Goal: Task Accomplishment & Management: Manage account settings

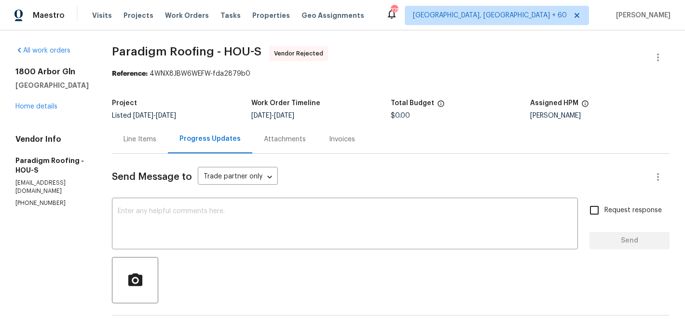
click at [153, 141] on div "Line Items" at bounding box center [140, 140] width 33 height 10
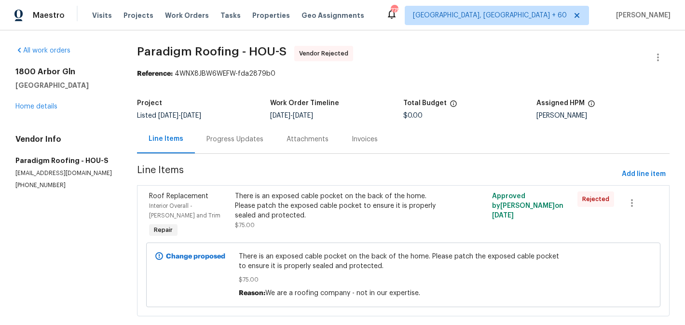
click at [225, 130] on div "Progress Updates" at bounding box center [235, 139] width 80 height 28
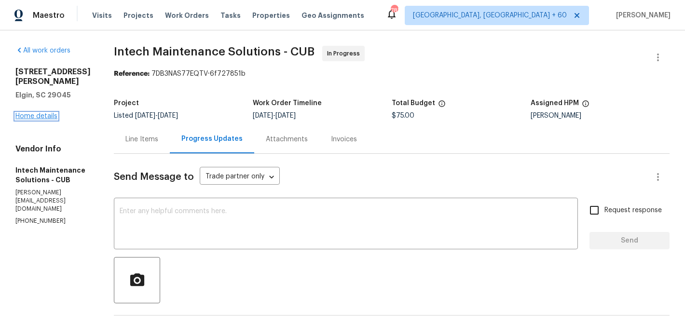
click at [27, 114] on link "Home details" at bounding box center [36, 116] width 42 height 7
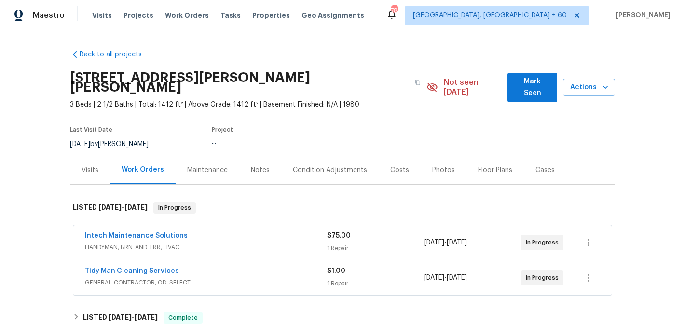
click at [95, 170] on div "Visits" at bounding box center [90, 170] width 40 height 28
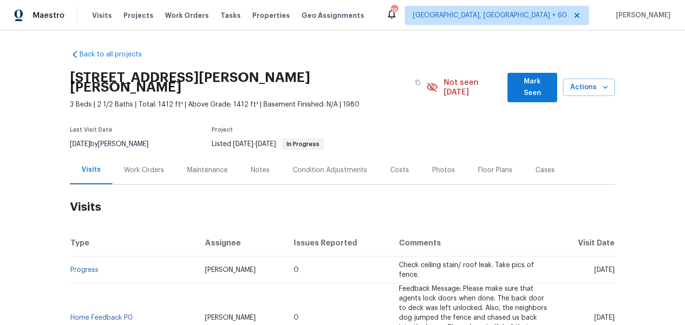
click at [153, 166] on div "Work Orders" at bounding box center [143, 170] width 63 height 28
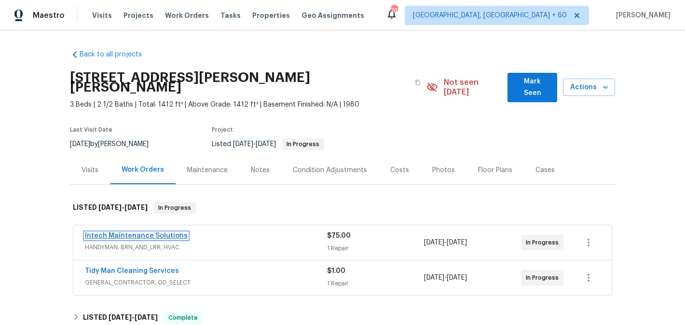
click at [169, 233] on link "Intech Maintenance Solutions" at bounding box center [136, 236] width 103 height 7
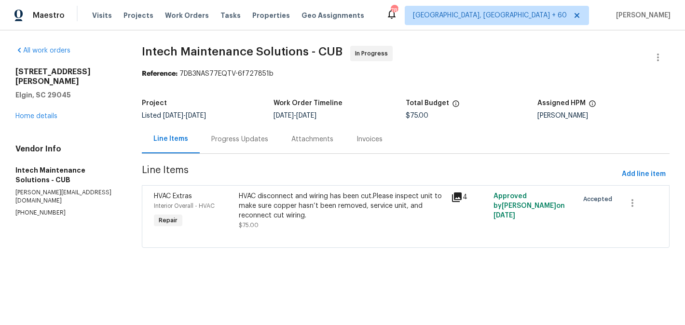
click at [245, 132] on div "Progress Updates" at bounding box center [240, 139] width 80 height 28
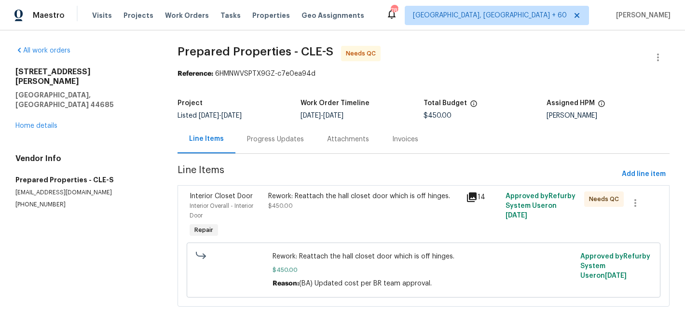
click at [273, 144] on div "Progress Updates" at bounding box center [276, 139] width 80 height 28
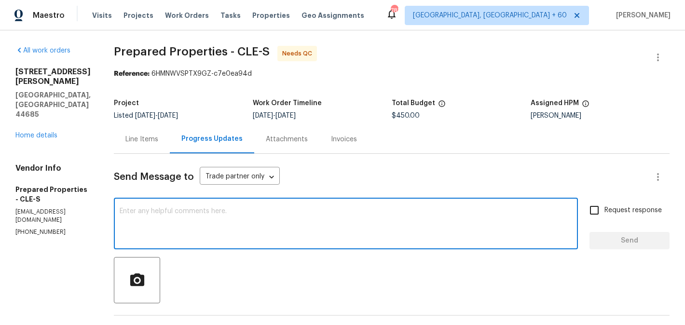
click at [227, 227] on textarea at bounding box center [346, 225] width 453 height 34
type textarea "WO approved. Thanks"
click at [647, 245] on span "Send" at bounding box center [630, 241] width 65 height 12
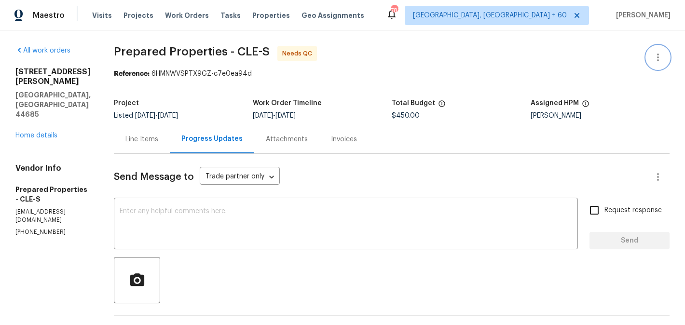
click at [662, 55] on icon "button" at bounding box center [659, 58] width 12 height 12
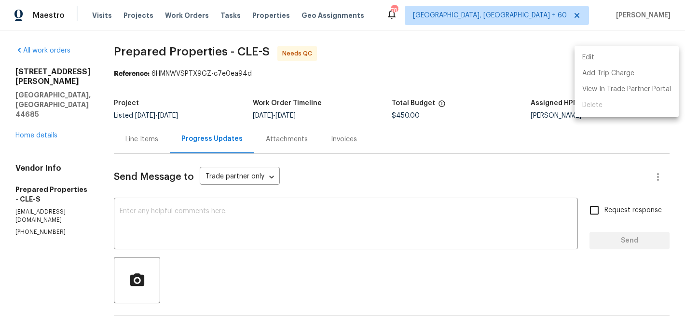
click at [645, 55] on li "Edit" at bounding box center [627, 58] width 104 height 16
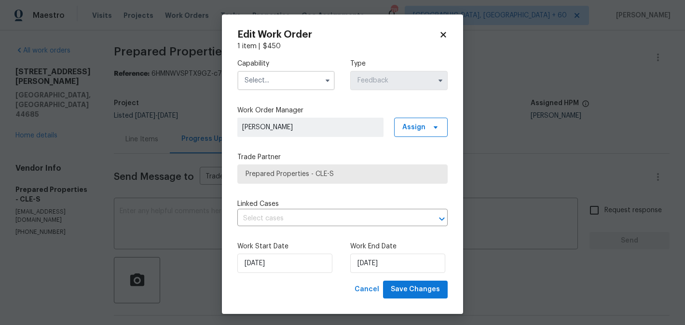
click at [285, 277] on div "Work Start Date 11/08/2025 Work End Date 13/08/2025" at bounding box center [342, 257] width 210 height 47
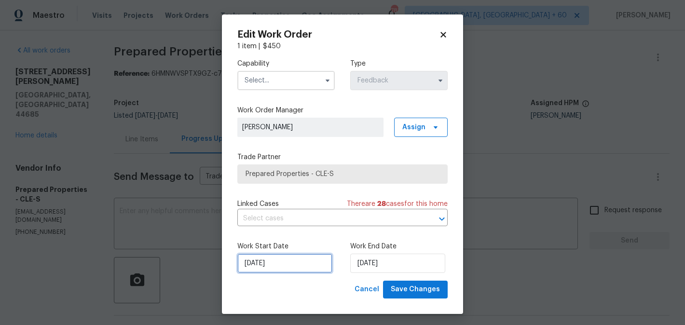
click at [271, 265] on input "11/08/2025" at bounding box center [284, 263] width 95 height 19
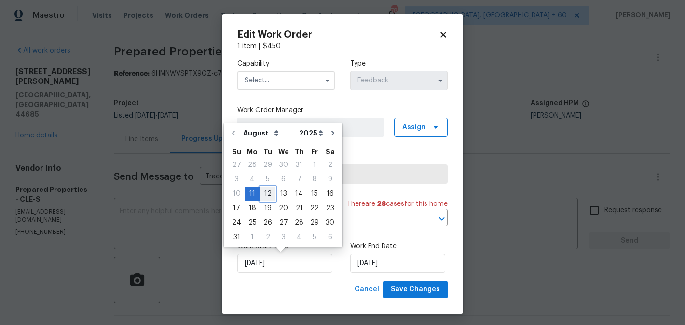
click at [268, 192] on div "12" at bounding box center [267, 194] width 15 height 14
type input "12/08/2025"
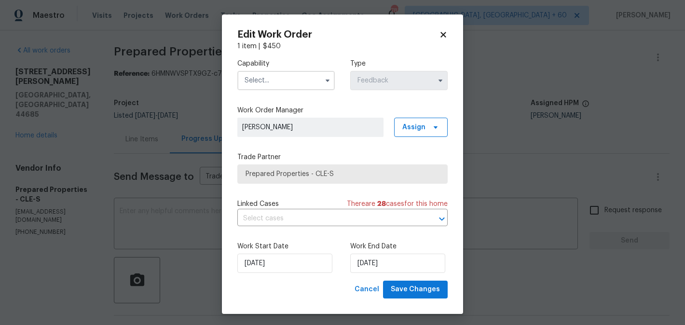
click at [267, 88] on input "text" at bounding box center [286, 80] width 98 height 19
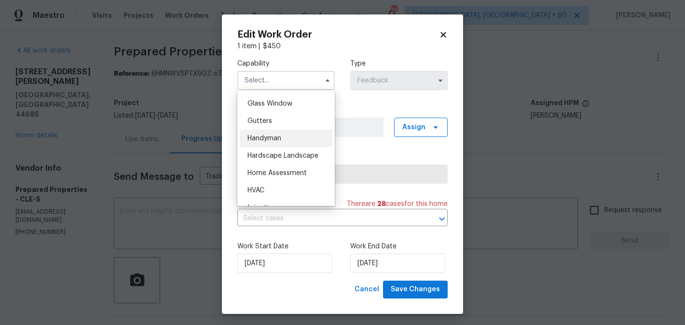
scroll to position [495, 0]
click at [269, 133] on div "Handyman" at bounding box center [286, 137] width 93 height 17
type input "Handyman"
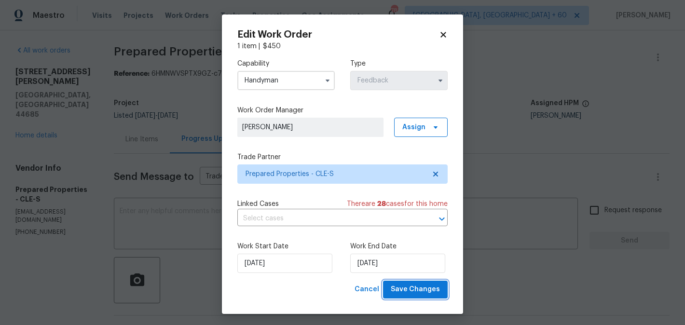
click at [416, 291] on span "Save Changes" at bounding box center [415, 290] width 49 height 12
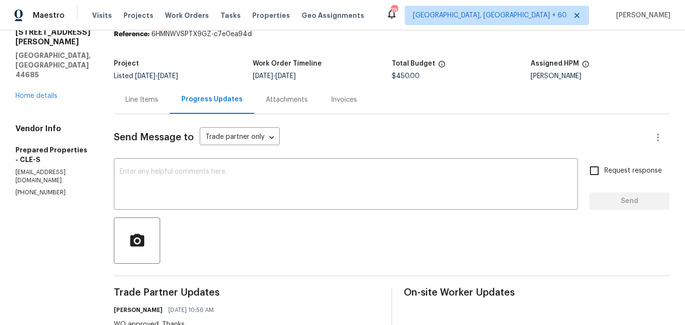
scroll to position [39, 0]
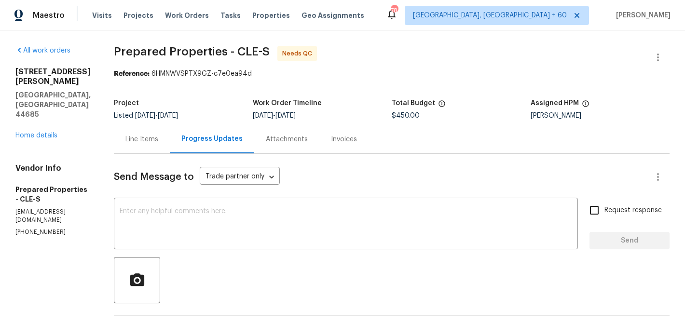
click at [151, 143] on div "Line Items" at bounding box center [142, 140] width 33 height 10
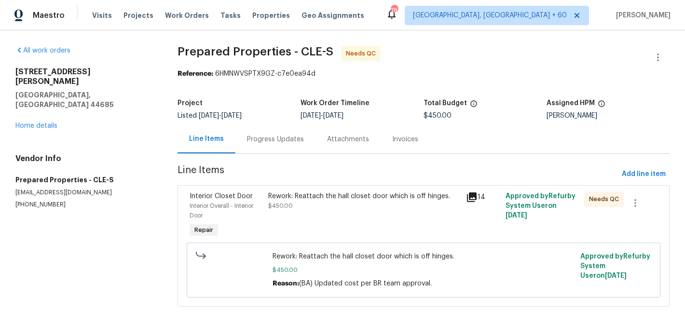
click at [336, 202] on div "Rework: Reattach the hall closet door which is off hinges. $450.00" at bounding box center [364, 201] width 192 height 19
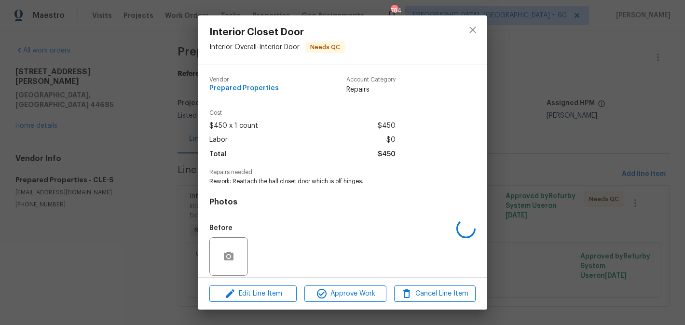
scroll to position [70, 0]
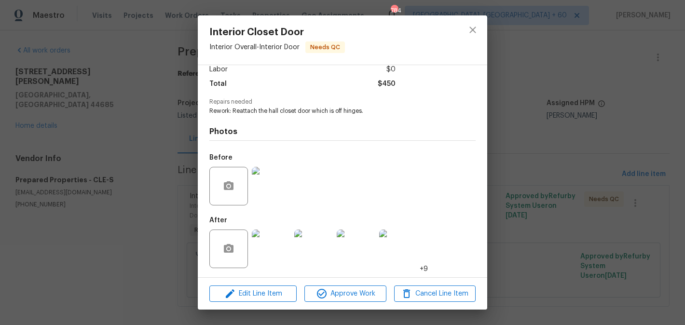
click at [337, 304] on div "Edit Line Item Approve Work Cancel Line Item" at bounding box center [343, 294] width 290 height 32
click at [355, 289] on span "Approve Work" at bounding box center [345, 294] width 76 height 12
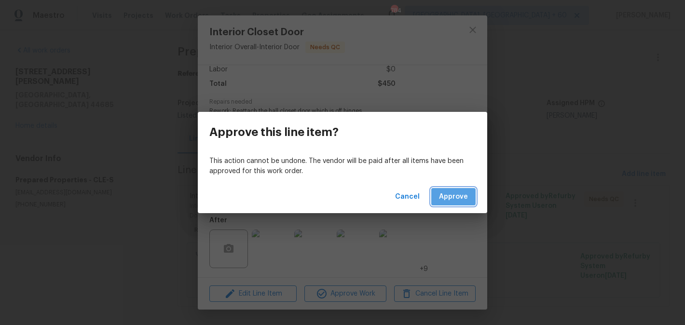
click at [468, 200] on span "Approve" at bounding box center [453, 197] width 29 height 12
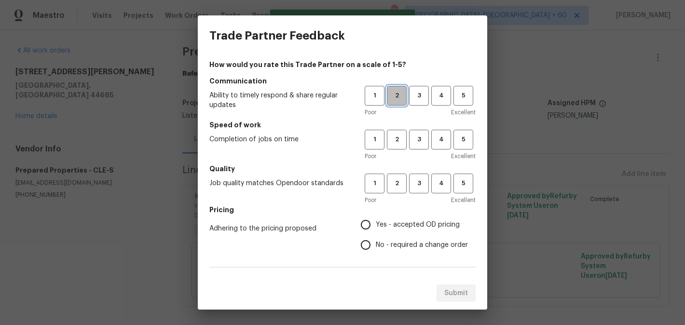
click at [398, 98] on span "2" at bounding box center [397, 95] width 18 height 11
click at [398, 148] on button "2" at bounding box center [397, 140] width 20 height 20
click at [398, 176] on button "2" at bounding box center [397, 184] width 20 height 20
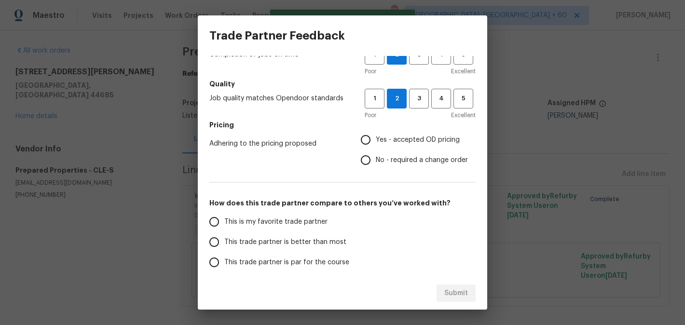
click at [392, 160] on span "No - required a change order" at bounding box center [422, 160] width 92 height 10
click at [376, 160] on input "No - required a change order" at bounding box center [366, 160] width 20 height 20
radio input "true"
click at [318, 235] on label "This trade partner is better than most" at bounding box center [280, 242] width 153 height 20
click at [224, 235] on input "This trade partner is better than most" at bounding box center [214, 242] width 20 height 20
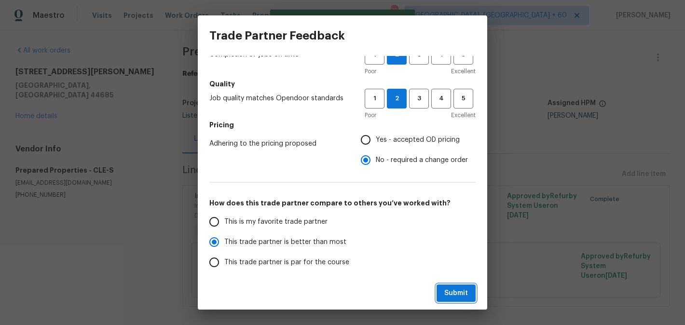
click at [451, 287] on button "Submit" at bounding box center [456, 294] width 39 height 18
radio input "true"
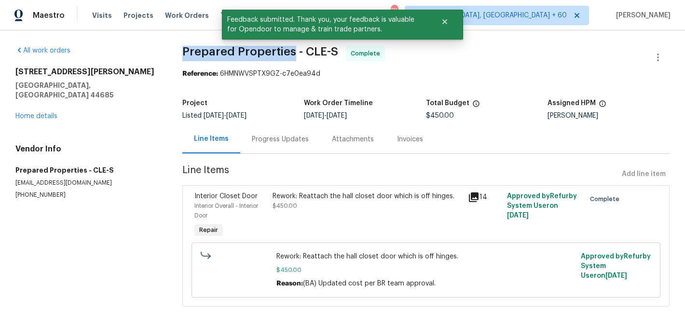
drag, startPoint x: 182, startPoint y: 51, endPoint x: 291, endPoint y: 55, distance: 108.7
click at [291, 55] on span "Prepared Properties - CLE-S" at bounding box center [260, 52] width 156 height 12
copy span "Prepared Properties"
click at [31, 113] on link "Home details" at bounding box center [36, 116] width 42 height 7
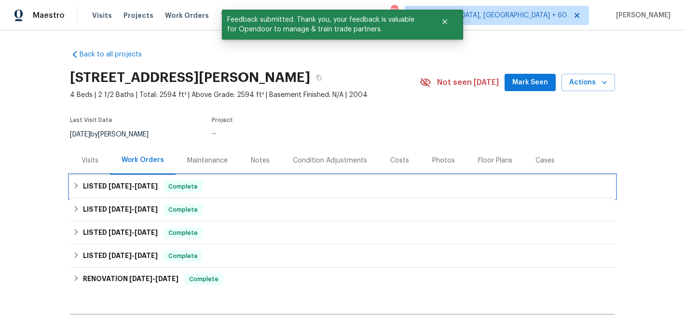
click at [191, 190] on span "Complete" at bounding box center [183, 187] width 37 height 10
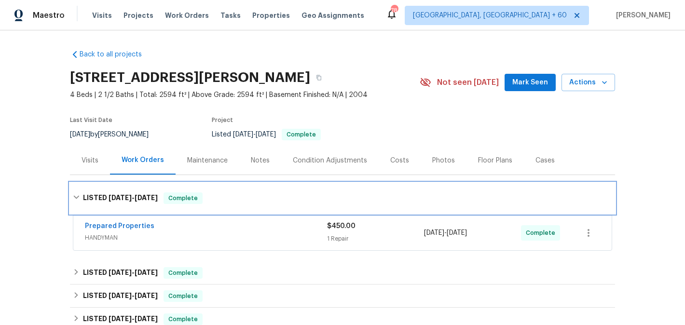
click at [223, 191] on div "LISTED 8/11/25 - 8/13/25 Complete" at bounding box center [342, 198] width 545 height 31
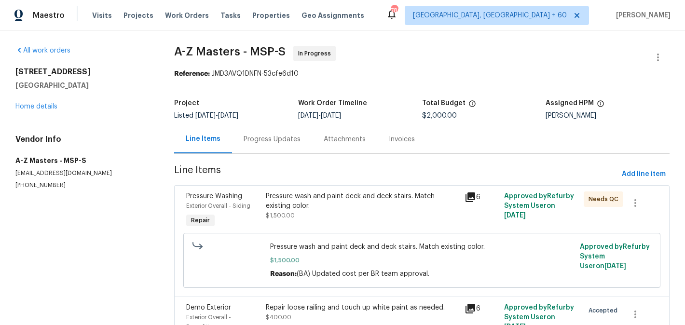
click at [258, 140] on div "Progress Updates" at bounding box center [272, 140] width 57 height 10
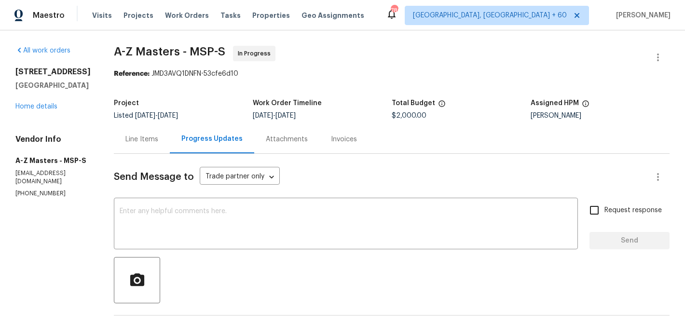
click at [121, 147] on div "Line Items" at bounding box center [142, 139] width 56 height 28
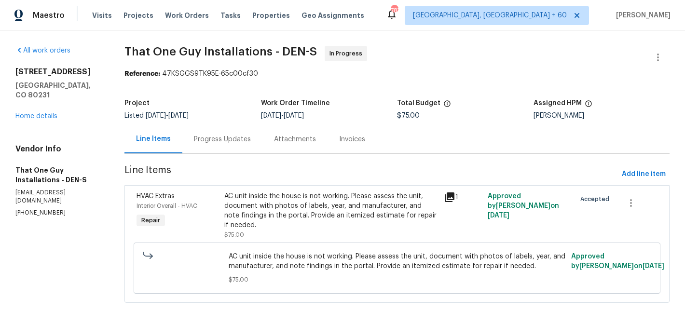
click at [209, 147] on div "Progress Updates" at bounding box center [222, 139] width 80 height 28
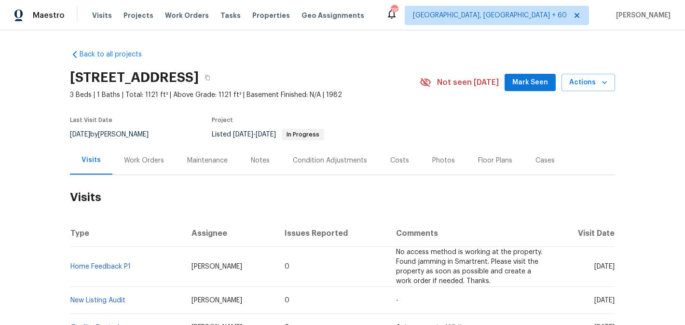
click at [176, 161] on div "Maintenance" at bounding box center [208, 160] width 64 height 28
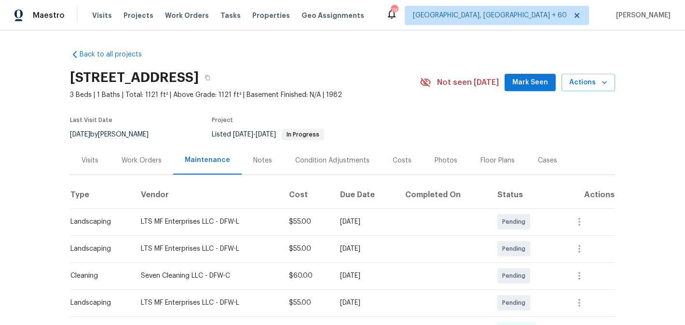
click at [150, 151] on div "Work Orders" at bounding box center [141, 160] width 63 height 28
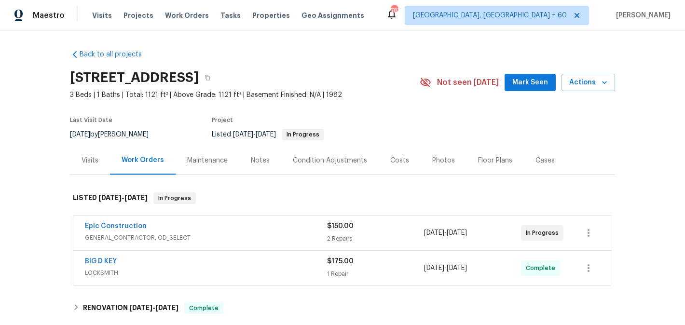
click at [136, 231] on span "Epic Construction" at bounding box center [116, 227] width 62 height 10
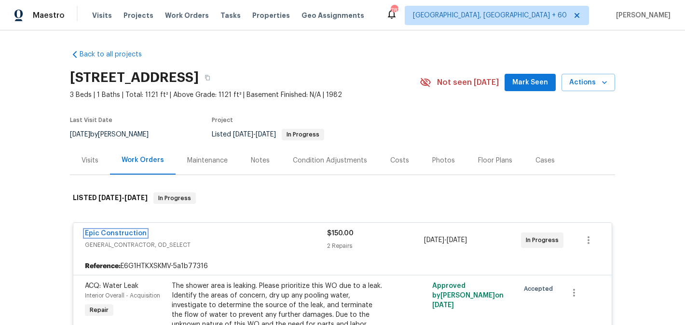
click at [125, 233] on link "Epic Construction" at bounding box center [116, 233] width 62 height 7
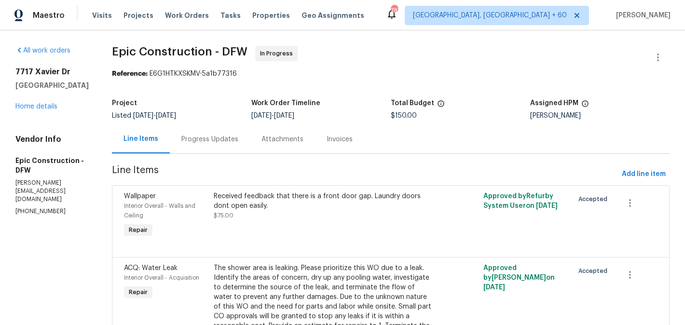
click at [215, 142] on div "Progress Updates" at bounding box center [209, 140] width 57 height 10
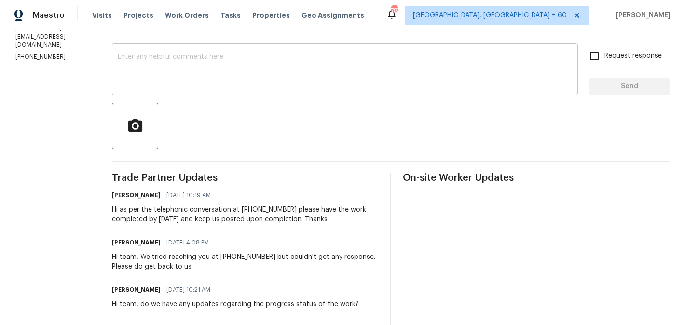
scroll to position [155, 0]
click at [260, 239] on div "Blessida Angeline M 08/12/2025 4:08 PM" at bounding box center [245, 243] width 267 height 14
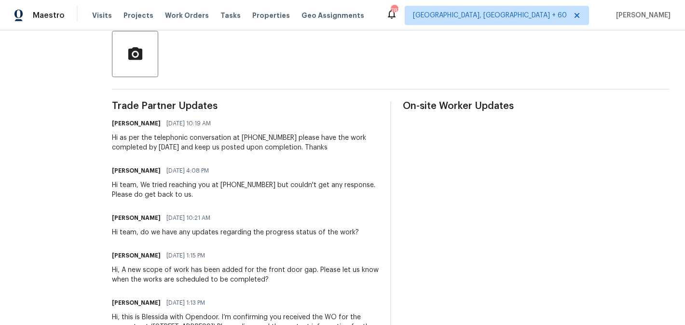
scroll to position [228, 0]
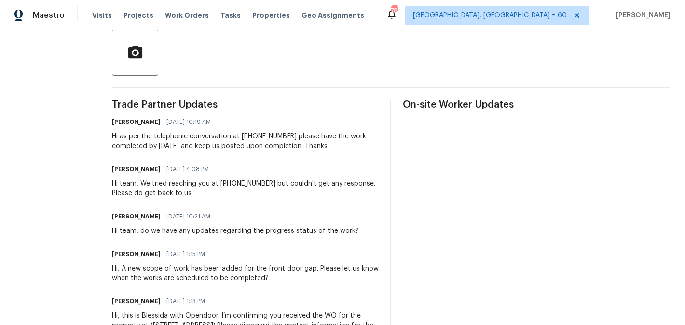
click at [173, 220] on span "08/12/2025 10:21 AM" at bounding box center [189, 217] width 44 height 10
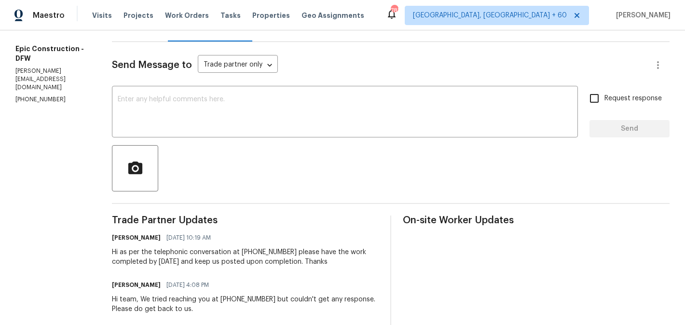
scroll to position [0, 0]
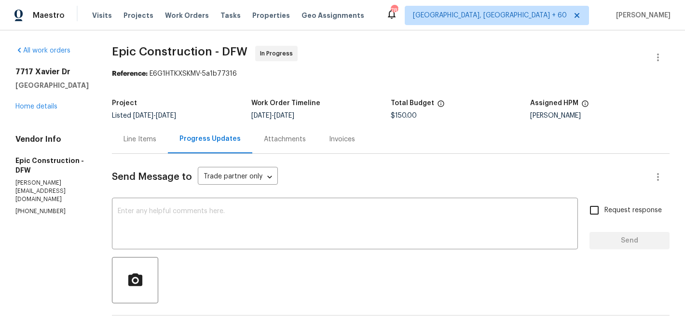
click at [172, 223] on textarea at bounding box center [345, 225] width 455 height 34
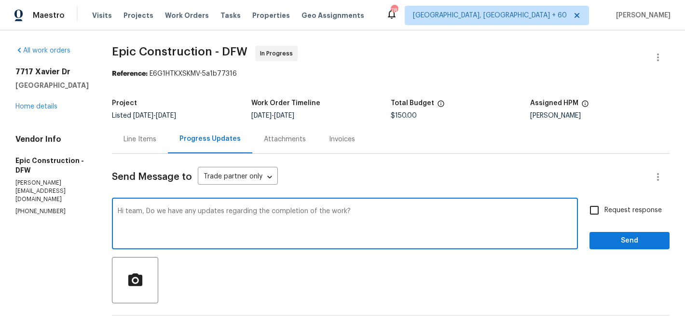
type textarea "Hi team, Do we have any updates regarding the completion of the work?"
click at [632, 213] on span "Request response" at bounding box center [633, 211] width 57 height 10
click at [605, 213] on input "Request response" at bounding box center [595, 210] width 20 height 20
checkbox input "true"
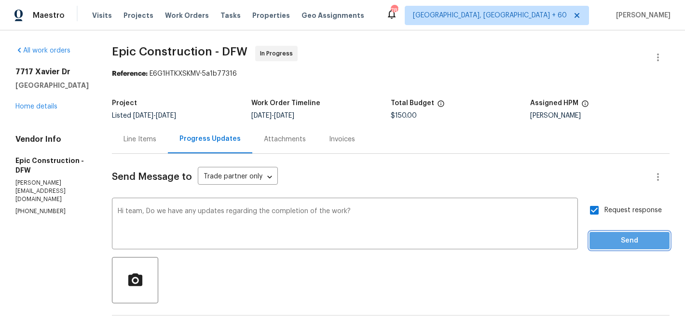
click at [627, 245] on span "Send" at bounding box center [630, 241] width 65 height 12
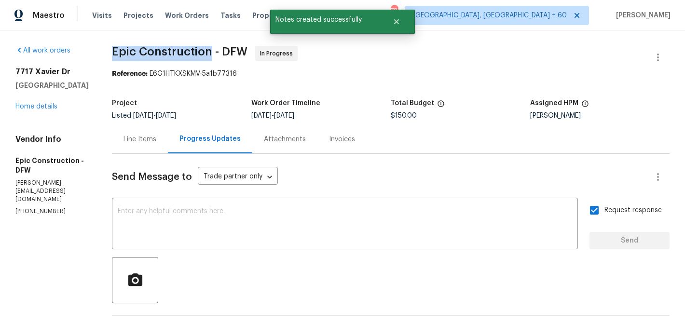
drag, startPoint x: 110, startPoint y: 53, endPoint x: 210, endPoint y: 53, distance: 99.9
click at [210, 53] on span "Epic Construction - DFW" at bounding box center [180, 52] width 136 height 12
copy span "Epic Construction"
click at [35, 106] on link "Home details" at bounding box center [36, 106] width 42 height 7
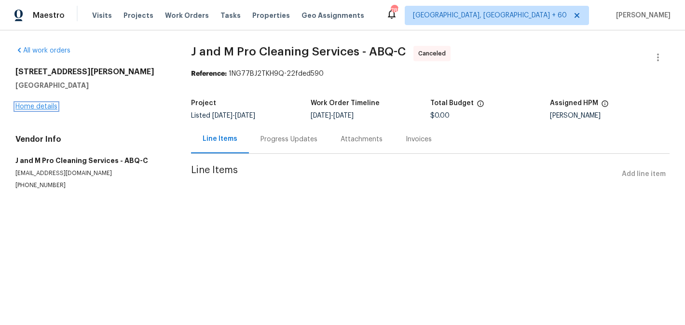
click at [56, 107] on link "Home details" at bounding box center [36, 106] width 42 height 7
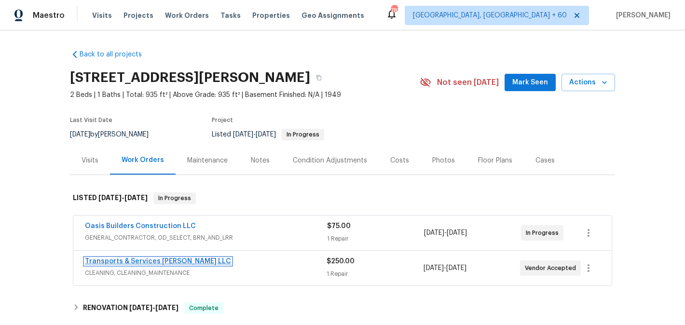
click at [154, 261] on link "Transports & Services Teves LLC" at bounding box center [158, 261] width 146 height 7
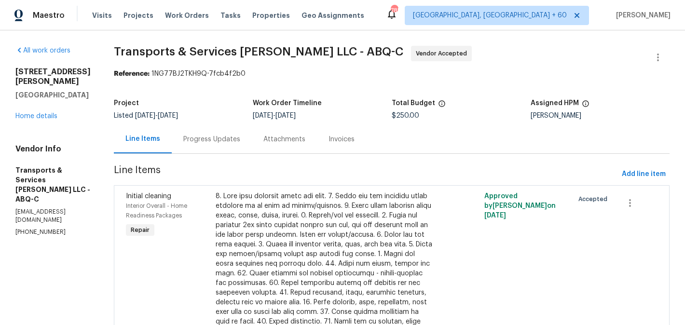
click at [202, 139] on div "Progress Updates" at bounding box center [211, 140] width 57 height 10
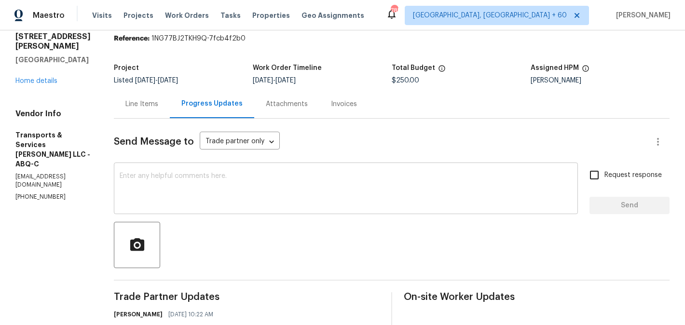
scroll to position [199, 0]
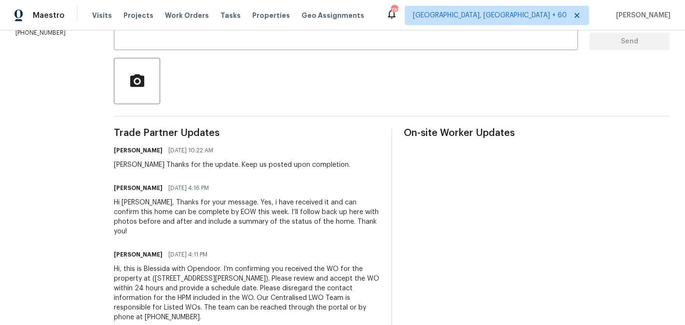
click at [151, 187] on h6 "Stephanie Teves" at bounding box center [138, 188] width 49 height 10
copy h6 "Stephanie"
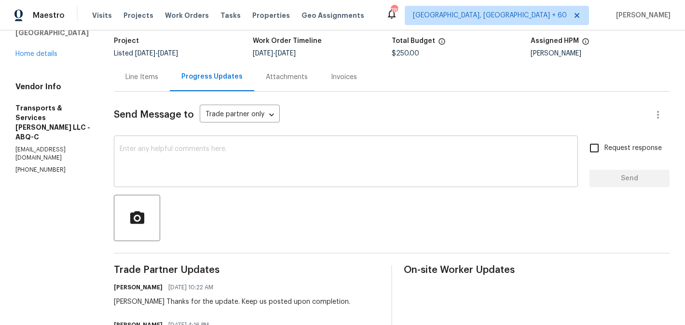
click at [213, 171] on textarea at bounding box center [346, 163] width 453 height 34
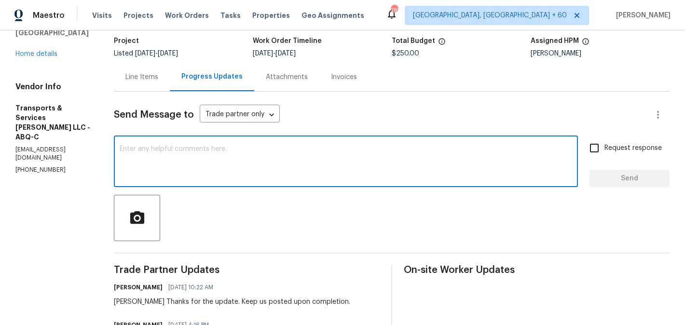
paste textarea "Stephanie"
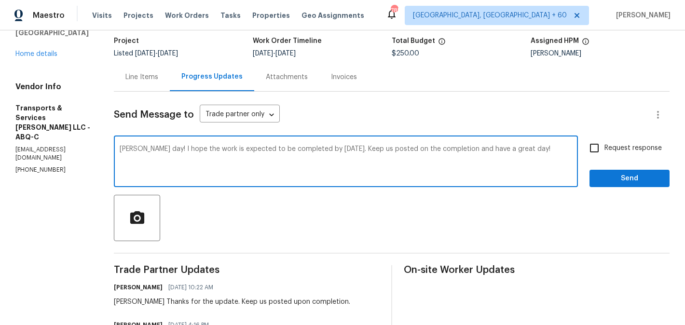
click at [0, 0] on div "Good" at bounding box center [0, 0] width 0 height 0
type textarea "Stephanie Good day! I hope the work is expected to be completed by tomorrow 8/1…"
click at [601, 148] on input "Request response" at bounding box center [595, 148] width 20 height 20
checkbox input "true"
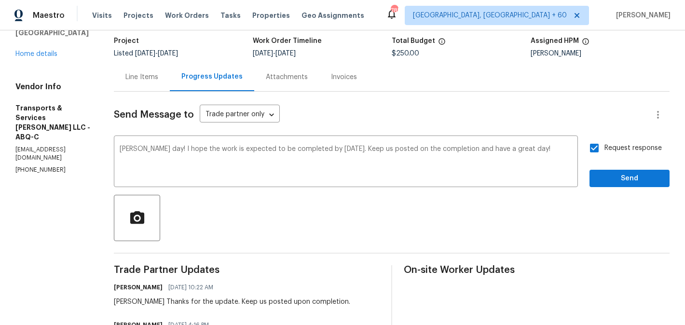
click at [0, 0] on span "tomorrow" at bounding box center [0, 0] width 0 height 0
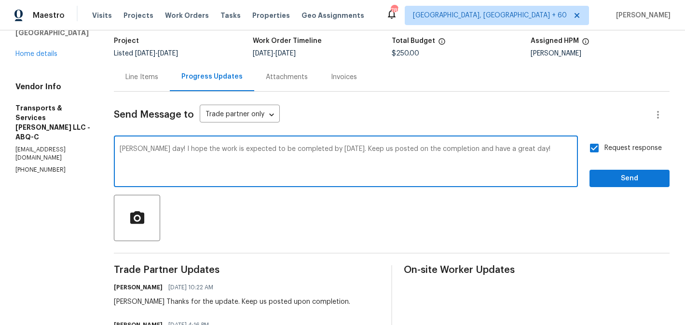
click at [0, 0] on qb-div "Add a comma completion ," at bounding box center [0, 0] width 0 height 0
type textarea "Stephanie Good day! I hope the work is expected to be completed by tomorrow, 8/…"
click at [612, 166] on div "Request response Send" at bounding box center [630, 162] width 80 height 49
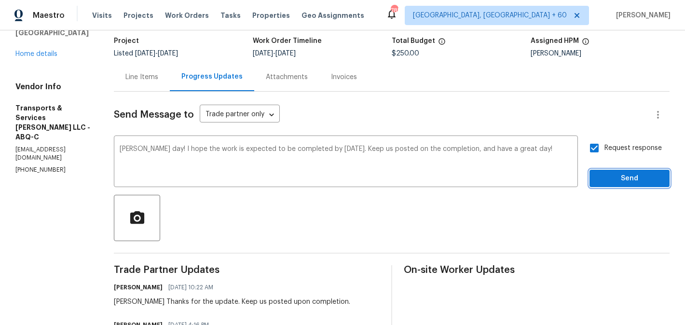
click at [611, 173] on span "Send" at bounding box center [630, 179] width 65 height 12
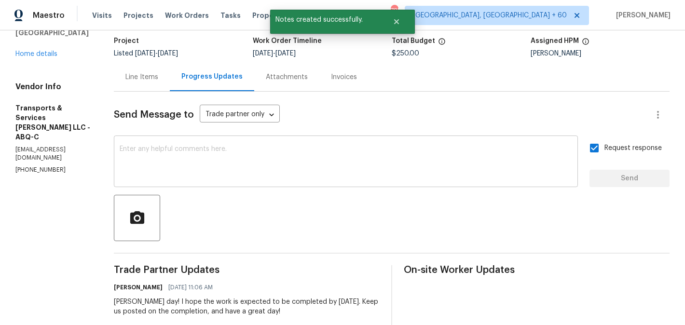
scroll to position [0, 0]
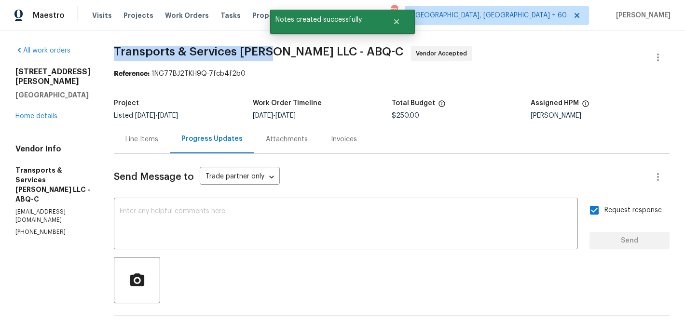
drag, startPoint x: 135, startPoint y: 52, endPoint x: 289, endPoint y: 53, distance: 154.0
click at [289, 53] on span "Transports & Services Teves LLC - ABQ-C" at bounding box center [259, 52] width 290 height 12
copy span "Transports & Services Teves"
click at [38, 113] on link "Home details" at bounding box center [36, 116] width 42 height 7
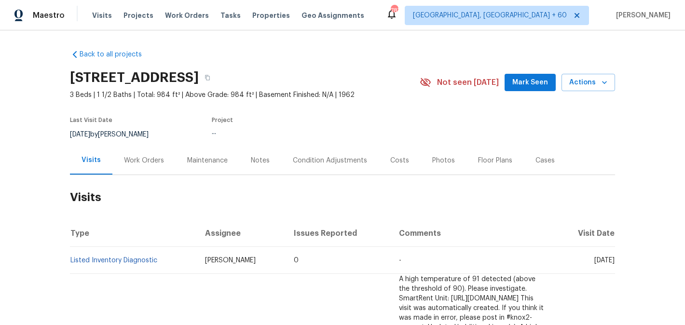
click at [133, 167] on div "Work Orders" at bounding box center [143, 160] width 63 height 28
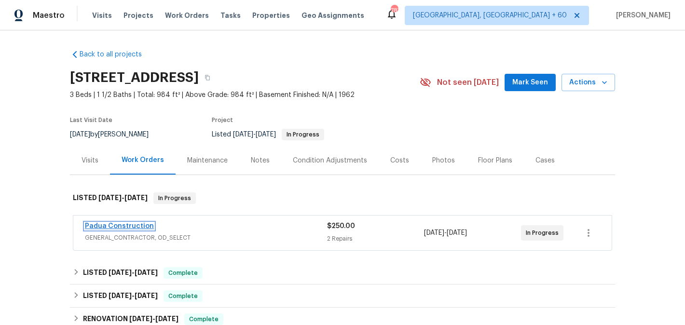
click at [137, 225] on link "Padua Construction" at bounding box center [119, 226] width 69 height 7
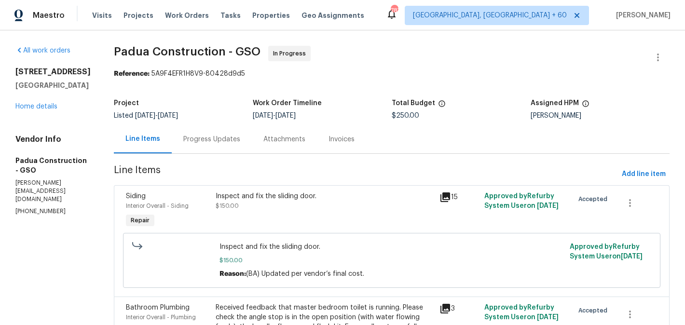
click at [219, 142] on div "Progress Updates" at bounding box center [211, 140] width 57 height 10
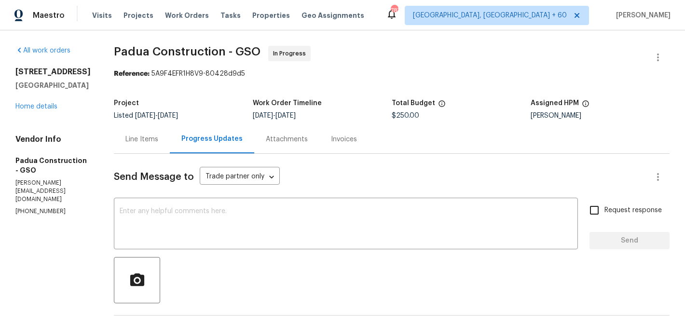
click at [53, 216] on div "Vendor Info Padua Construction - GSO juan@padcons.com (305) 319-1110" at bounding box center [52, 176] width 75 height 82
click at [42, 204] on p "juan@padcons.com" at bounding box center [52, 191] width 75 height 25
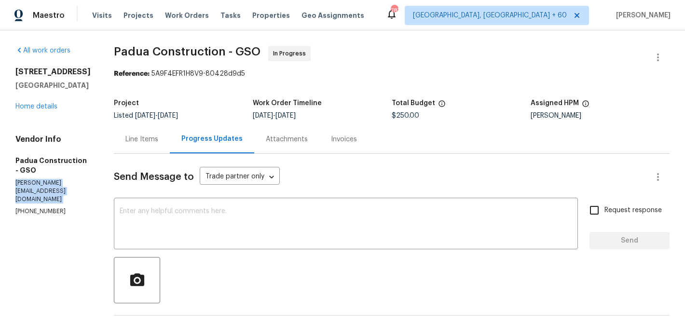
click at [42, 204] on p "juan@padcons.com" at bounding box center [52, 191] width 75 height 25
copy p "juan@padcons.com"
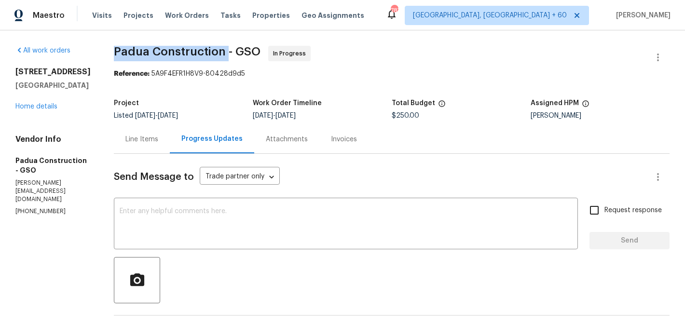
drag, startPoint x: 96, startPoint y: 54, endPoint x: 209, endPoint y: 56, distance: 113.0
copy span "Padua Construction"
click at [49, 110] on link "Home details" at bounding box center [36, 106] width 42 height 7
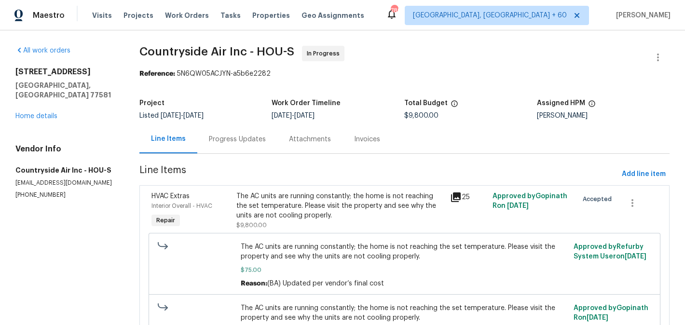
click at [265, 135] on div "Progress Updates" at bounding box center [237, 139] width 80 height 28
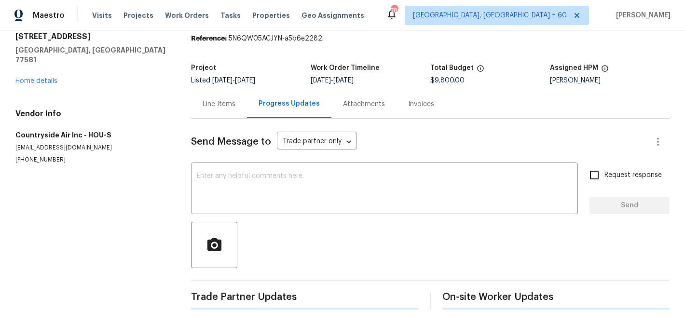
scroll to position [144, 0]
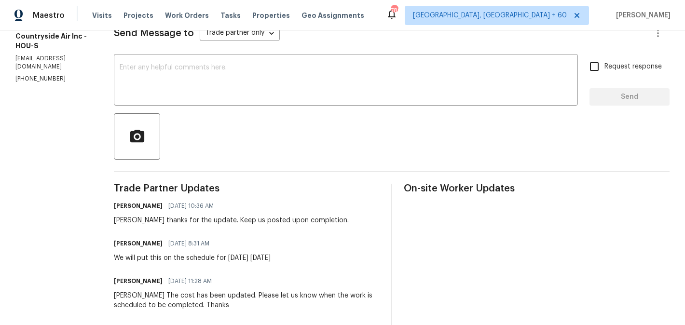
click at [126, 247] on h6 "Michael Theard" at bounding box center [138, 244] width 49 height 10
copy h6 "Michael"
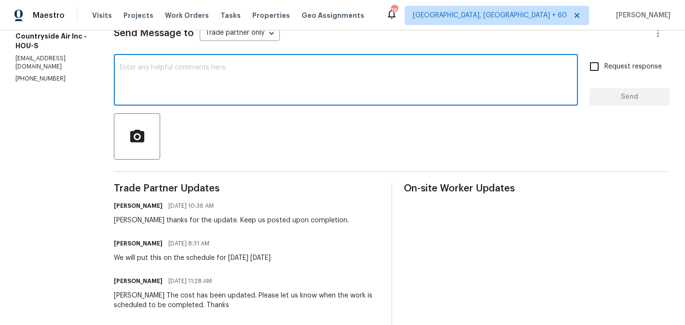
click at [174, 87] on textarea at bounding box center [346, 81] width 453 height 34
paste textarea "Michael"
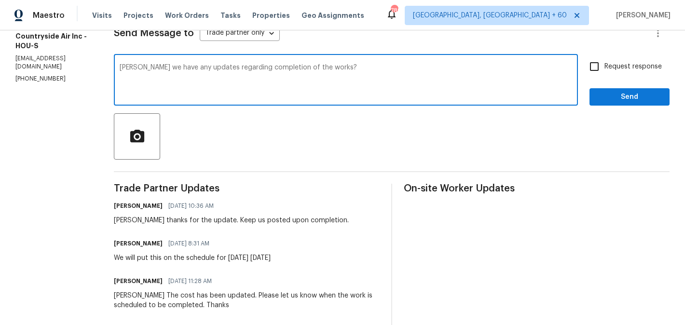
type textarea "Michael do we have any updates regarding completion of the works?"
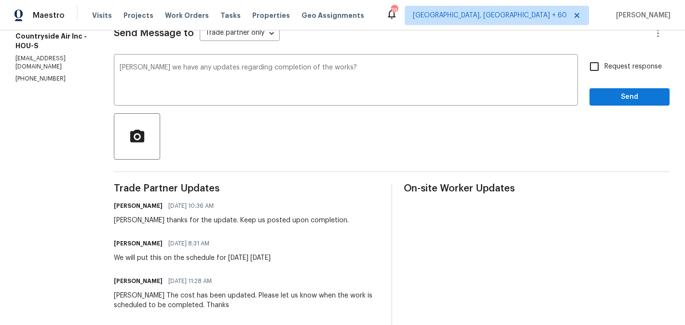
click at [617, 70] on span "Request response" at bounding box center [633, 67] width 57 height 10
click at [605, 70] on input "Request response" at bounding box center [595, 66] width 20 height 20
checkbox input "true"
click at [617, 93] on span "Send" at bounding box center [630, 97] width 65 height 12
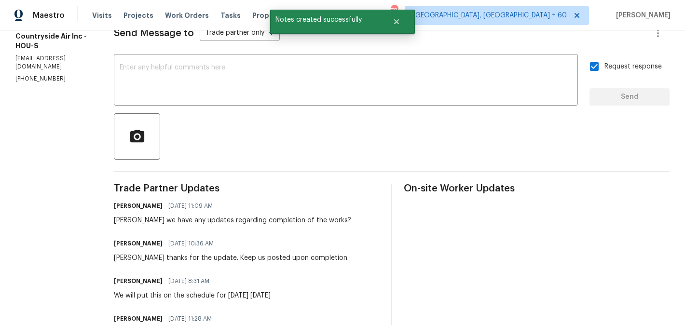
scroll to position [0, 0]
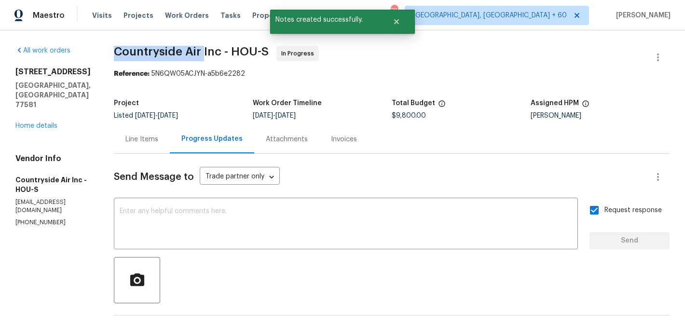
drag, startPoint x: 107, startPoint y: 53, endPoint x: 202, endPoint y: 54, distance: 95.6
copy span "Countryside Air"
click at [45, 123] on link "Home details" at bounding box center [36, 126] width 42 height 7
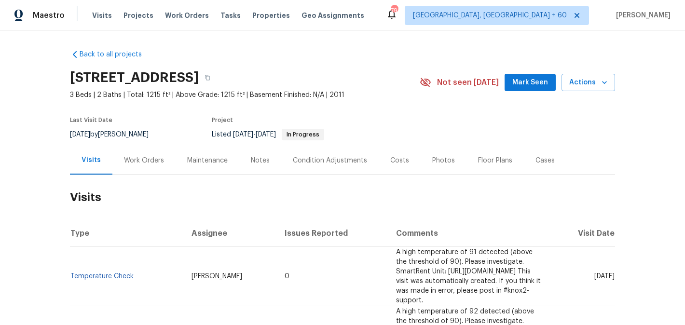
click at [141, 163] on div "Work Orders" at bounding box center [144, 161] width 40 height 10
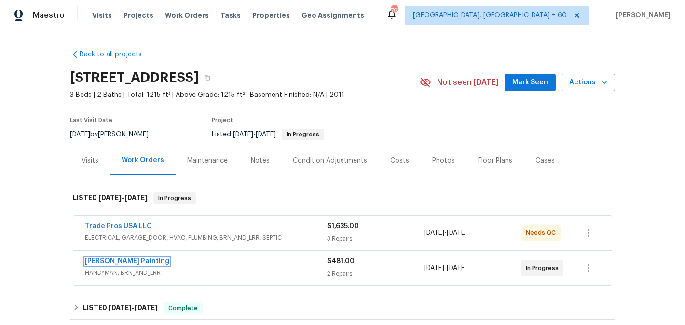
click at [121, 259] on link "[PERSON_NAME] Painting" at bounding box center [127, 261] width 84 height 7
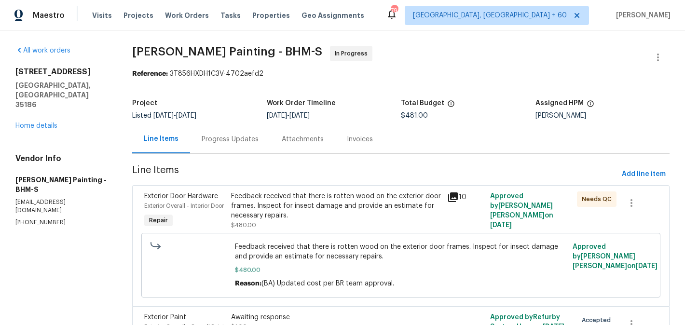
click at [258, 127] on div "Progress Updates" at bounding box center [230, 139] width 80 height 28
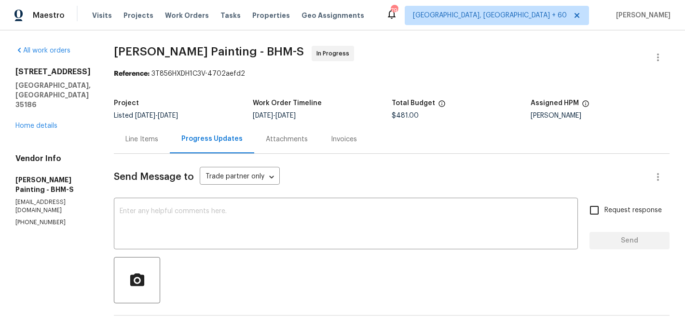
click at [170, 146] on div "Line Items" at bounding box center [142, 139] width 56 height 28
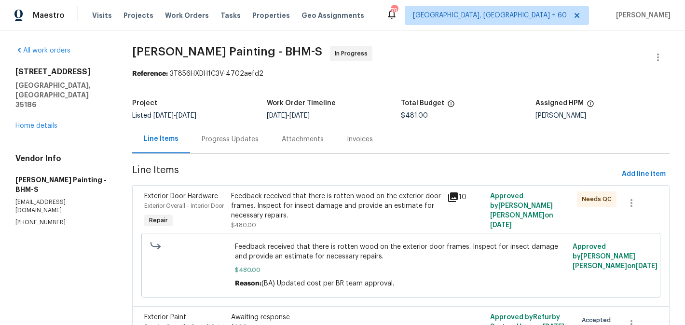
click at [28, 219] on p "[PHONE_NUMBER]" at bounding box center [62, 223] width 94 height 8
click at [28, 219] on p "(256) 913-3850" at bounding box center [62, 223] width 94 height 8
copy p "(256) 913-3850"
click at [259, 140] on div "Progress Updates" at bounding box center [230, 140] width 57 height 10
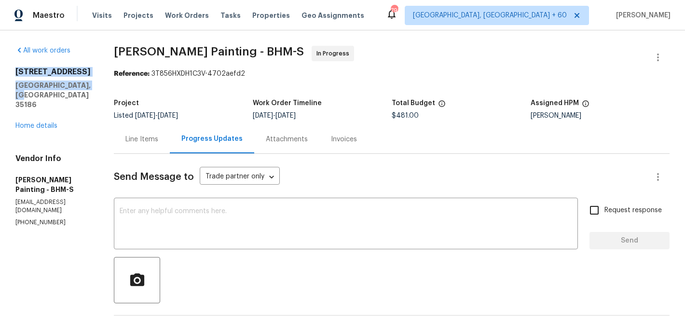
drag, startPoint x: 96, startPoint y: 88, endPoint x: 6, endPoint y: 69, distance: 92.3
copy div "118 S Hill Dr Wilsonville, AL 35186"
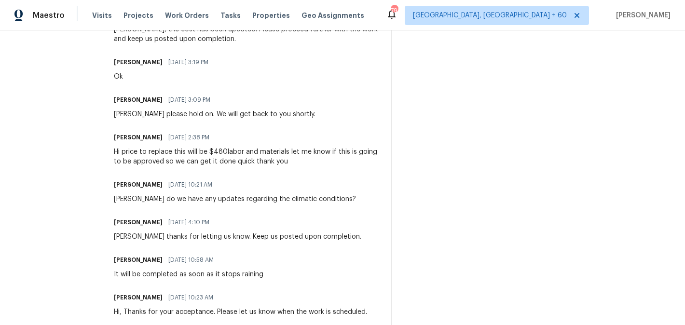
scroll to position [115, 0]
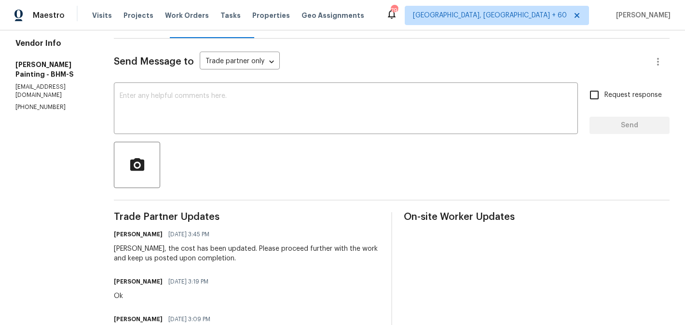
click at [168, 251] on div "Victor, the cost has been updated. Please proceed further with the work and kee…" at bounding box center [247, 253] width 266 height 19
copy div "Victor"
click at [228, 131] on div "x ​" at bounding box center [346, 109] width 464 height 49
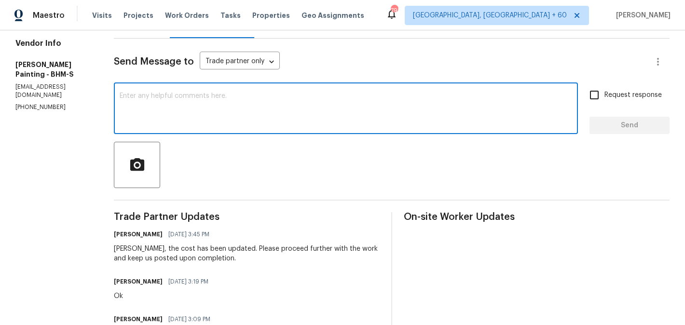
paste textarea "Victor"
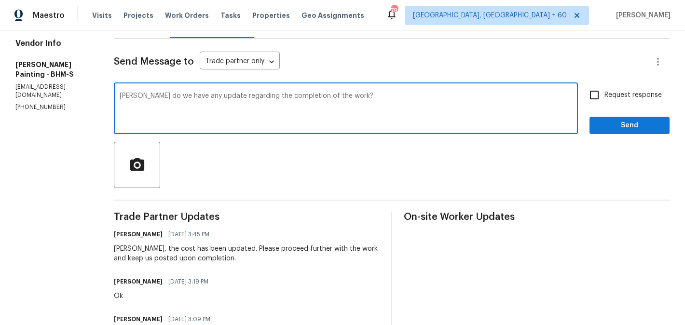
type textarea "Victor do we have any update regarding the completion of the work?"
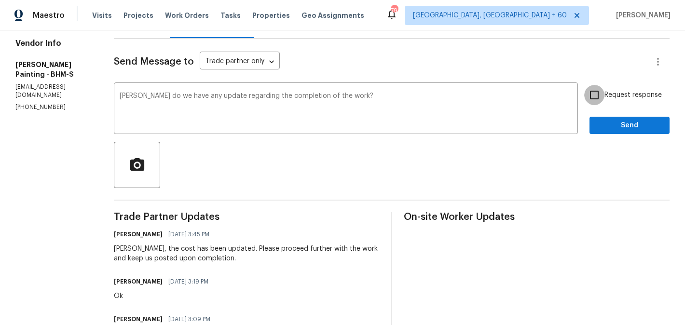
click at [601, 101] on input "Request response" at bounding box center [595, 95] width 20 height 20
checkbox input "true"
click at [605, 123] on span "Send" at bounding box center [630, 126] width 65 height 12
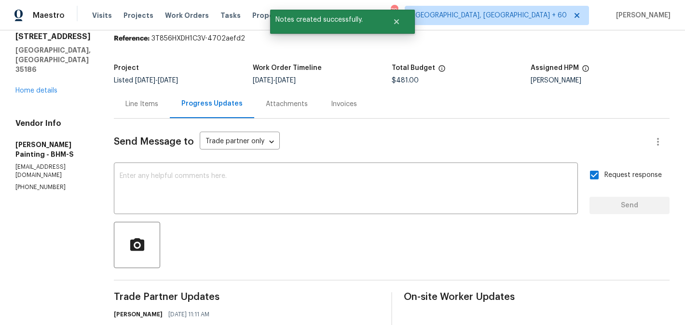
scroll to position [0, 0]
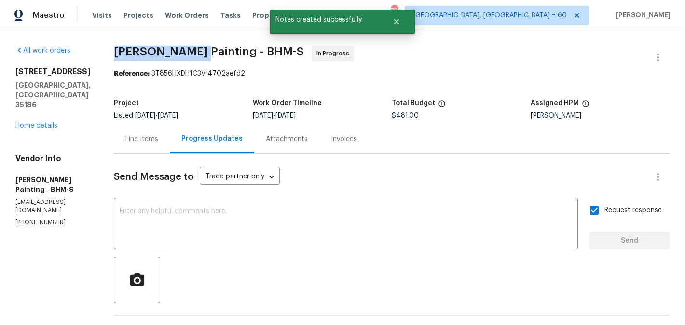
drag, startPoint x: 163, startPoint y: 54, endPoint x: 241, endPoint y: 54, distance: 77.7
click at [241, 54] on span "Perez Painting - BHM-S" at bounding box center [209, 52] width 190 height 12
copy span "Perez Painting"
click at [42, 123] on link "Home details" at bounding box center [36, 126] width 42 height 7
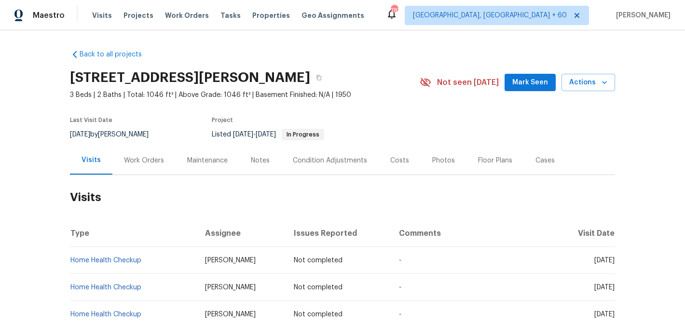
click at [169, 165] on div "Work Orders" at bounding box center [143, 160] width 63 height 28
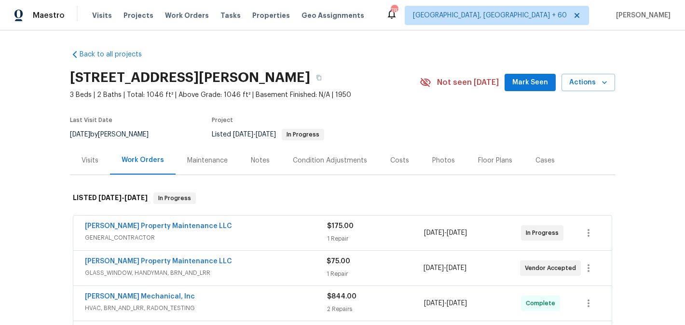
click at [181, 256] on div "[PERSON_NAME] Property Maintenance LLC GLASS_WINDOW, HANDYMAN, BRN_AND_LRR $75.…" at bounding box center [342, 268] width 539 height 35
click at [176, 261] on link "Glen Property Maintenance LLC" at bounding box center [158, 261] width 147 height 7
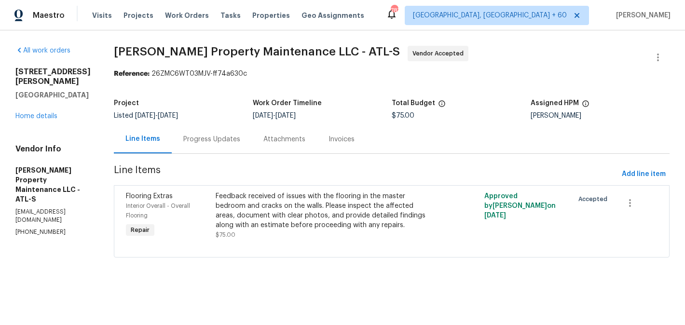
click at [229, 135] on div "Progress Updates" at bounding box center [211, 140] width 57 height 10
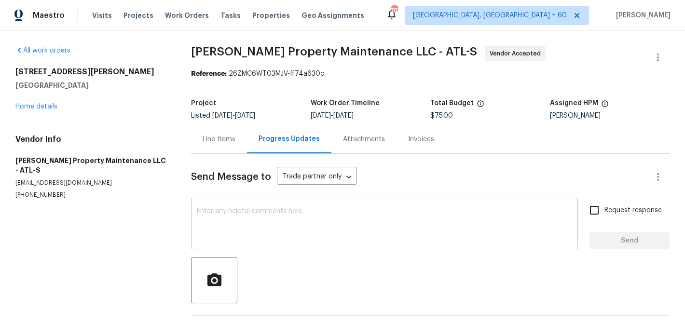
scroll to position [119, 0]
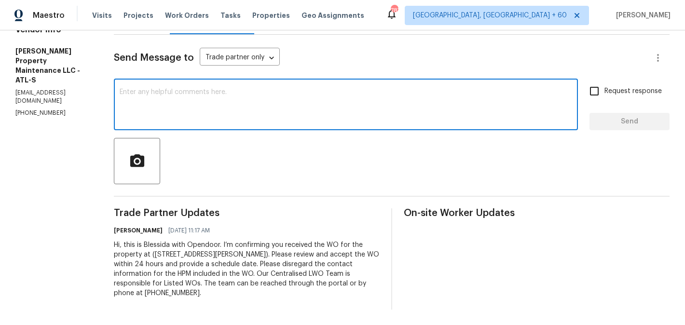
click at [209, 89] on textarea at bounding box center [346, 106] width 453 height 34
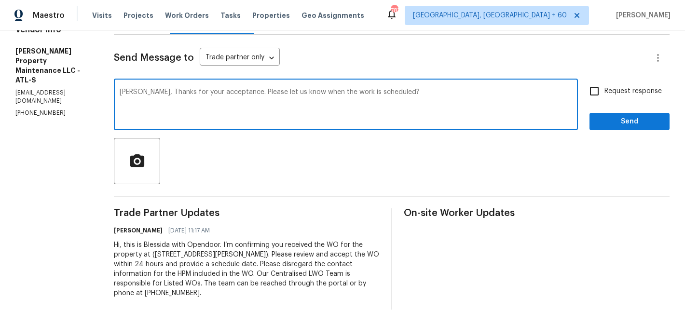
type textarea "Daniel, Thanks for your acceptance. Please let us know when the work is schedul…"
click at [628, 96] on span "Request response" at bounding box center [633, 91] width 57 height 10
click at [605, 96] on input "Request response" at bounding box center [595, 91] width 20 height 20
checkbox input "true"
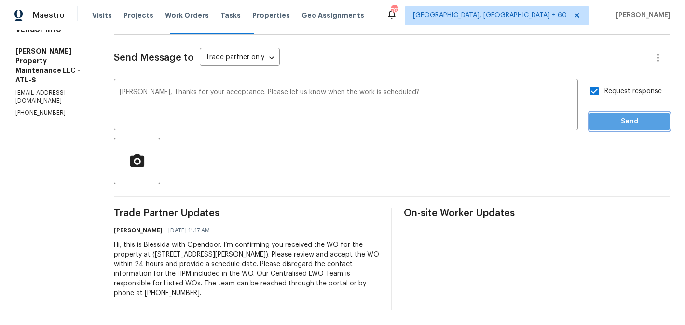
click at [625, 121] on span "Send" at bounding box center [630, 122] width 65 height 12
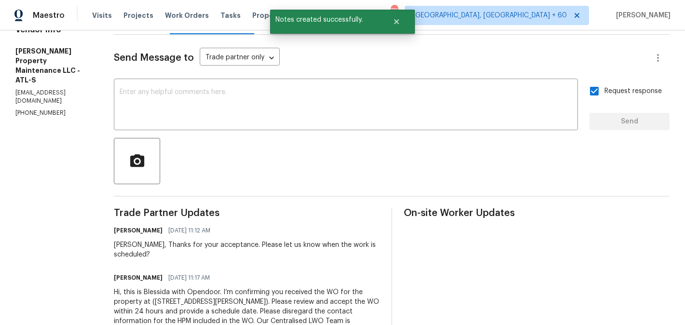
scroll to position [0, 0]
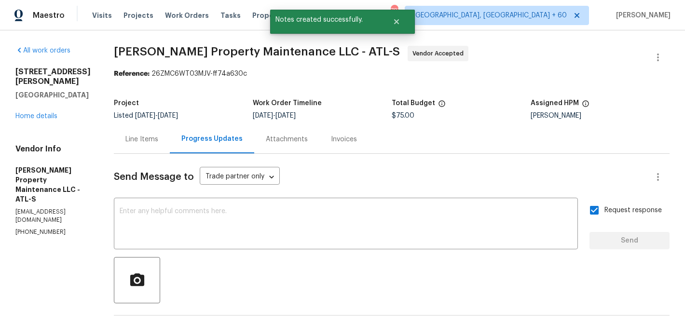
click at [121, 55] on span "Glen Property Maintenance LLC - ATL-S" at bounding box center [257, 52] width 286 height 12
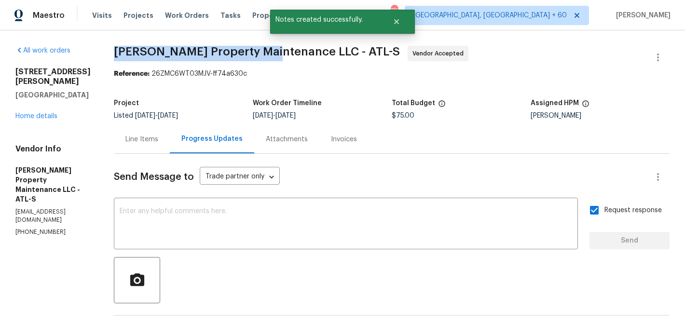
drag, startPoint x: 119, startPoint y: 55, endPoint x: 271, endPoint y: 54, distance: 151.6
click at [271, 54] on span "Glen Property Maintenance LLC - ATL-S" at bounding box center [257, 52] width 286 height 12
copy span "Glen Property Maintenance"
click at [40, 113] on link "Home details" at bounding box center [36, 116] width 42 height 7
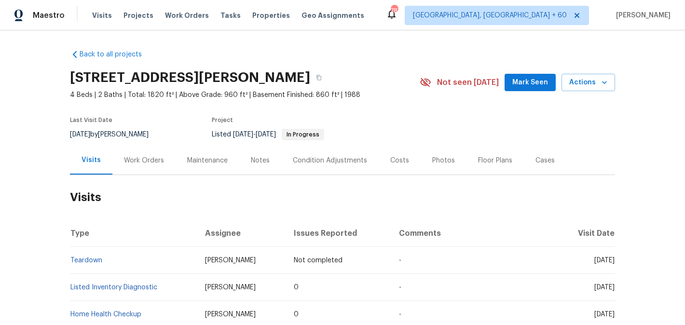
click at [148, 165] on div "Work Orders" at bounding box center [144, 161] width 40 height 10
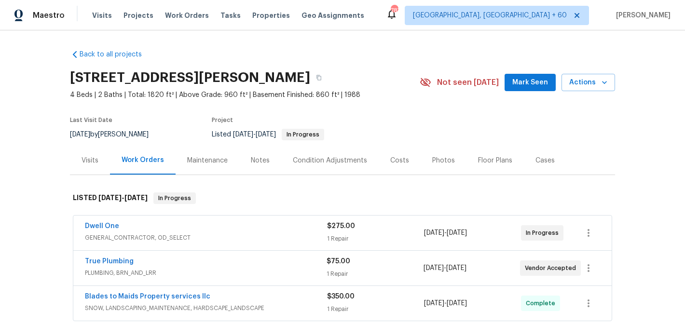
click at [148, 165] on div "Work Orders" at bounding box center [143, 160] width 66 height 28
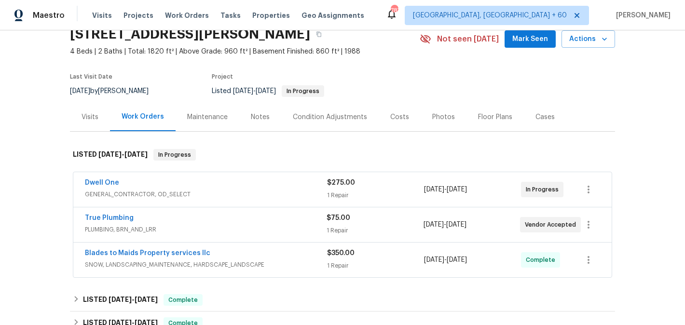
scroll to position [51, 0]
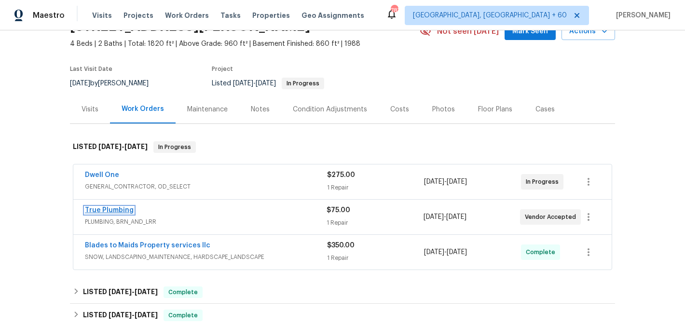
click at [123, 211] on link "True Plumbing" at bounding box center [109, 210] width 49 height 7
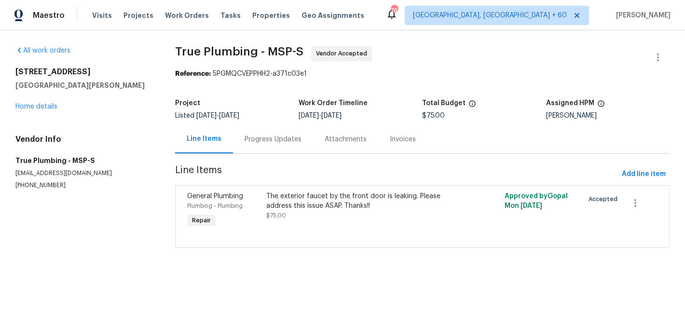
click at [267, 139] on div "Progress Updates" at bounding box center [273, 140] width 57 height 10
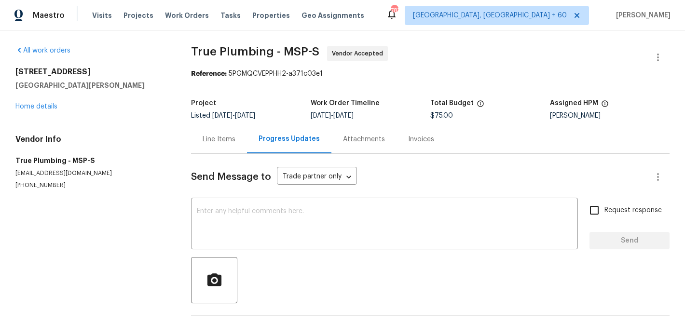
click at [209, 143] on div "Line Items" at bounding box center [219, 140] width 33 height 10
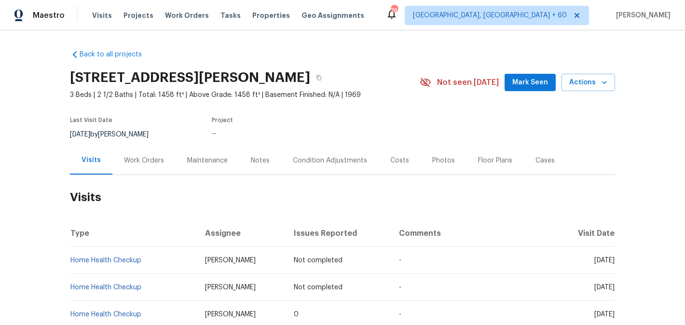
click at [146, 160] on div "Work Orders" at bounding box center [144, 161] width 40 height 10
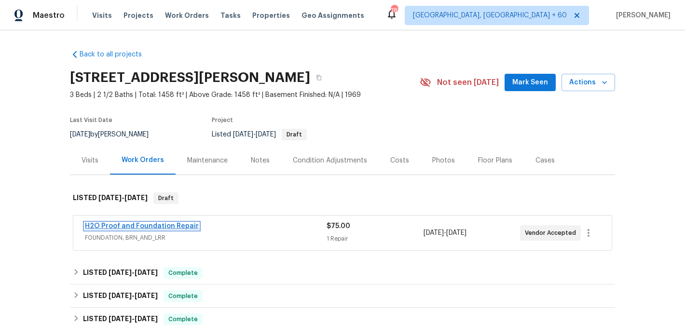
click at [179, 225] on link "H2O Proof and Foundation Repair" at bounding box center [142, 226] width 114 height 7
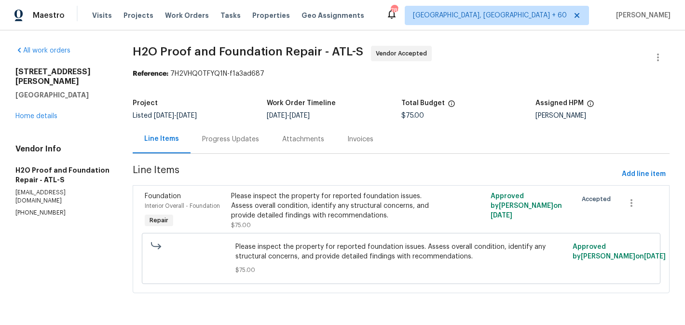
click at [243, 137] on div "Progress Updates" at bounding box center [230, 140] width 57 height 10
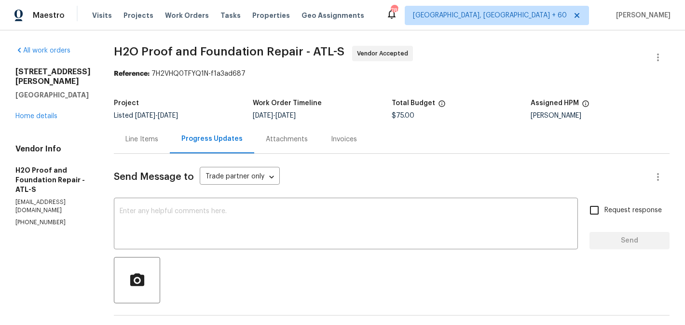
click at [35, 227] on p "(678) 389-1156" at bounding box center [52, 223] width 75 height 8
copy p "(678) 389-1156"
click at [126, 140] on div "Line Items" at bounding box center [142, 140] width 33 height 10
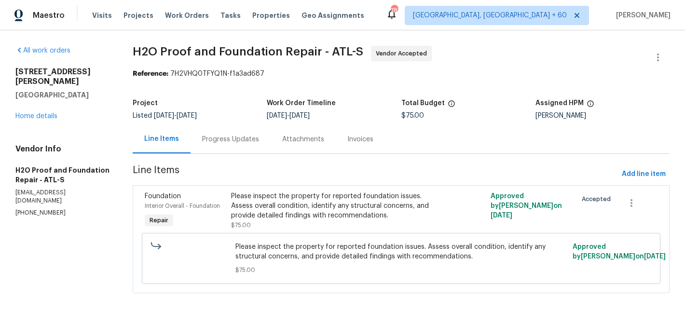
click at [196, 143] on div "Progress Updates" at bounding box center [231, 139] width 80 height 28
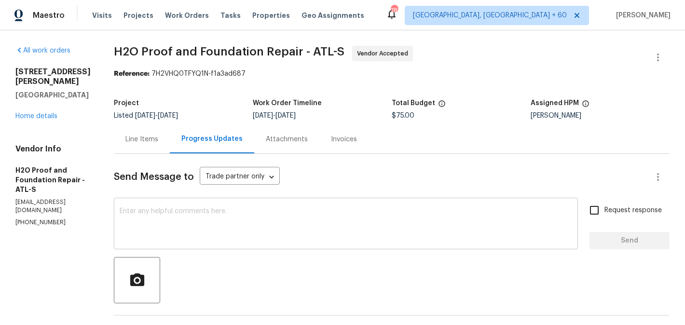
click at [137, 223] on textarea at bounding box center [346, 225] width 453 height 34
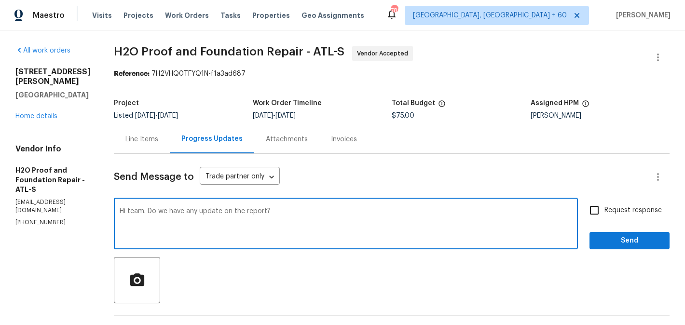
type textarea "Hi team. Do we have any update on the report?"
click at [600, 208] on input "Request response" at bounding box center [595, 210] width 20 height 20
checkbox input "true"
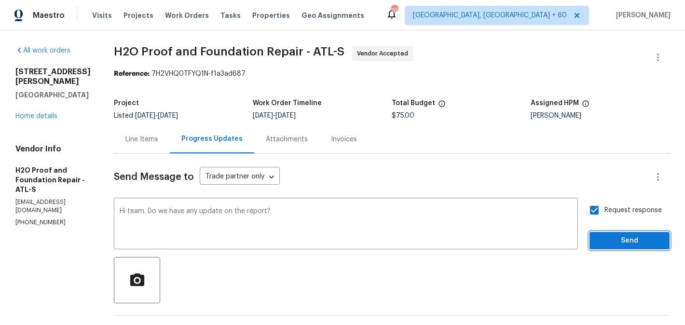
click at [639, 243] on span "Send" at bounding box center [630, 241] width 65 height 12
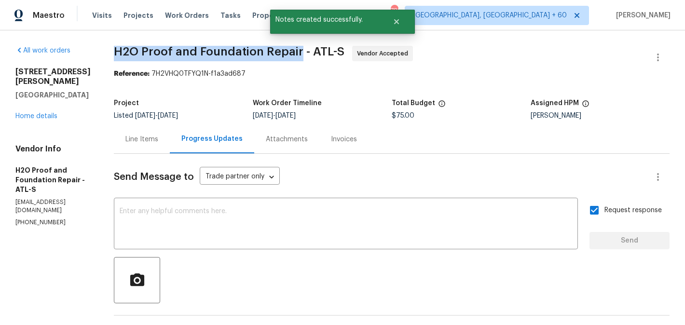
drag, startPoint x: 93, startPoint y: 52, endPoint x: 281, endPoint y: 53, distance: 188.3
click at [281, 53] on div "All work orders 3301 Henderson Mill Rd Apt Z1 Atlanta, GA 30341 Home details Ve…" at bounding box center [342, 298] width 685 height 537
copy span "H2O Proof and Foundation Repair"
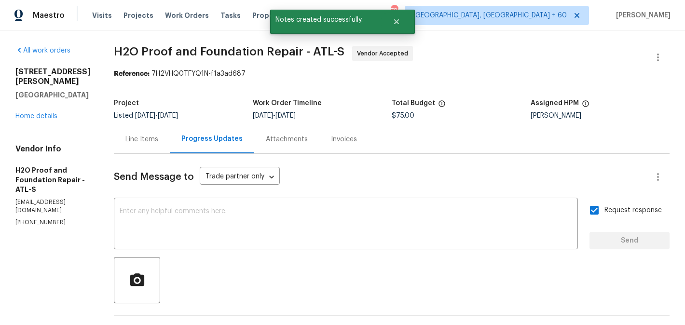
click at [58, 121] on div "3301 Henderson Mill Rd Apt Z1 Atlanta, GA 30341 Home details" at bounding box center [52, 94] width 75 height 54
click at [54, 120] on link "Home details" at bounding box center [36, 116] width 42 height 7
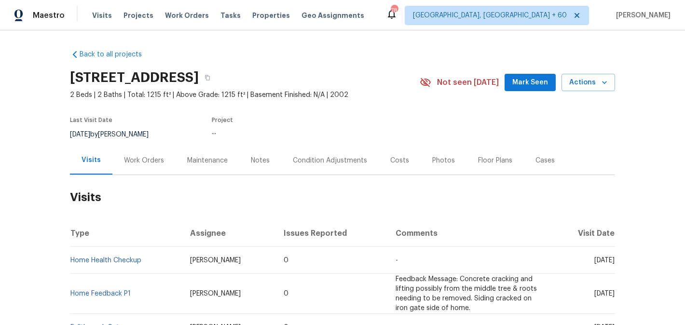
click at [161, 158] on div "Work Orders" at bounding box center [144, 161] width 40 height 10
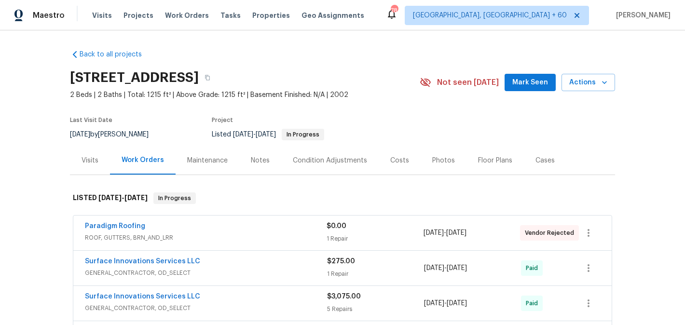
scroll to position [57, 0]
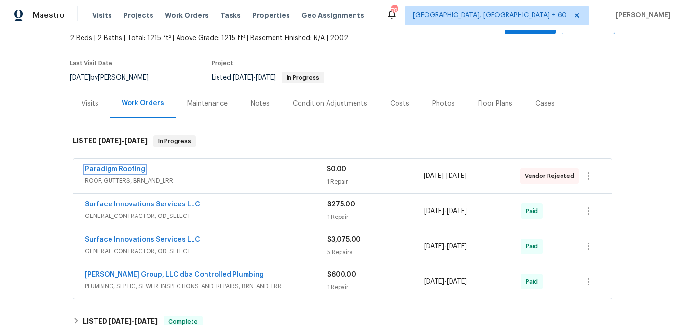
click at [127, 170] on link "Paradigm Roofing" at bounding box center [115, 169] width 60 height 7
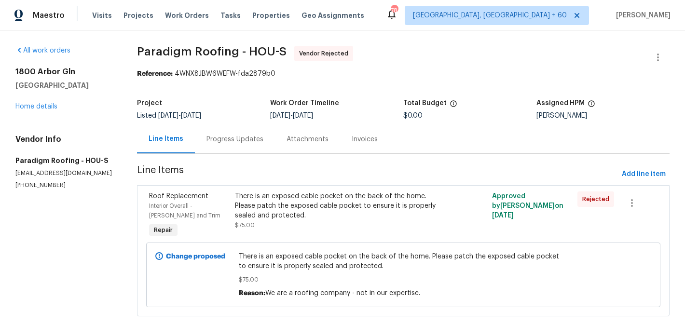
click at [249, 143] on div "Progress Updates" at bounding box center [235, 140] width 57 height 10
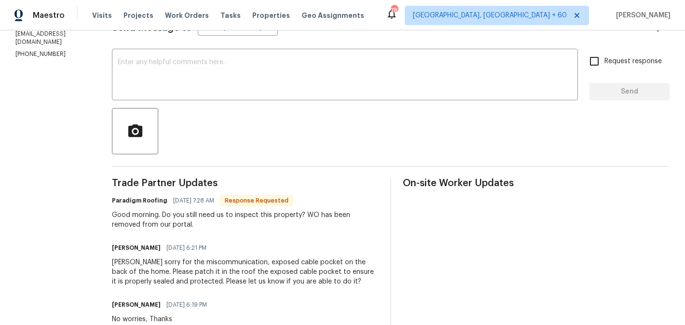
scroll to position [137, 0]
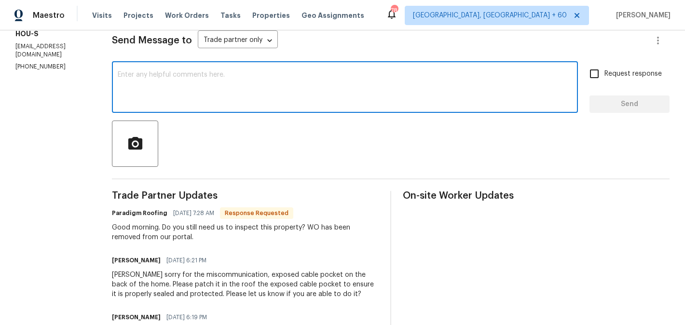
click at [207, 85] on textarea at bounding box center [345, 88] width 455 height 34
type textarea "Yes, I am resending the WO back to you."
click at [625, 74] on span "Request response" at bounding box center [633, 74] width 57 height 10
click at [605, 74] on input "Request response" at bounding box center [595, 74] width 20 height 20
checkbox input "true"
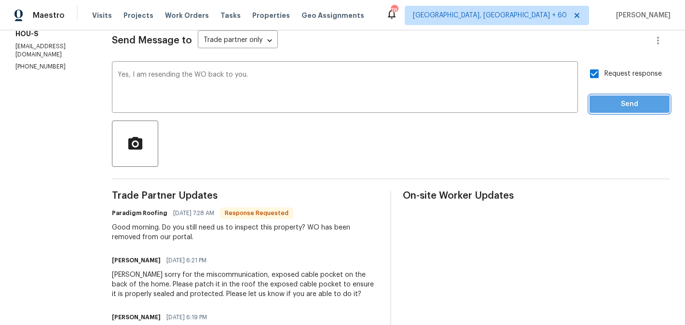
click at [621, 96] on button "Send" at bounding box center [630, 105] width 80 height 18
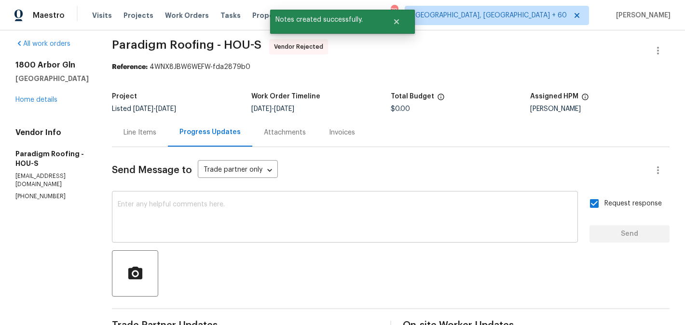
scroll to position [0, 0]
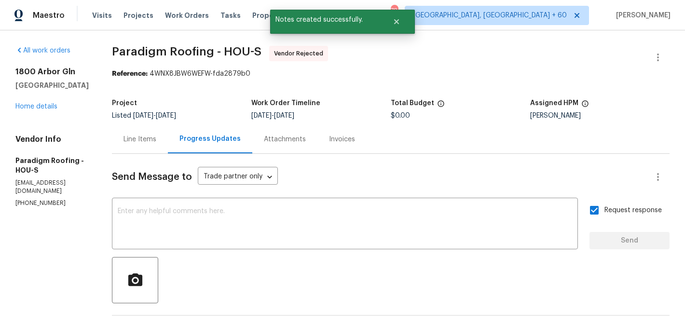
click at [168, 149] on div "Line Items" at bounding box center [140, 139] width 56 height 28
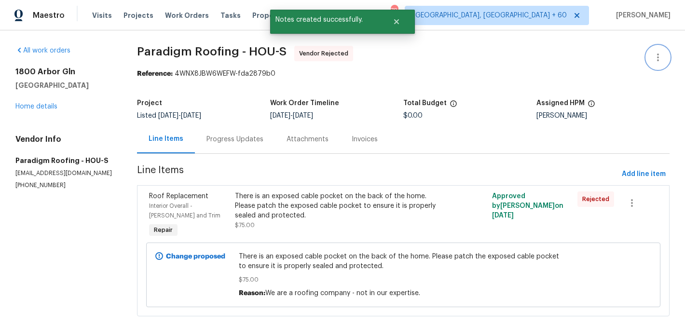
click at [662, 57] on icon "button" at bounding box center [659, 58] width 12 height 12
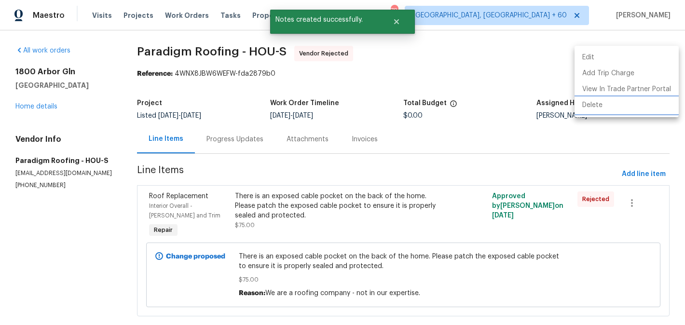
click at [660, 104] on li "Delete" at bounding box center [627, 106] width 104 height 16
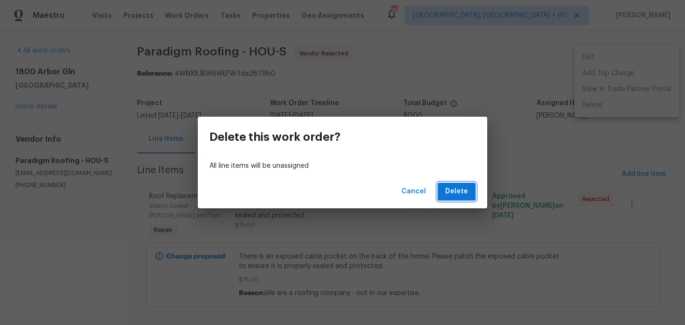
click at [470, 187] on button "Delete" at bounding box center [457, 192] width 38 height 18
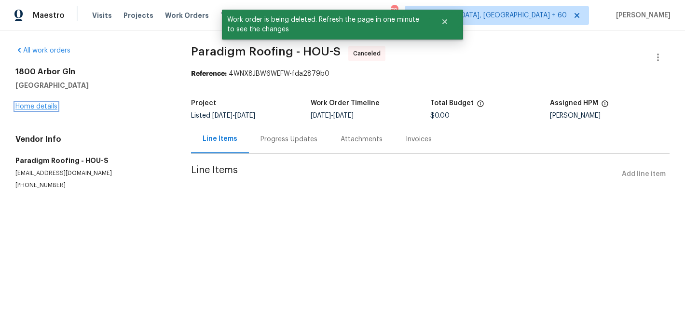
click at [51, 108] on link "Home details" at bounding box center [36, 106] width 42 height 7
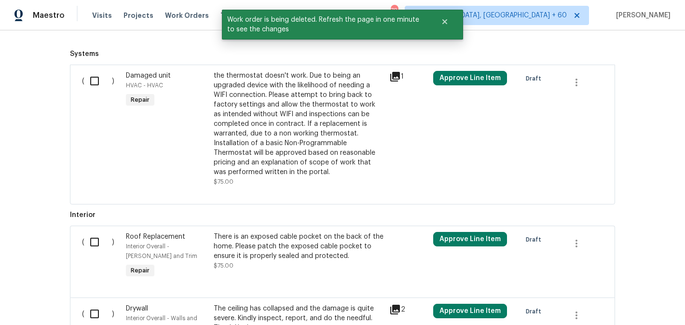
scroll to position [542, 0]
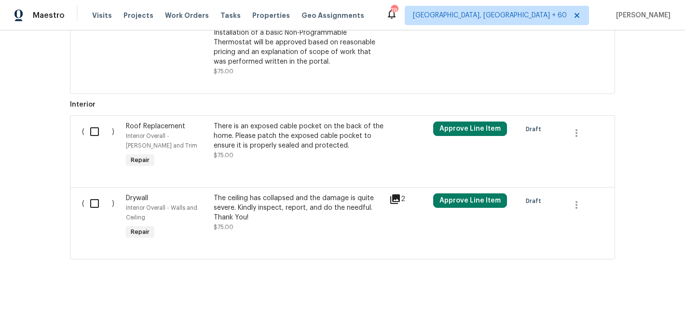
click at [97, 127] on input "checkbox" at bounding box center [98, 132] width 28 height 20
checkbox input "true"
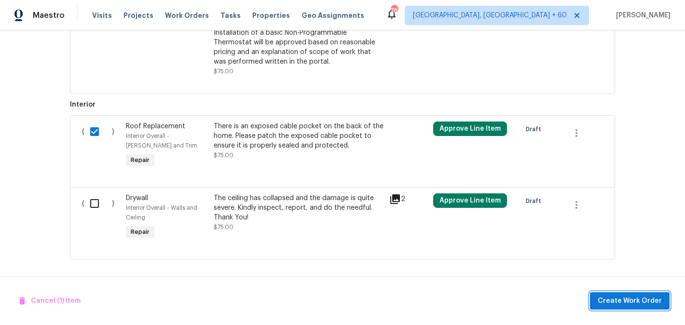
click at [633, 302] on span "Create Work Order" at bounding box center [630, 301] width 64 height 12
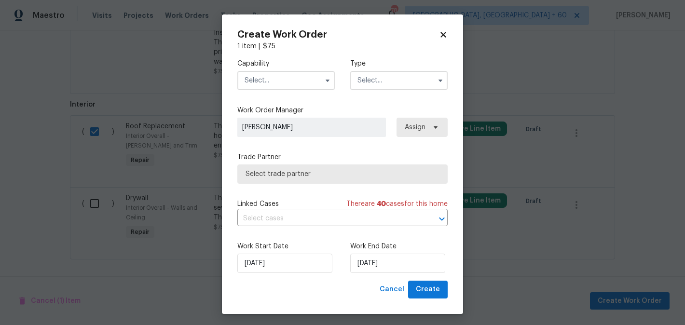
click at [267, 82] on input "text" at bounding box center [286, 80] width 98 height 19
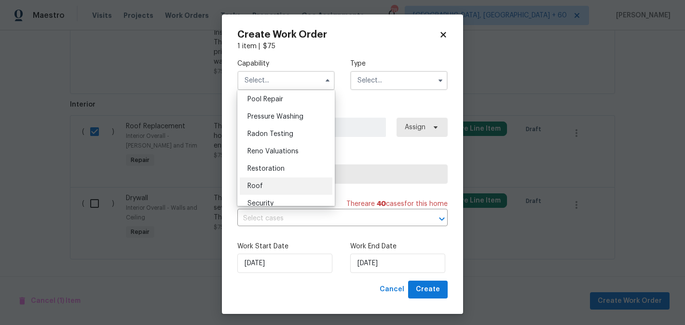
scroll to position [900, 0]
click at [281, 181] on div "Roof" at bounding box center [286, 185] width 93 height 17
type input "Roof"
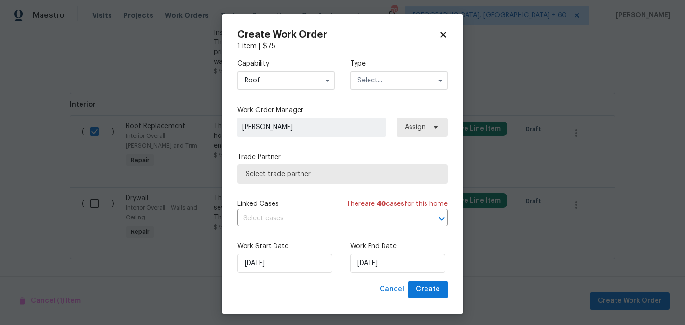
click at [377, 81] on input "text" at bounding box center [399, 80] width 98 height 19
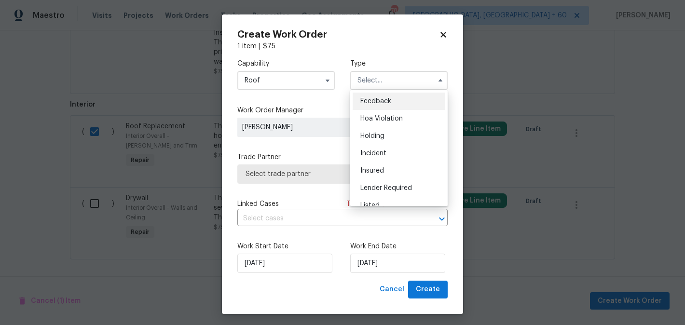
click at [380, 95] on div "Feedback" at bounding box center [399, 101] width 93 height 17
type input "Feedback"
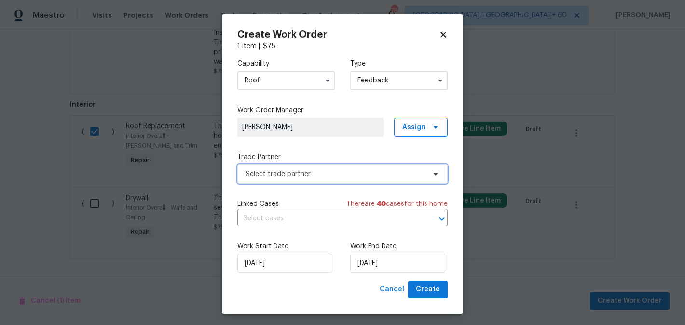
click at [299, 173] on span "Select trade partner" at bounding box center [336, 174] width 180 height 10
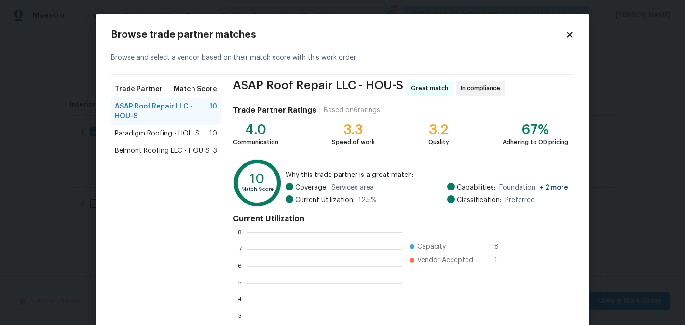
scroll to position [135, 155]
click at [129, 131] on span "Paradigm Roofing - HOU-S" at bounding box center [157, 134] width 85 height 10
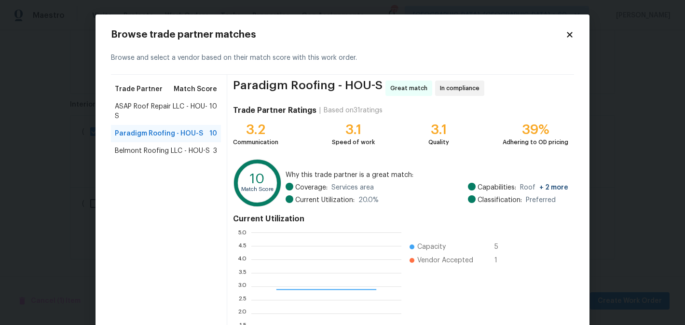
scroll to position [100, 0]
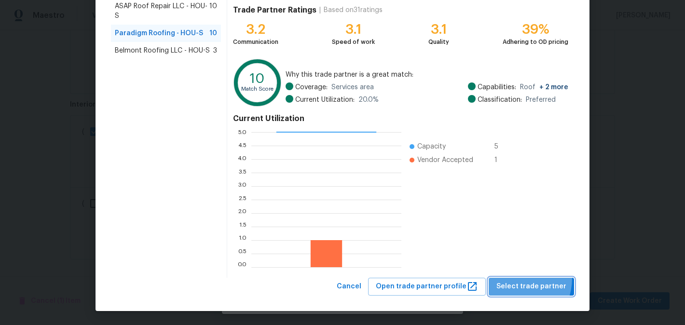
click at [515, 278] on button "Select trade partner" at bounding box center [531, 287] width 85 height 18
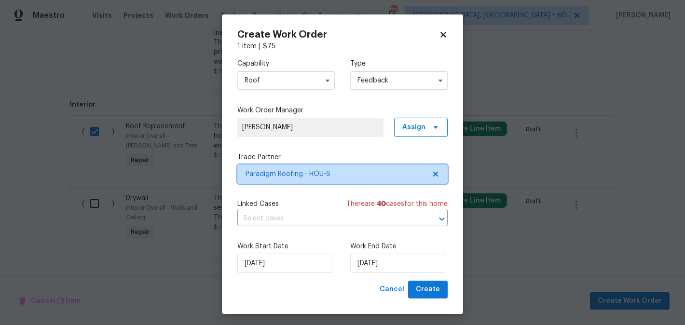
scroll to position [0, 0]
click at [439, 273] on div "14/08/2025" at bounding box center [399, 263] width 98 height 19
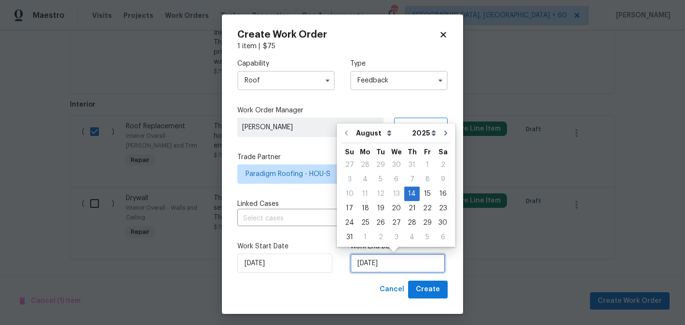
click at [422, 266] on input "14/08/2025" at bounding box center [397, 263] width 95 height 19
click at [441, 191] on div "16" at bounding box center [442, 194] width 15 height 14
type input "16/08/2025"
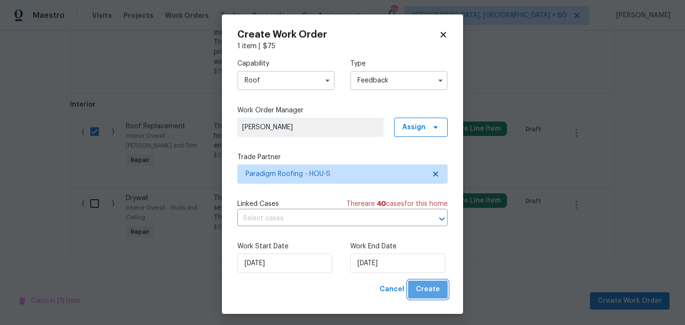
click at [438, 287] on span "Create" at bounding box center [428, 290] width 24 height 12
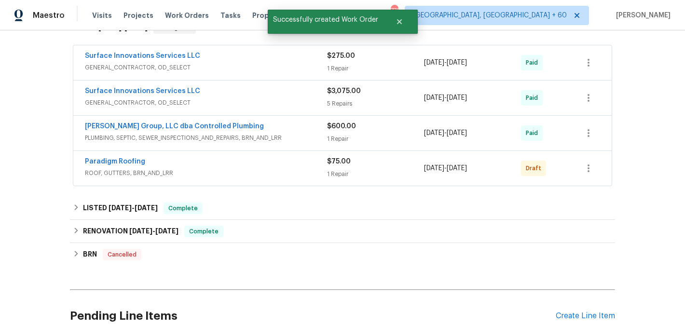
scroll to position [171, 0]
click at [119, 162] on link "Paradigm Roofing" at bounding box center [115, 160] width 60 height 7
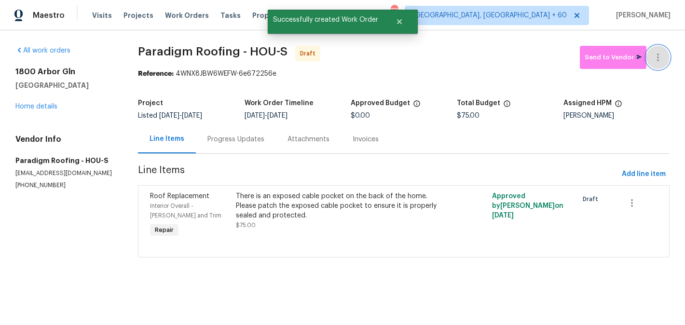
click at [661, 54] on icon "button" at bounding box center [659, 58] width 12 height 12
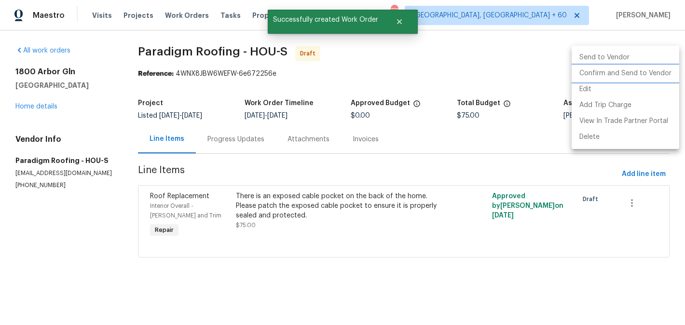
click at [661, 69] on li "Confirm and Send to Vendor" at bounding box center [626, 74] width 108 height 16
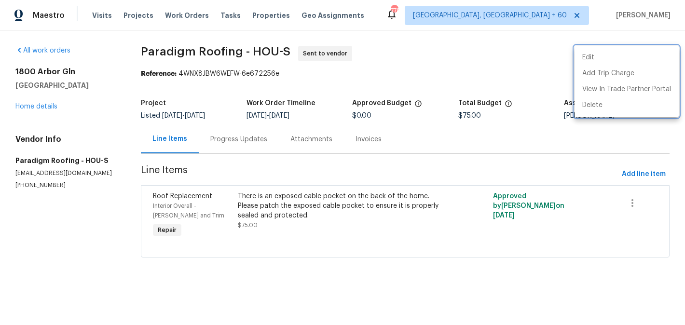
click at [245, 144] on div at bounding box center [342, 162] width 685 height 325
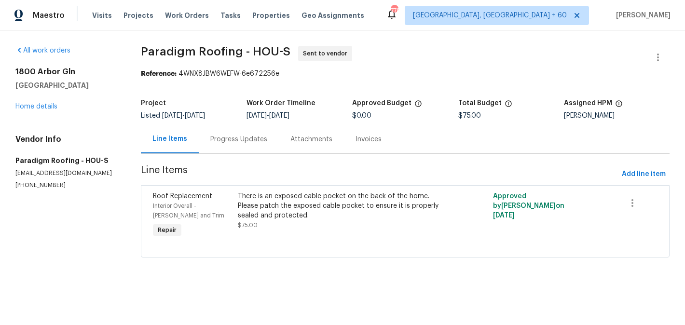
click at [245, 144] on div "Progress Updates" at bounding box center [239, 139] width 80 height 28
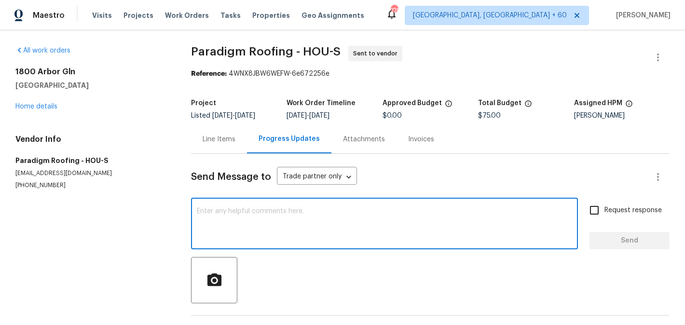
click at [276, 217] on textarea at bounding box center [385, 225] width 376 height 34
paste textarea "Hi, this is Blessida with Opendoor. I’m confirming you received the WO for the …"
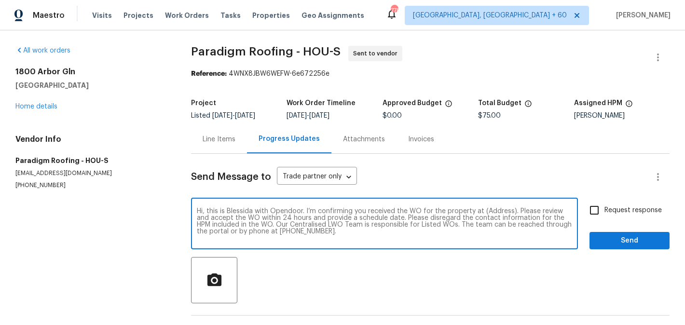
click at [495, 211] on textarea "Hi, this is Blessida with Opendoor. I’m confirming you received the WO for the …" at bounding box center [385, 225] width 376 height 34
paste textarea "1800 Arbor Gln, Conroe, TX 77303"
type textarea "Hi, this is Blessida with Opendoor. I’m confirming you received the WO for the …"
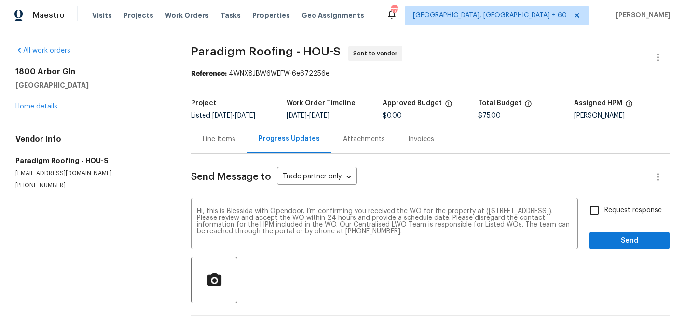
click at [613, 213] on span "Request response" at bounding box center [633, 211] width 57 height 10
click at [605, 213] on input "Request response" at bounding box center [595, 210] width 20 height 20
checkbox input "true"
click at [613, 237] on span "Send" at bounding box center [630, 241] width 65 height 12
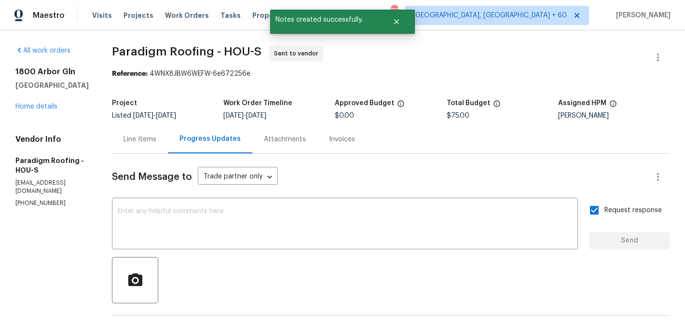
scroll to position [119, 0]
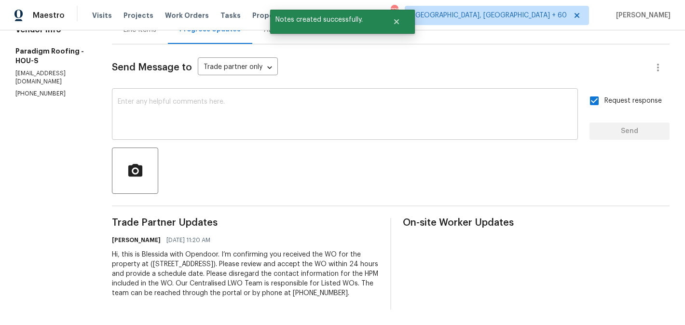
click at [152, 98] on textarea at bounding box center [345, 115] width 455 height 34
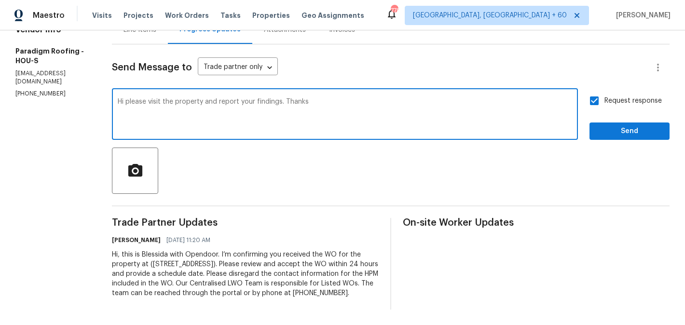
drag, startPoint x: 210, startPoint y: 91, endPoint x: 367, endPoint y: 101, distance: 157.2
click at [367, 100] on textarea "Hi please visit the property and report your findings. Thanks" at bounding box center [345, 115] width 455 height 34
drag, startPoint x: 173, startPoint y: 95, endPoint x: 446, endPoint y: 98, distance: 273.7
click at [446, 98] on textarea "Hi please visit the property and report your findings. Thanks" at bounding box center [345, 115] width 455 height 34
type textarea "Hi please let us know when you can visit the property. Thanks"
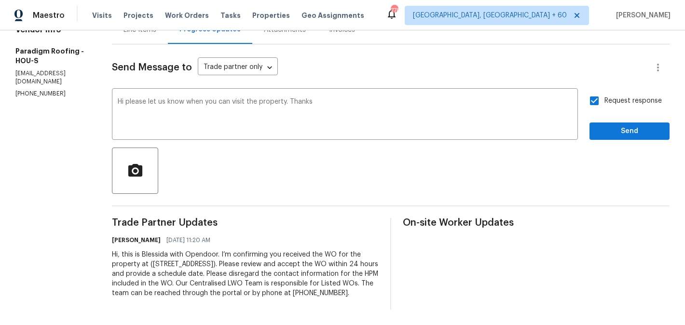
click at [670, 112] on div "All work orders 1800 Arbor Gln Conroe, TX 77303 Home details Vendor Info Paradi…" at bounding box center [342, 123] width 685 height 405
click at [647, 126] on span "Send" at bounding box center [630, 132] width 65 height 12
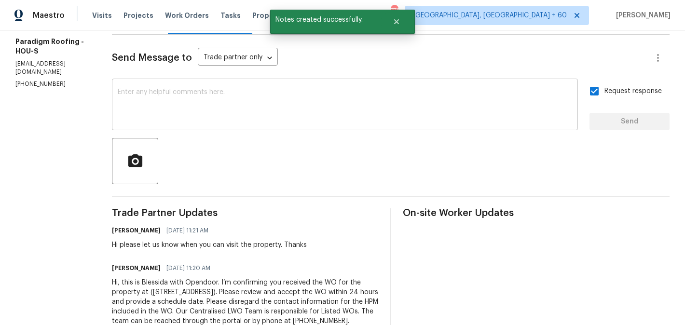
scroll to position [0, 0]
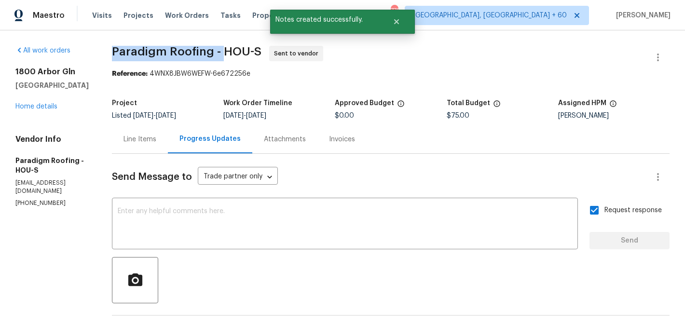
drag, startPoint x: 117, startPoint y: 51, endPoint x: 224, endPoint y: 51, distance: 107.2
click at [224, 51] on span "Paradigm Roofing - HOU-S" at bounding box center [187, 52] width 150 height 12
copy span "Paradigm Roofing -"
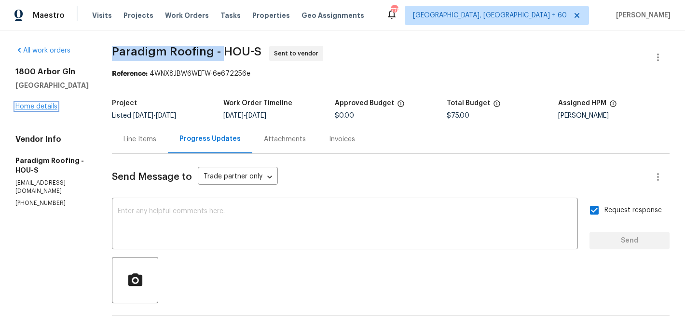
click at [46, 108] on link "Home details" at bounding box center [36, 106] width 42 height 7
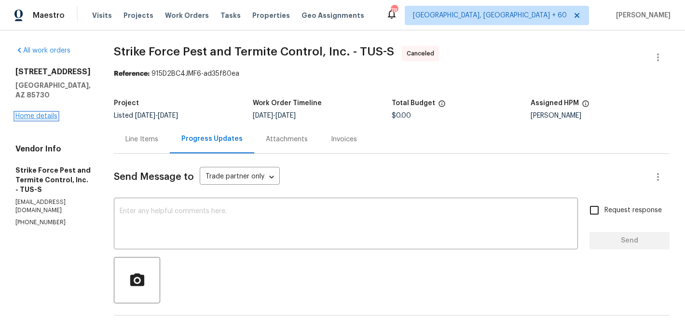
click at [42, 113] on link "Home details" at bounding box center [36, 116] width 42 height 7
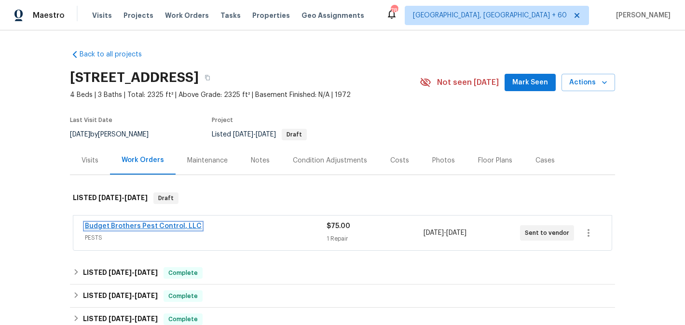
click at [147, 227] on link "Budget Brothers Pest Control, LLC" at bounding box center [143, 226] width 117 height 7
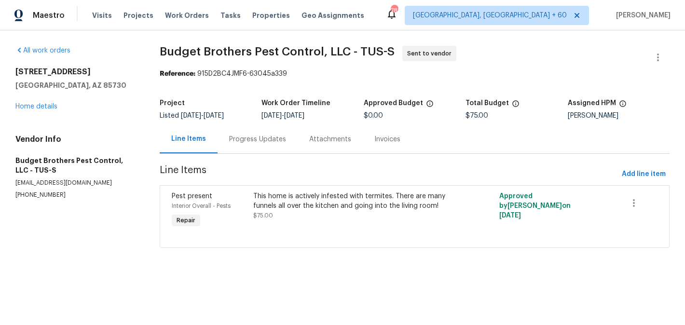
click at [249, 148] on div "Progress Updates" at bounding box center [258, 139] width 80 height 28
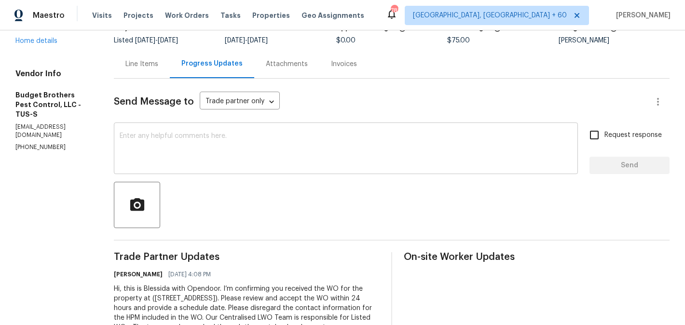
scroll to position [76, 0]
click at [250, 166] on div "x ​" at bounding box center [346, 148] width 464 height 49
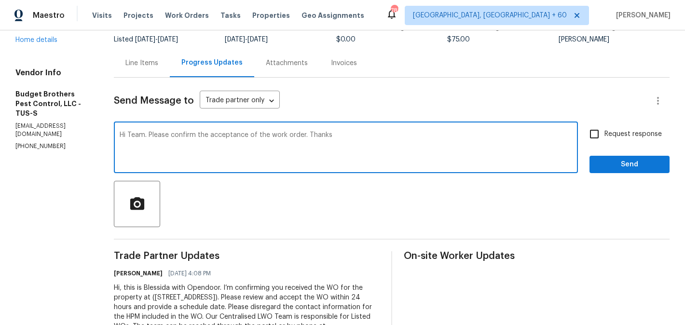
type textarea "Hi Team. Please confirm the acceptance of the work order. Thanks"
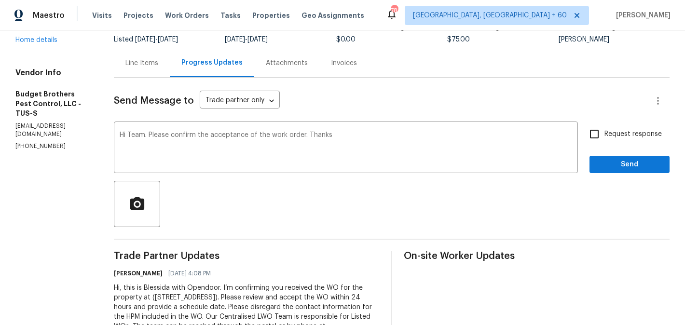
click at [618, 139] on span "Request response" at bounding box center [633, 134] width 57 height 10
click at [605, 139] on input "Request response" at bounding box center [595, 134] width 20 height 20
checkbox input "true"
click at [618, 163] on span "Send" at bounding box center [630, 165] width 65 height 12
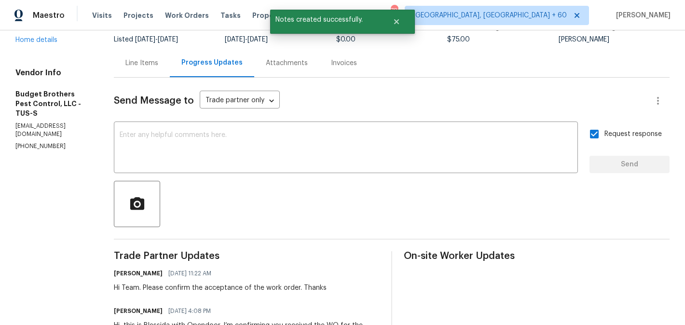
click at [24, 142] on p "[PHONE_NUMBER]" at bounding box center [52, 146] width 75 height 8
copy p "[PHONE_NUMBER]"
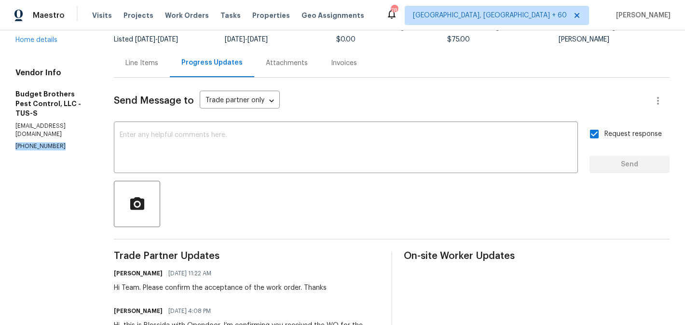
scroll to position [0, 0]
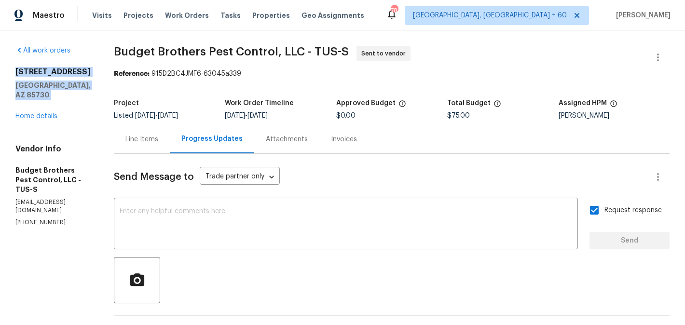
drag, startPoint x: 75, startPoint y: 91, endPoint x: 8, endPoint y: 67, distance: 71.9
click at [8, 67] on div "All work orders [STREET_ADDRESS] Home details Vendor Info Budget Brothers Pest …" at bounding box center [342, 256] width 685 height 452
copy div "[STREET_ADDRESS]"
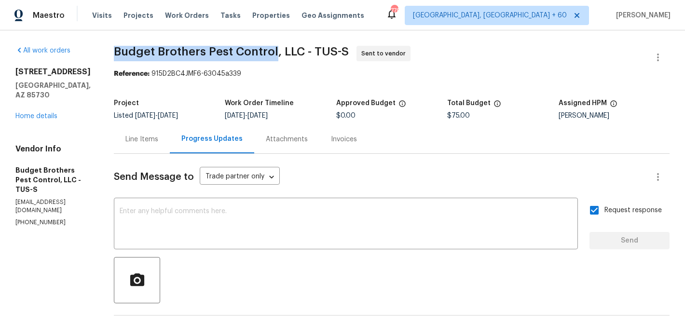
drag, startPoint x: 133, startPoint y: 46, endPoint x: 295, endPoint y: 50, distance: 162.2
click at [295, 50] on div "All work orders [STREET_ADDRESS] Home details Vendor Info Budget Brothers Pest …" at bounding box center [342, 256] width 685 height 452
copy span "Budget Brothers Pest Control"
click at [51, 113] on link "Home details" at bounding box center [36, 116] width 42 height 7
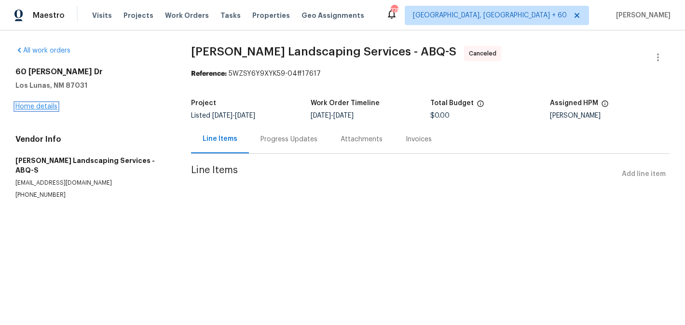
click at [48, 109] on link "Home details" at bounding box center [36, 106] width 42 height 7
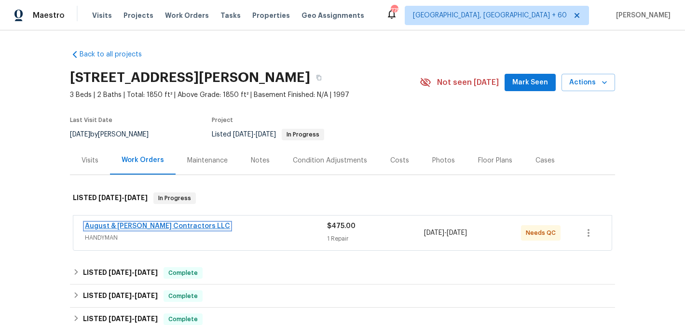
click at [180, 224] on link "August & [PERSON_NAME] Contractors LLC" at bounding box center [157, 226] width 145 height 7
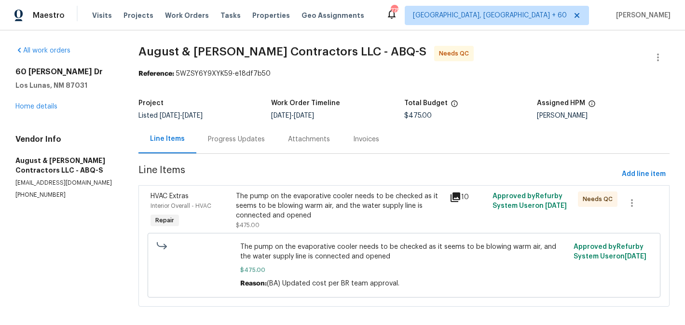
click at [244, 135] on div "Progress Updates" at bounding box center [236, 140] width 57 height 10
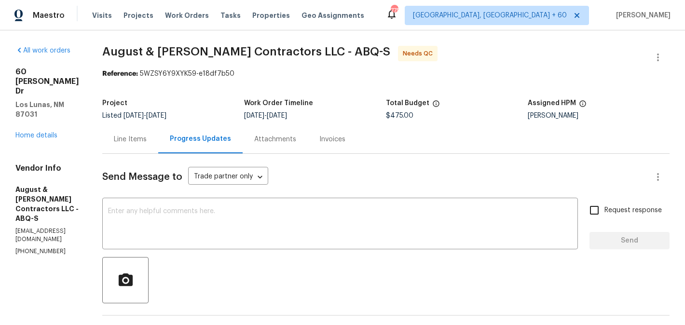
click at [141, 138] on div "Line Items" at bounding box center [130, 140] width 33 height 10
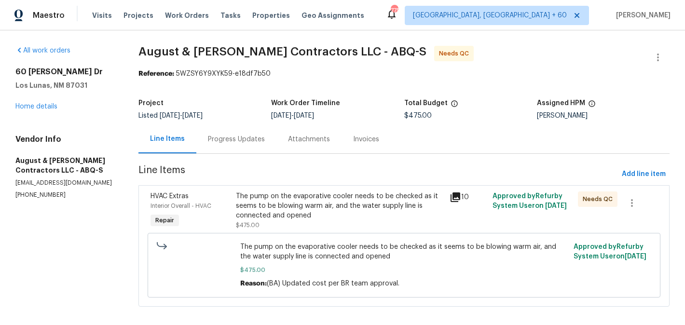
click at [345, 206] on div "The pump on the evaporative cooler needs to be checked as it seems to be blowin…" at bounding box center [340, 206] width 208 height 29
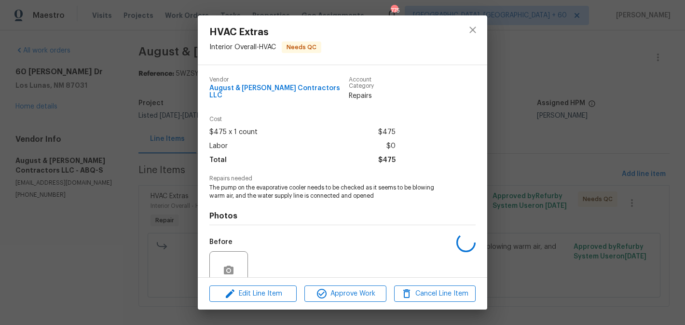
scroll to position [79, 0]
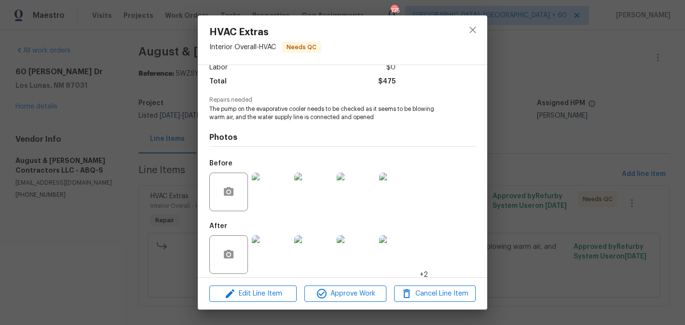
click at [590, 233] on div "HVAC Extras Interior Overall - HVAC Needs QC Vendor August & [PERSON_NAME] Cont…" at bounding box center [342, 162] width 685 height 325
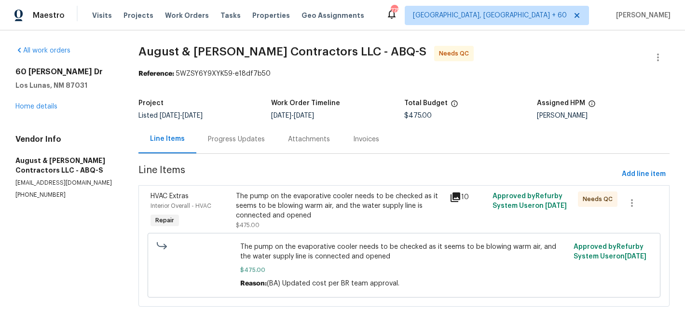
click at [234, 144] on div "Progress Updates" at bounding box center [236, 140] width 57 height 10
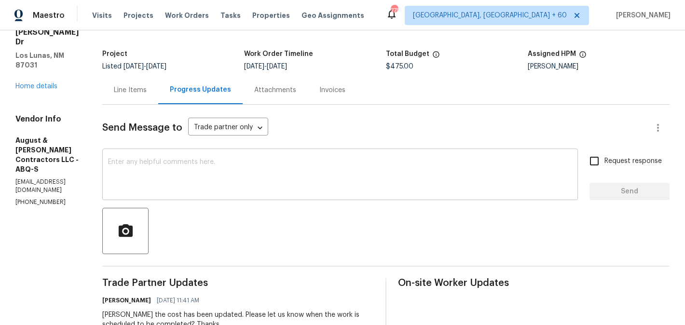
scroll to position [56, 0]
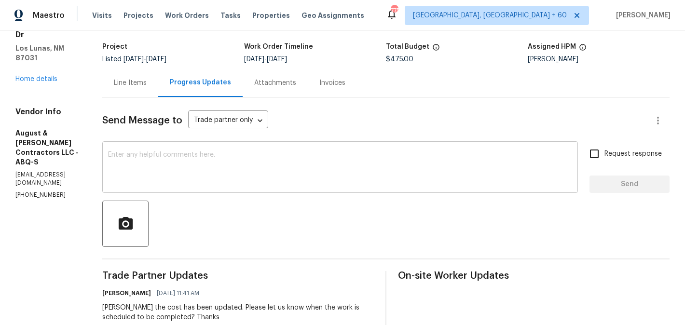
click at [237, 180] on textarea at bounding box center [340, 169] width 464 height 34
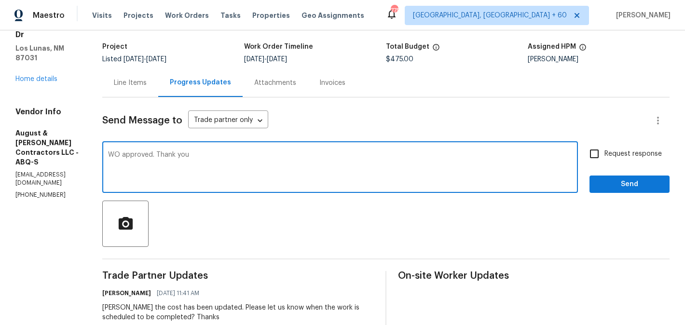
type textarea "WO approved. Thank you"
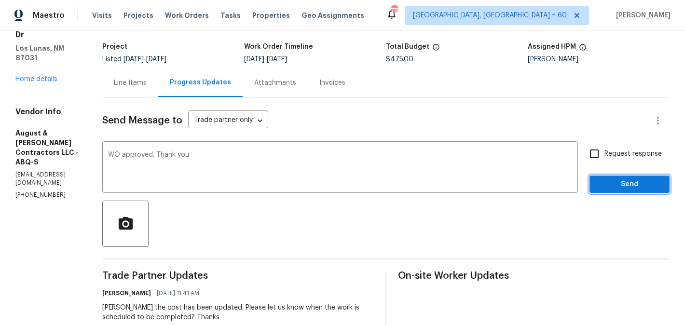
click at [630, 182] on span "Send" at bounding box center [630, 185] width 65 height 12
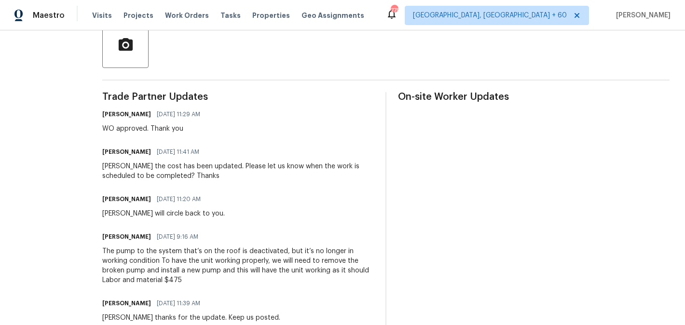
scroll to position [0, 0]
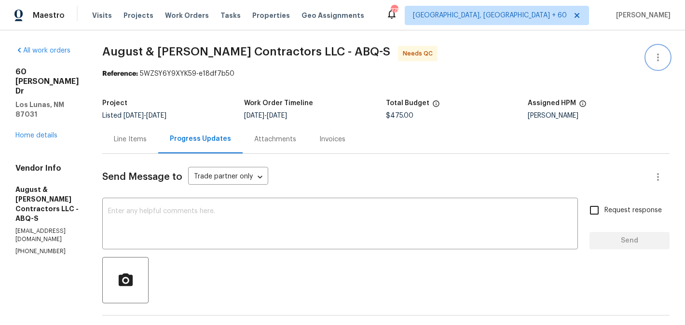
click at [661, 51] on button "button" at bounding box center [658, 57] width 23 height 23
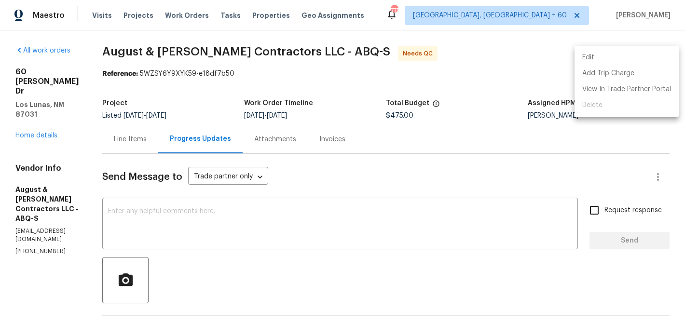
click at [645, 51] on li "Edit" at bounding box center [627, 58] width 104 height 16
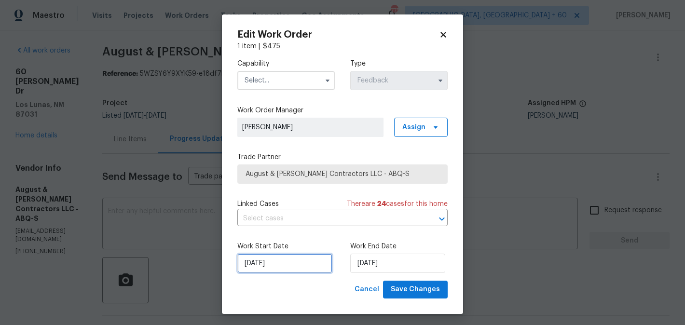
click at [290, 267] on input "11/08/2025" at bounding box center [284, 263] width 95 height 19
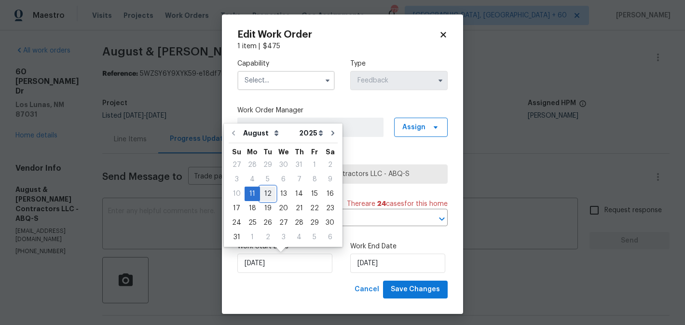
click at [261, 195] on div "12" at bounding box center [267, 194] width 15 height 14
type input "12/08/2025"
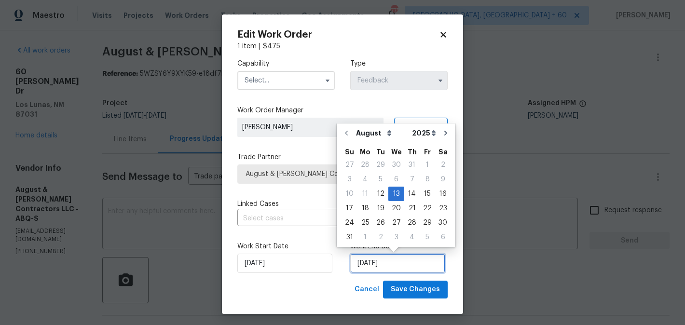
click at [367, 263] on input "13/08/2025" at bounding box center [397, 263] width 95 height 19
click at [412, 193] on div "14" at bounding box center [412, 194] width 15 height 14
type input "14/08/2025"
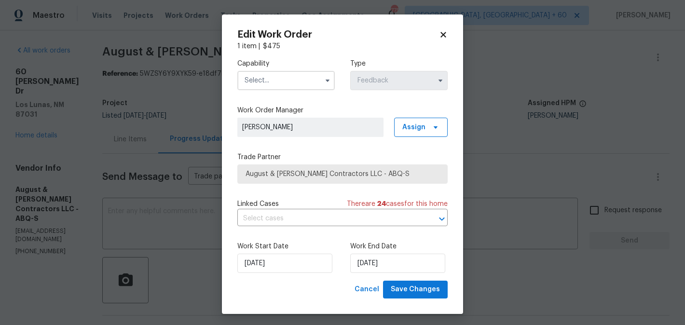
click at [267, 77] on input "text" at bounding box center [286, 80] width 98 height 19
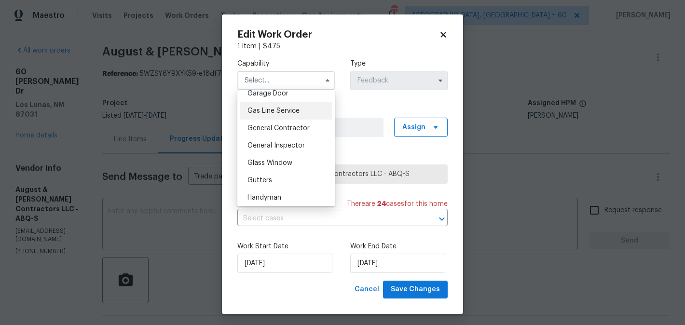
scroll to position [438, 0]
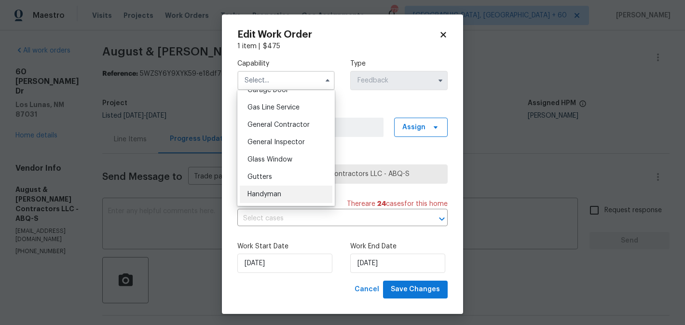
click at [278, 189] on div "Handyman" at bounding box center [286, 194] width 93 height 17
type input "Handyman"
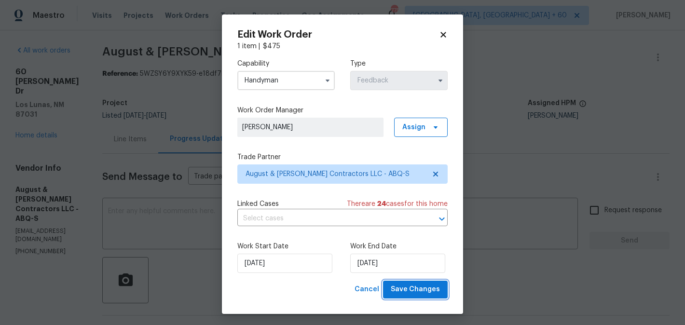
click at [433, 285] on span "Save Changes" at bounding box center [415, 290] width 49 height 12
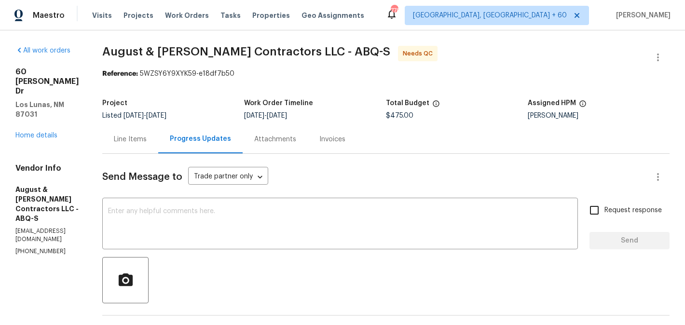
click at [147, 136] on div "Line Items" at bounding box center [130, 140] width 33 height 10
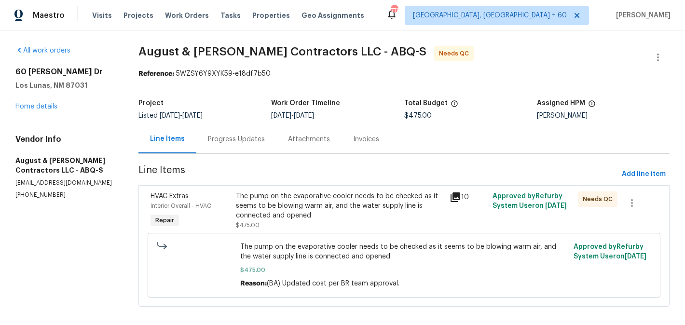
click at [337, 202] on div "The pump on the evaporative cooler needs to be checked as it seems to be blowin…" at bounding box center [340, 206] width 208 height 29
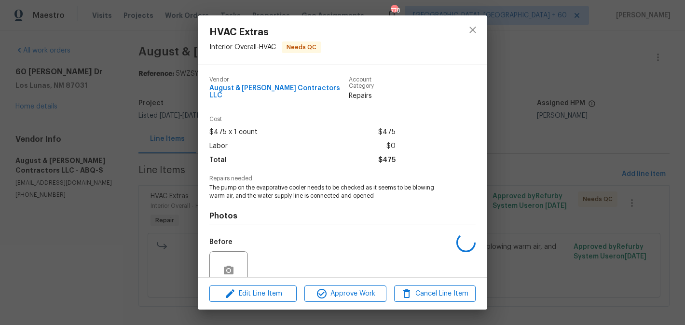
scroll to position [79, 0]
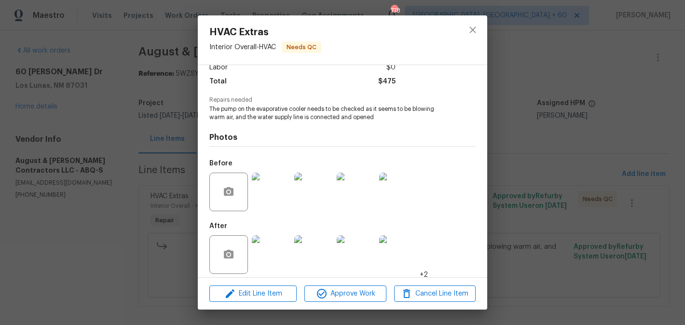
click at [279, 256] on img at bounding box center [271, 255] width 39 height 39
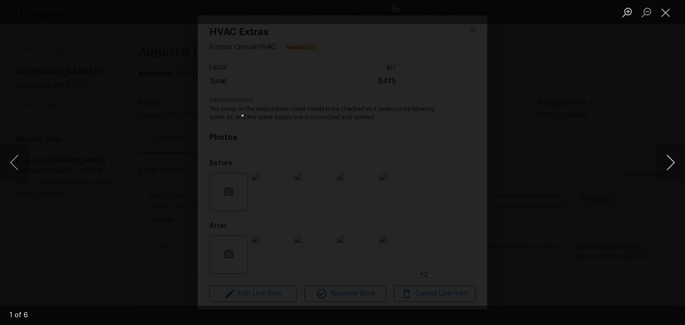
click at [663, 162] on button "Next image" at bounding box center [670, 162] width 29 height 39
click at [604, 167] on div "Lightbox" at bounding box center [342, 162] width 685 height 325
click at [539, 215] on div "Lightbox" at bounding box center [342, 162] width 685 height 325
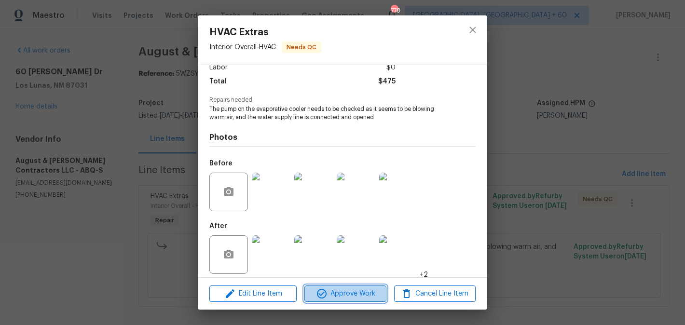
click at [351, 289] on span "Approve Work" at bounding box center [345, 294] width 76 height 12
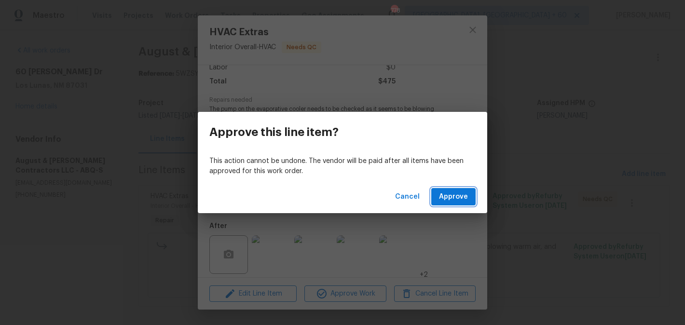
click at [434, 197] on button "Approve" at bounding box center [454, 197] width 44 height 18
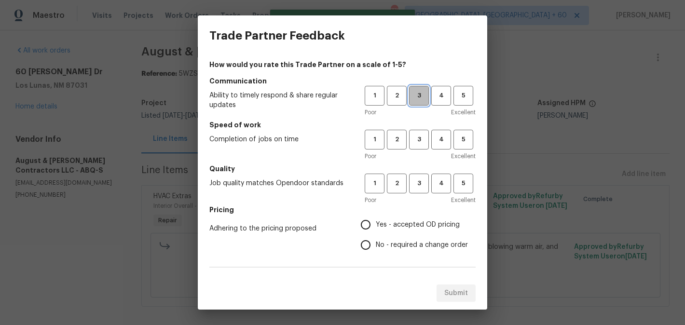
click at [419, 100] on span "3" at bounding box center [419, 95] width 18 height 11
click at [419, 131] on button "3" at bounding box center [419, 140] width 20 height 20
click at [419, 178] on span "3" at bounding box center [419, 183] width 18 height 11
click at [417, 249] on span "No - required a change order" at bounding box center [422, 245] width 92 height 10
click at [376, 249] on input "No - required a change order" at bounding box center [366, 245] width 20 height 20
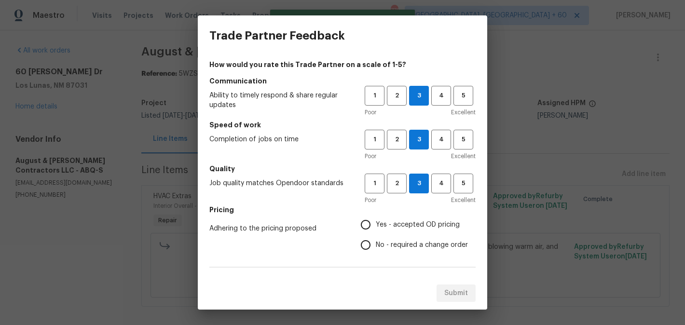
radio input "true"
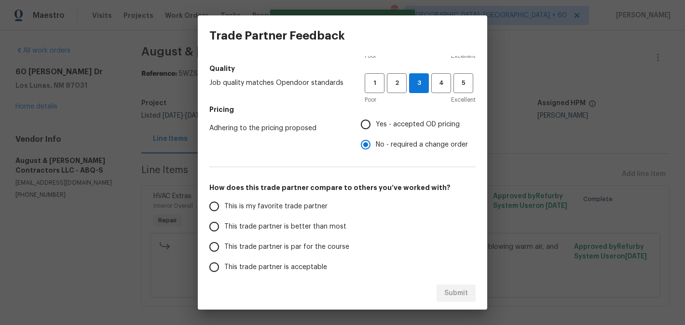
click at [326, 230] on span "This trade partner is better than most" at bounding box center [285, 227] width 122 height 10
click at [224, 230] on input "This trade partner is better than most" at bounding box center [214, 227] width 20 height 20
click at [467, 290] on span "Submit" at bounding box center [457, 294] width 24 height 12
radio input "true"
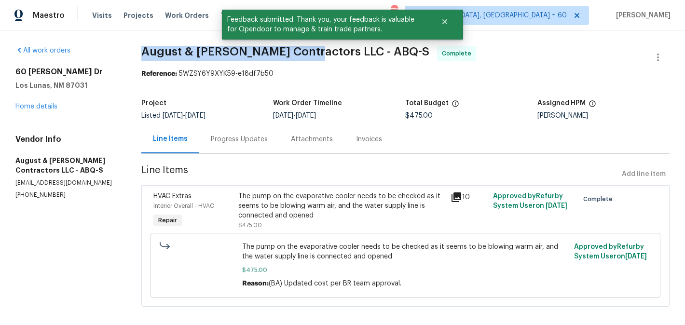
drag, startPoint x: 134, startPoint y: 57, endPoint x: 303, endPoint y: 56, distance: 169.4
click at [303, 56] on div "All work orders 60 Turner Dr Los Lunas, NM 87031 Home details Vendor Info Augus…" at bounding box center [342, 182] width 685 height 304
copy span "August & Suttles Contractors"
click at [44, 105] on link "Home details" at bounding box center [36, 106] width 42 height 7
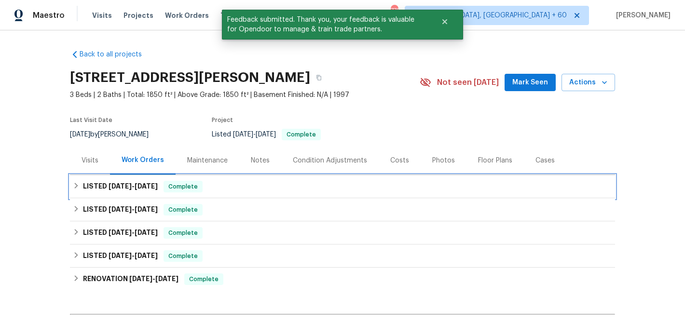
click at [237, 193] on div "LISTED 8/7/25 - 8/14/25 Complete" at bounding box center [342, 186] width 545 height 23
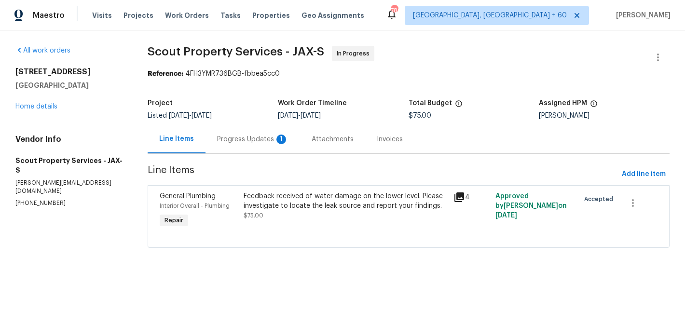
click at [263, 141] on div "Progress Updates 1" at bounding box center [252, 140] width 71 height 10
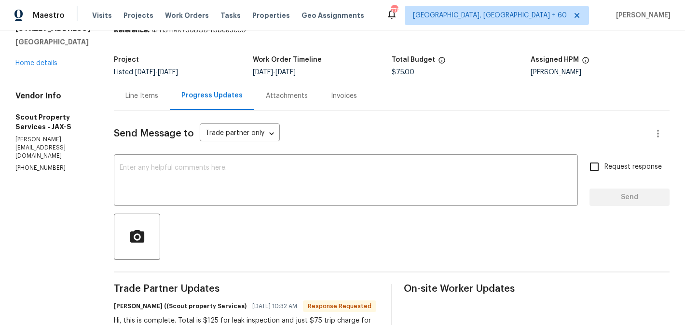
scroll to position [45, 0]
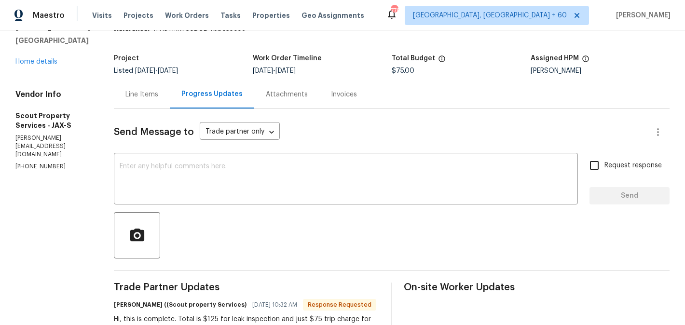
click at [120, 99] on div "Line Items" at bounding box center [142, 94] width 56 height 28
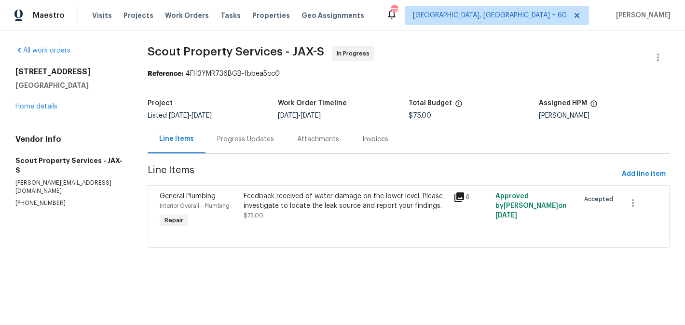
click at [284, 215] on div "Feedback received of water damage on the lower level. Please investigate to loc…" at bounding box center [346, 206] width 204 height 29
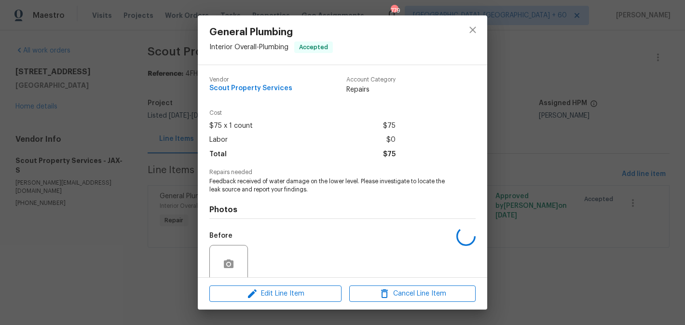
scroll to position [79, 0]
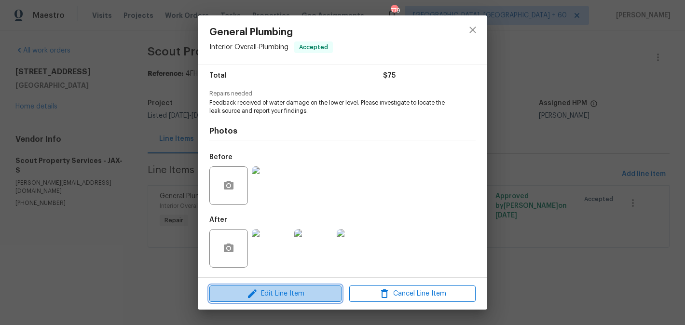
click at [274, 295] on span "Edit Line Item" at bounding box center [275, 294] width 126 height 12
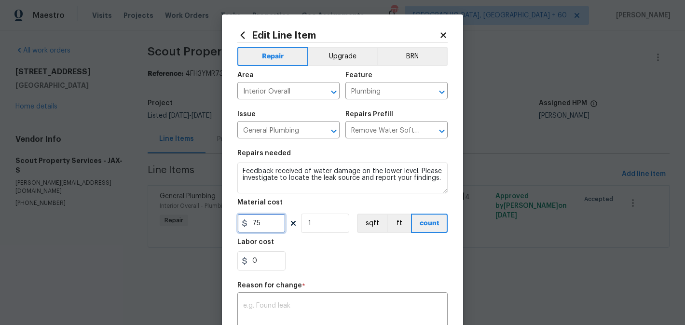
click at [257, 226] on input "75" at bounding box center [261, 223] width 48 height 19
type input "125"
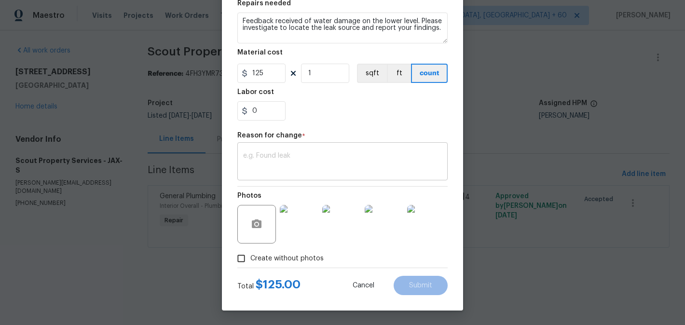
click at [319, 155] on textarea at bounding box center [342, 163] width 199 height 20
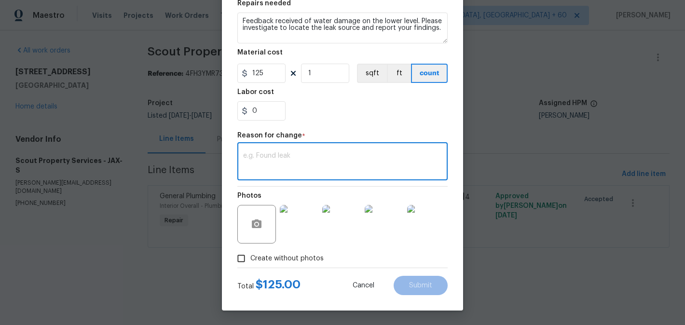
paste textarea "(BA) Updated per vendor’s final cost."
type textarea "(BA) Updated per vendor’s final cost."
click at [412, 284] on span "Submit" at bounding box center [420, 285] width 23 height 7
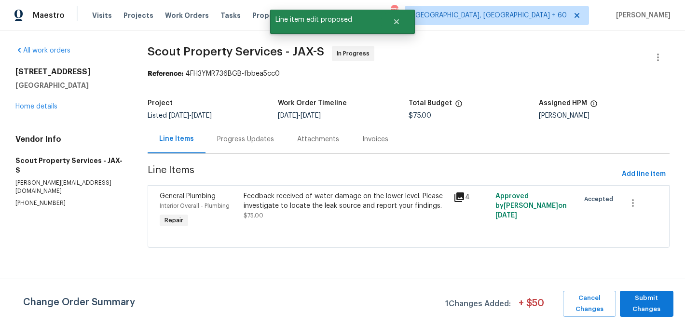
scroll to position [0, 0]
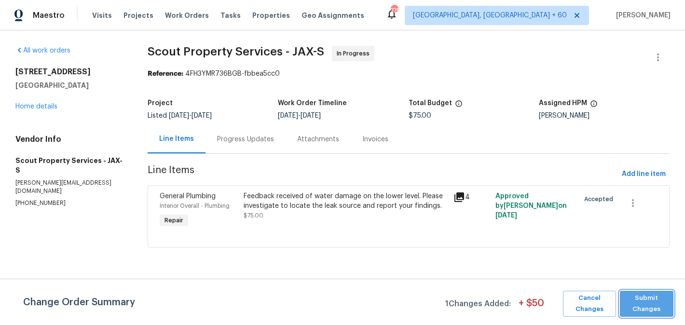
click at [669, 305] on span "Submit Changes" at bounding box center [647, 304] width 44 height 22
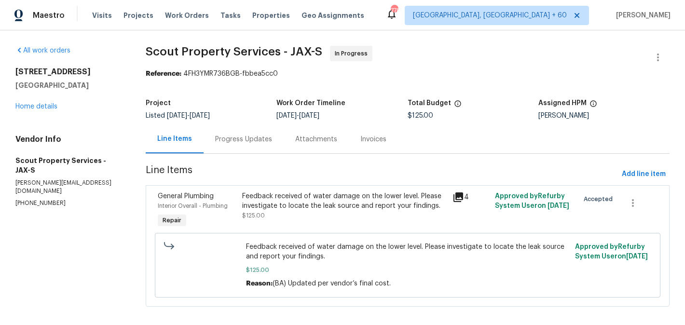
click at [264, 140] on div "Progress Updates" at bounding box center [243, 140] width 57 height 10
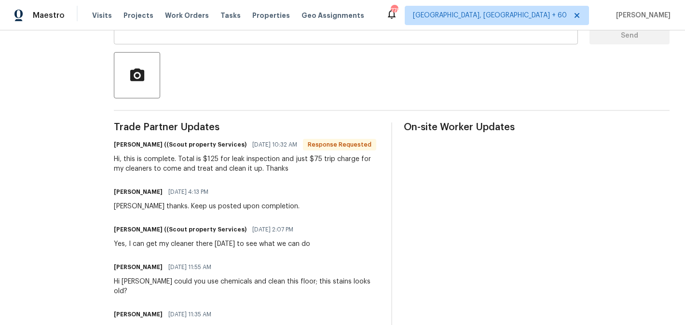
scroll to position [240, 0]
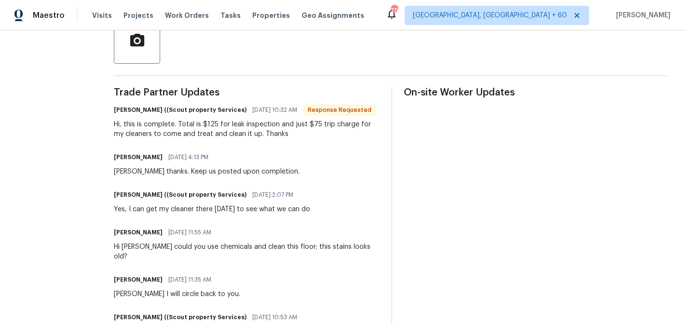
click at [114, 109] on h6 "[PERSON_NAME] ((Scout property Services)" at bounding box center [180, 110] width 133 height 10
copy h6 "[PERSON_NAME]"
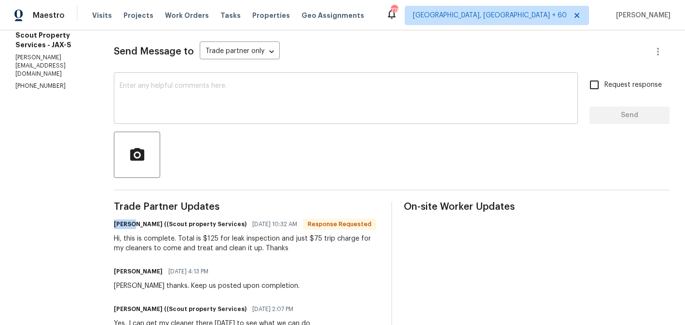
scroll to position [125, 0]
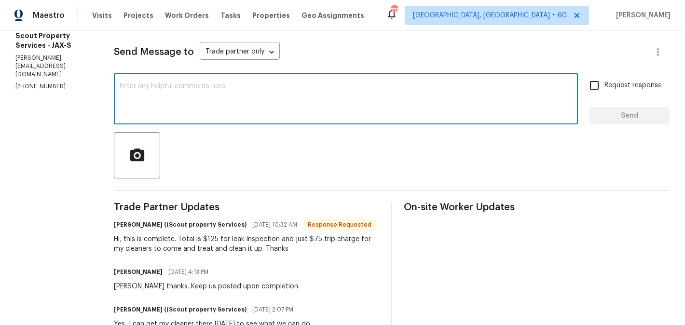
click at [131, 107] on textarea at bounding box center [346, 100] width 453 height 34
paste textarea "[PERSON_NAME]"
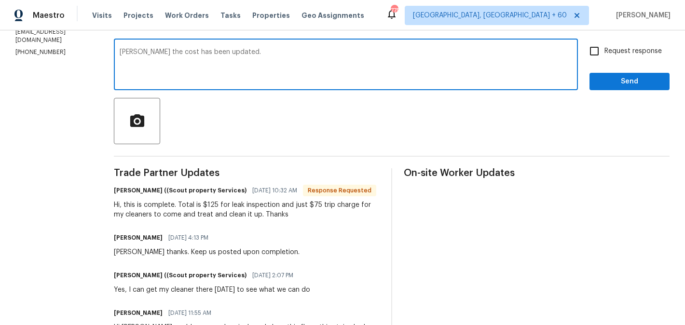
scroll to position [108, 0]
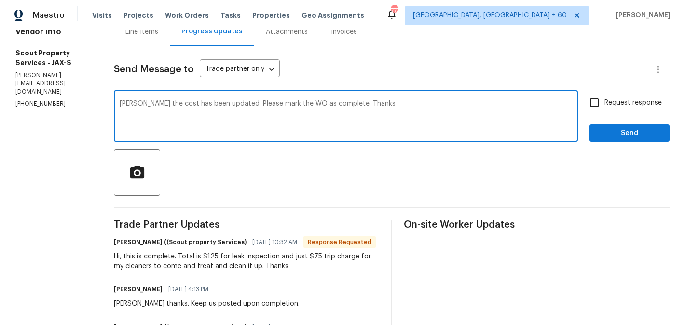
type textarea "[PERSON_NAME] the cost has been updated. Please mark the WO as complete. Thanks"
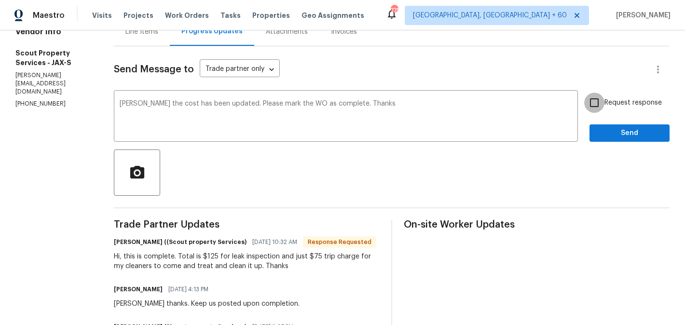
click at [591, 97] on input "Request response" at bounding box center [595, 103] width 20 height 20
checkbox input "true"
click at [607, 138] on span "Send" at bounding box center [630, 133] width 65 height 12
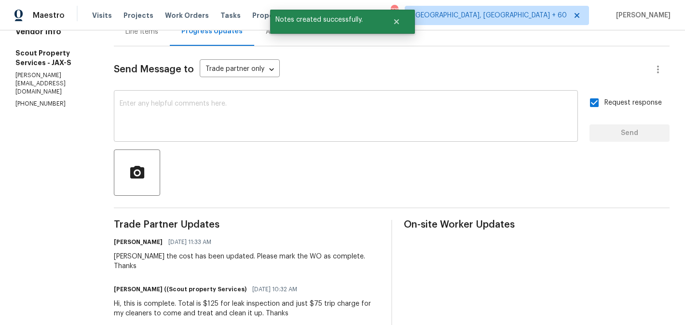
scroll to position [0, 0]
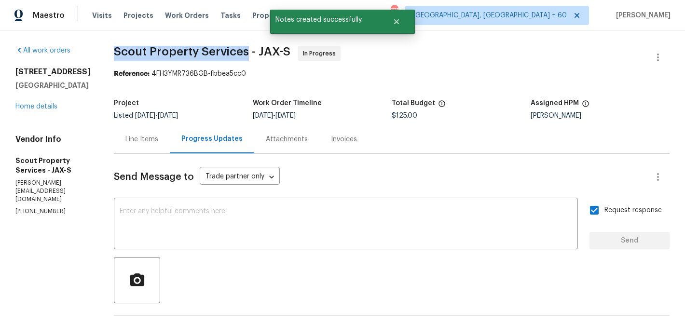
drag, startPoint x: 88, startPoint y: 48, endPoint x: 218, endPoint y: 53, distance: 129.9
click at [218, 53] on span "Scout Property Services - JAX-S" at bounding box center [202, 52] width 177 height 12
copy span "Scout Property Services"
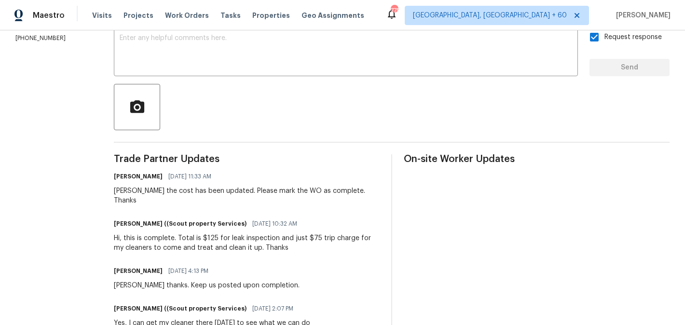
scroll to position [180, 0]
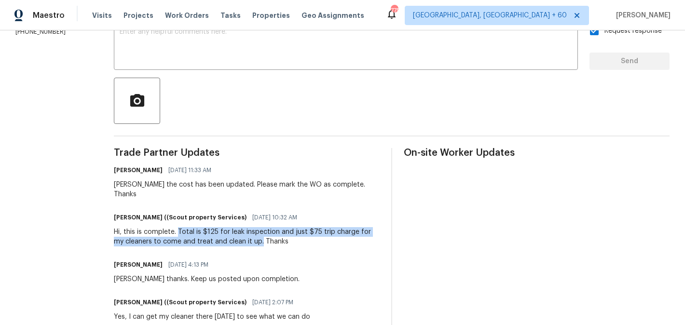
drag, startPoint x: 151, startPoint y: 223, endPoint x: 222, endPoint y: 230, distance: 71.3
click at [222, 230] on div "Hi, this is complete. Total is $125 for leak inspection and just $75 trip charg…" at bounding box center [247, 236] width 266 height 19
copy div "Total is $125 for leak inspection and just $75 trip charge for my cleaners to c…"
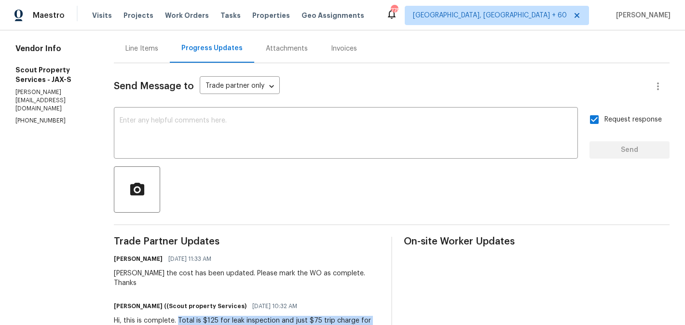
scroll to position [0, 0]
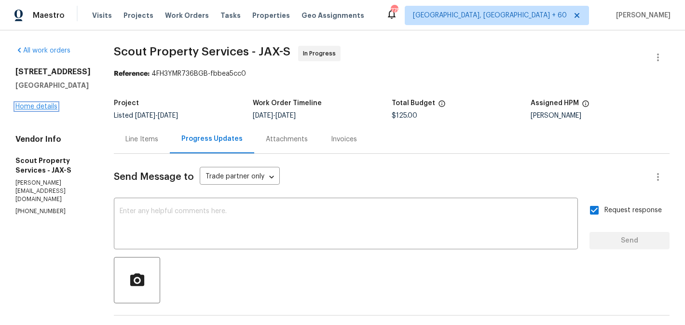
click at [35, 110] on link "Home details" at bounding box center [36, 106] width 42 height 7
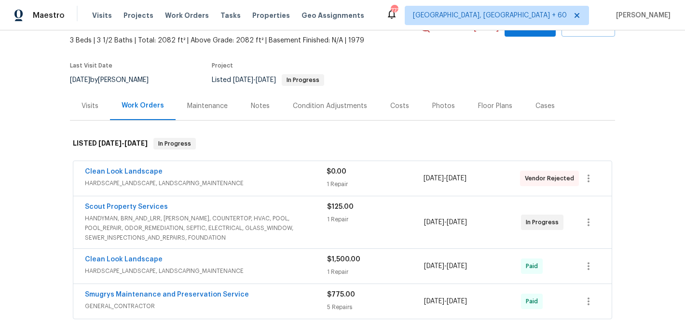
scroll to position [54, 0]
click at [126, 204] on link "Scout Property Services" at bounding box center [126, 207] width 83 height 7
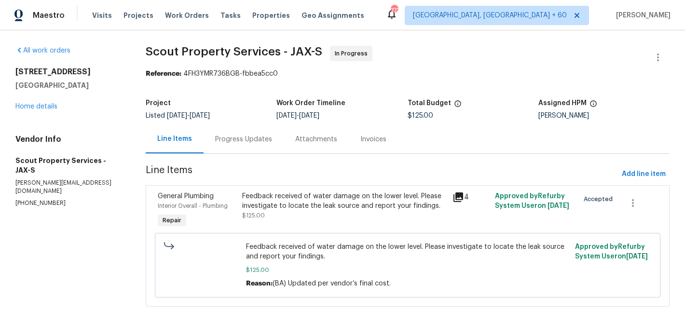
click at [29, 199] on p "(615) 913-6484" at bounding box center [68, 203] width 107 height 8
copy p "(615) 913-6484"
click at [44, 109] on link "Home details" at bounding box center [36, 106] width 42 height 7
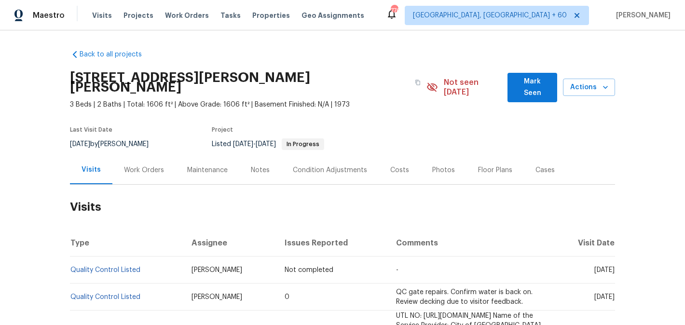
click at [148, 166] on div "Work Orders" at bounding box center [144, 171] width 40 height 10
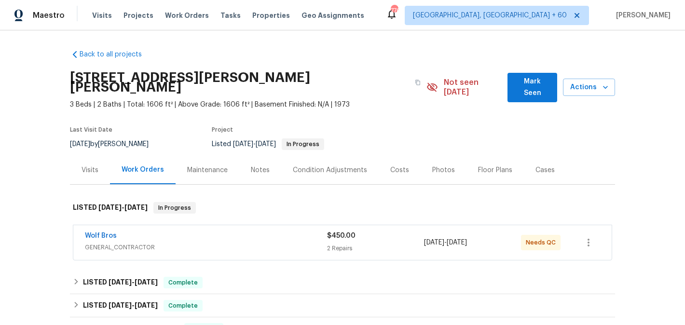
click at [106, 231] on span "Wolf Bros" at bounding box center [101, 236] width 32 height 10
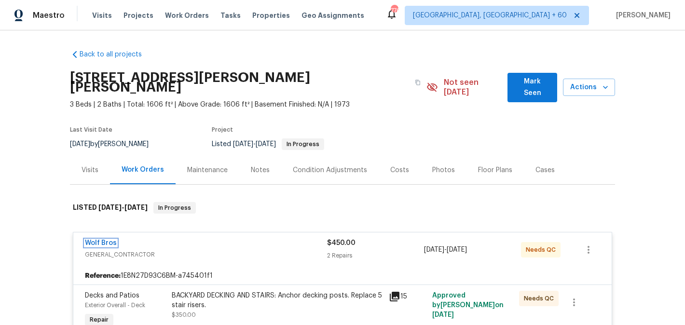
click at [105, 240] on link "Wolf Bros" at bounding box center [101, 243] width 32 height 7
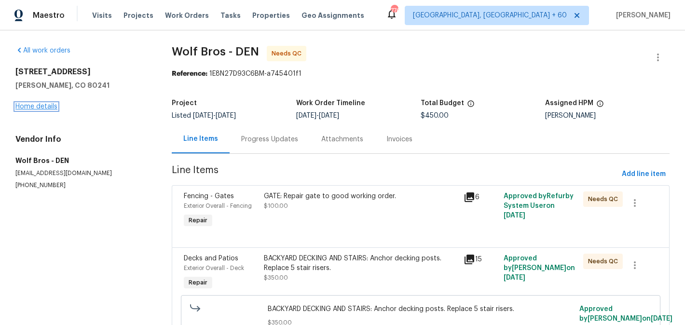
click at [39, 106] on link "Home details" at bounding box center [36, 106] width 42 height 7
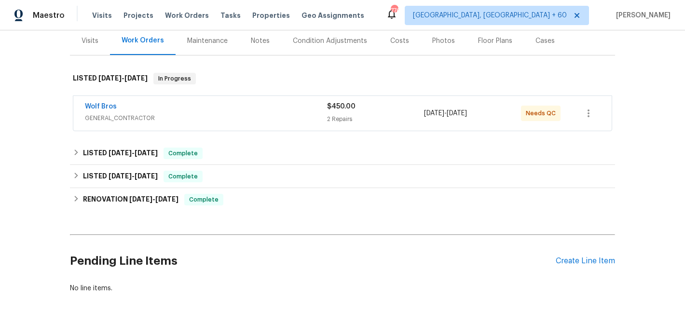
scroll to position [105, 0]
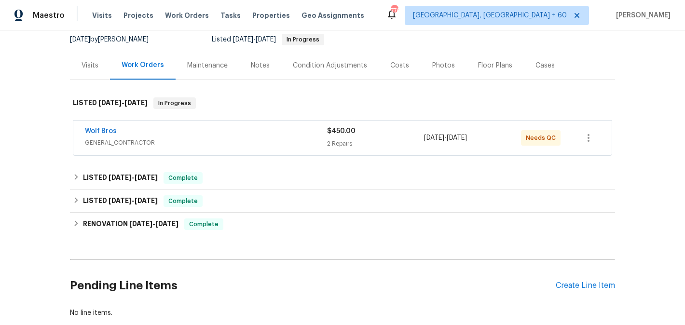
click at [121, 126] on div "Wolf Bros" at bounding box center [206, 132] width 242 height 12
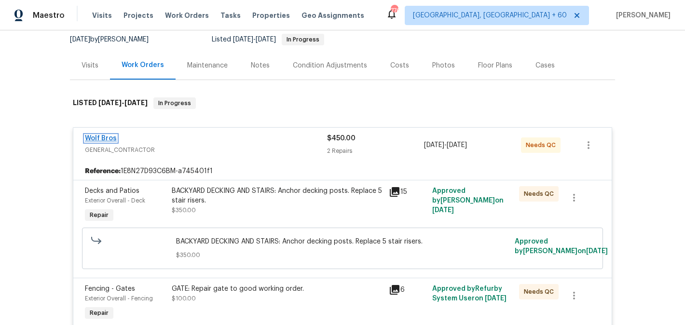
click at [113, 135] on link "Wolf Bros" at bounding box center [101, 138] width 32 height 7
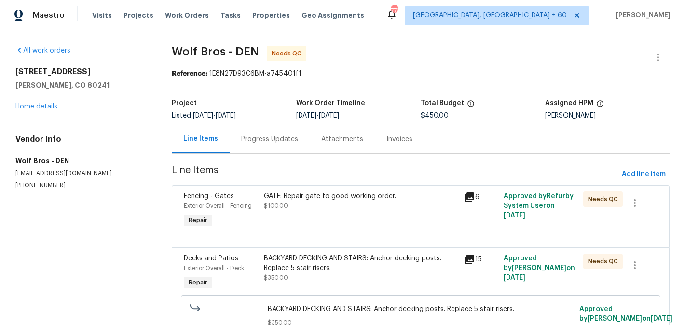
scroll to position [54, 0]
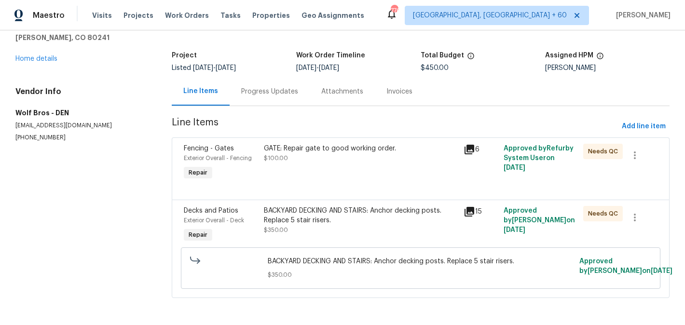
click at [334, 218] on div "BACKYARD DECKING AND STAIRS: Anchor decking posts. Replace 5 stair risers." at bounding box center [361, 215] width 194 height 19
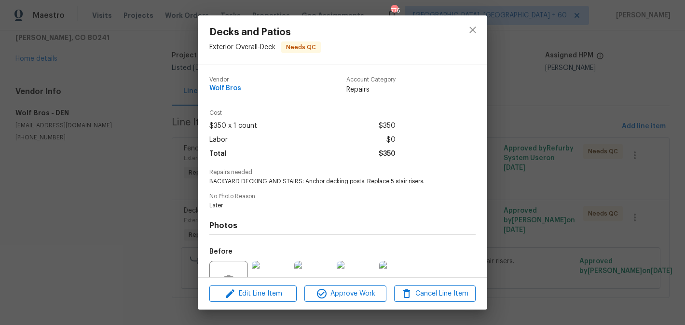
scroll to position [95, 0]
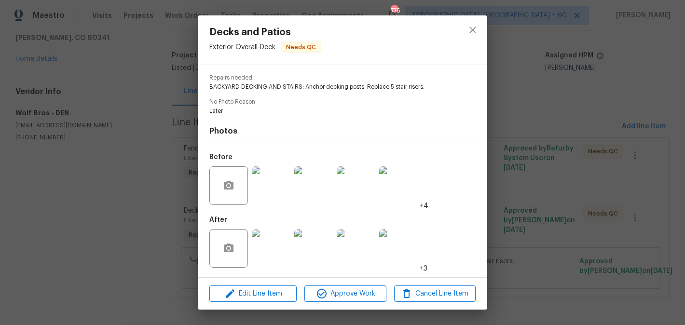
click at [129, 226] on div "Decks and Patios Exterior Overall - Deck Needs QC Vendor Wolf Bros Account Cate…" at bounding box center [342, 162] width 685 height 325
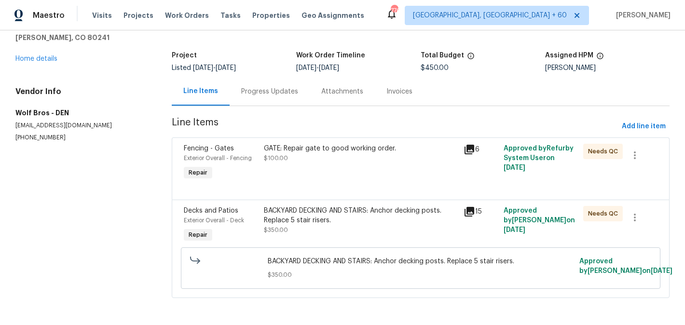
click at [270, 89] on div "Progress Updates" at bounding box center [269, 92] width 57 height 10
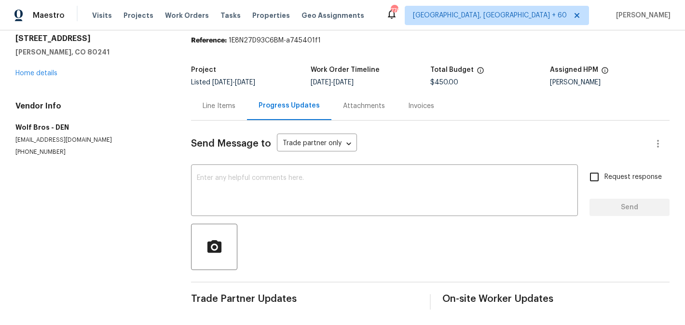
click at [208, 112] on div "Line Items" at bounding box center [219, 106] width 56 height 28
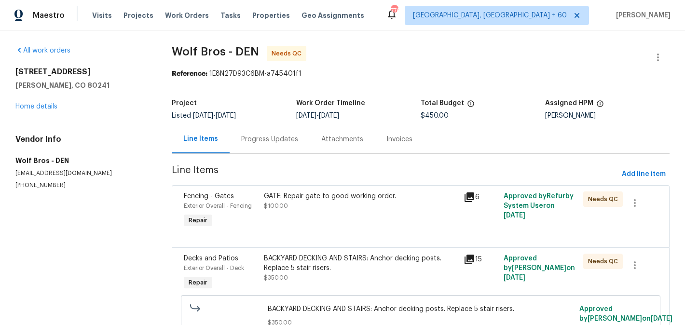
click at [559, 122] on div "Project Listed [DATE] - [DATE] Work Order Timeline [DATE] - [DATE] Total Budget…" at bounding box center [421, 109] width 498 height 31
copy div "[PERSON_NAME]"
click at [47, 105] on link "Home details" at bounding box center [36, 106] width 42 height 7
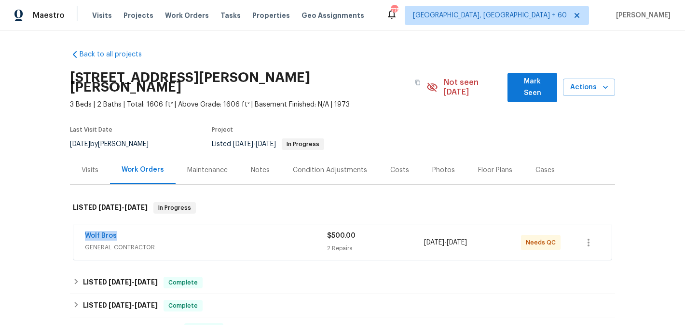
drag, startPoint x: 133, startPoint y: 224, endPoint x: 71, endPoint y: 224, distance: 61.3
click at [71, 224] on div "Wolf Bros GENERAL_CONTRACTOR $500.00 2 Repairs 8/13/2025 - 8/14/2025 Needs QC" at bounding box center [342, 243] width 545 height 40
copy link "Wolf Bros"
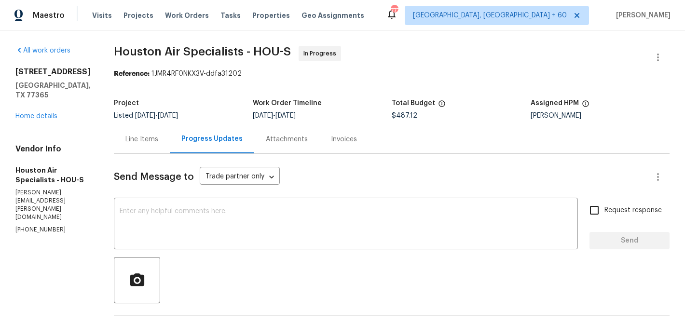
scroll to position [214, 0]
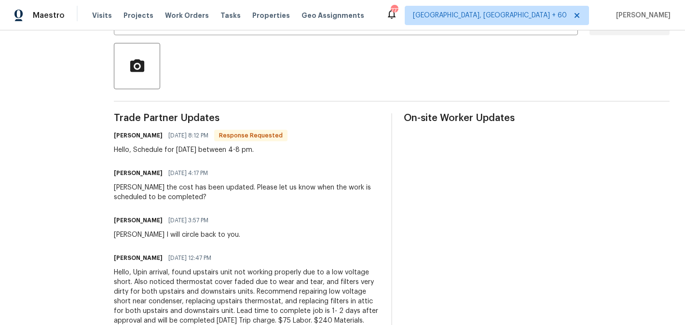
click at [130, 132] on h6 "Brenda medina" at bounding box center [138, 136] width 49 height 10
copy h6 "Brenda"
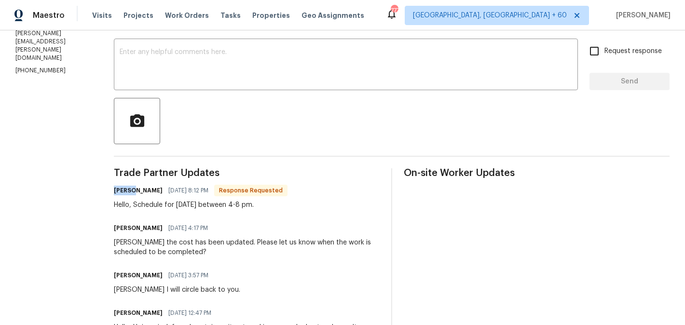
scroll to position [148, 0]
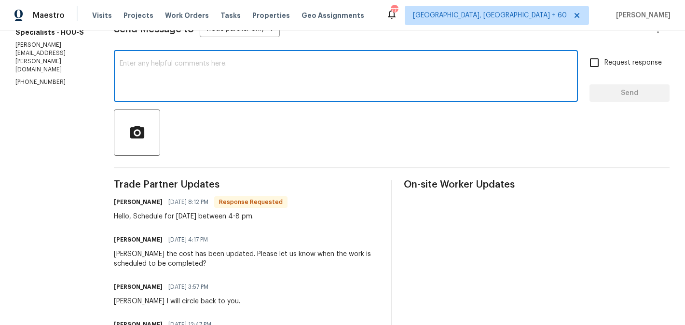
click at [167, 93] on textarea at bounding box center [346, 77] width 453 height 34
paste textarea "Brenda"
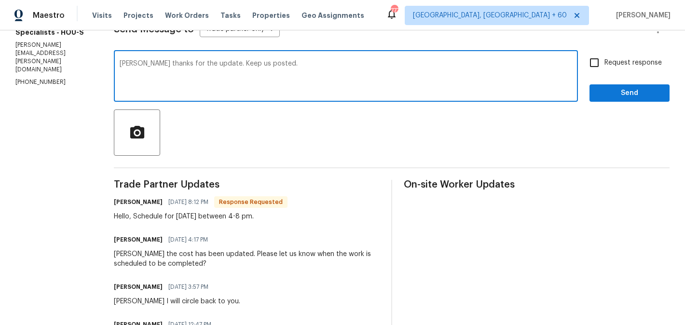
type textarea "Brenda thanks for the update. Keep us posted."
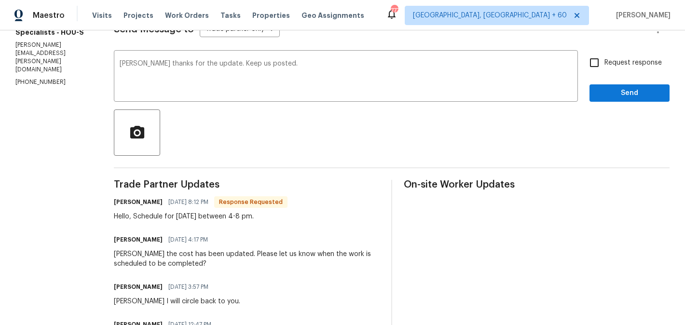
click at [610, 60] on span "Request response" at bounding box center [633, 63] width 57 height 10
click at [605, 60] on input "Request response" at bounding box center [595, 63] width 20 height 20
checkbox input "true"
click at [606, 99] on span "Send" at bounding box center [630, 93] width 65 height 12
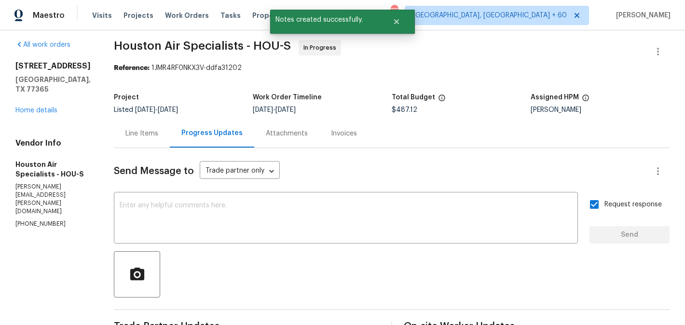
scroll to position [0, 0]
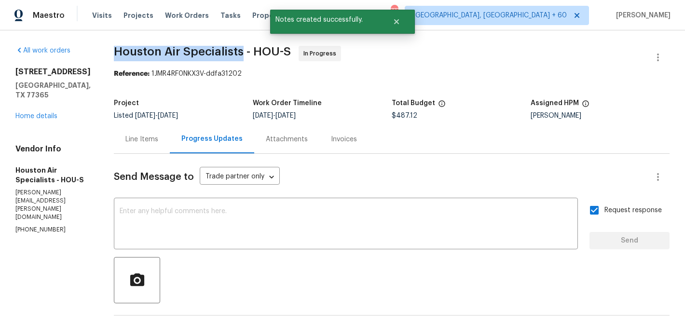
drag, startPoint x: 113, startPoint y: 46, endPoint x: 249, endPoint y: 51, distance: 135.7
copy span "Houston Air Specialists"
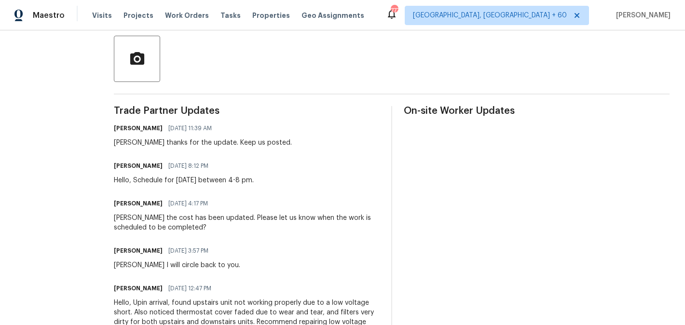
scroll to position [200, 0]
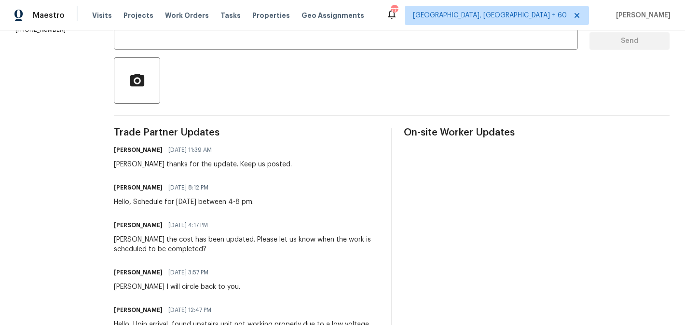
drag, startPoint x: 218, startPoint y: 203, endPoint x: 269, endPoint y: 203, distance: 51.2
click at [254, 203] on div "Hello, Schedule for Friday 8/15 between 4-8 pm." at bounding box center [184, 202] width 140 height 10
copy div "between 4-8 pm"
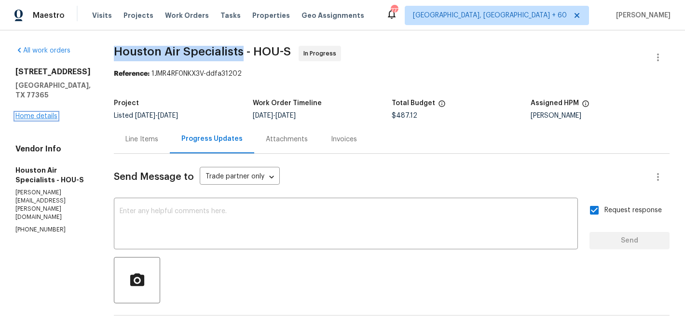
click at [41, 118] on link "Home details" at bounding box center [36, 116] width 42 height 7
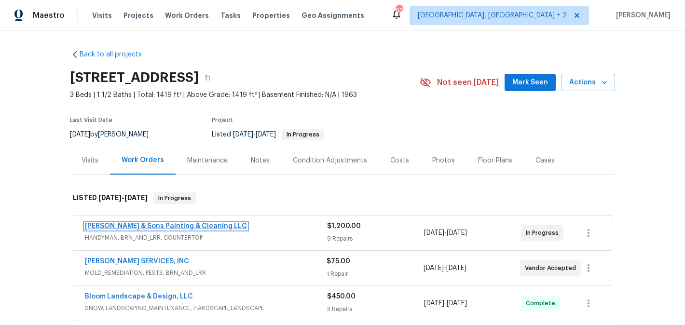
click at [168, 226] on link "[PERSON_NAME] & Sons Painting & Cleaning LLC" at bounding box center [166, 226] width 162 height 7
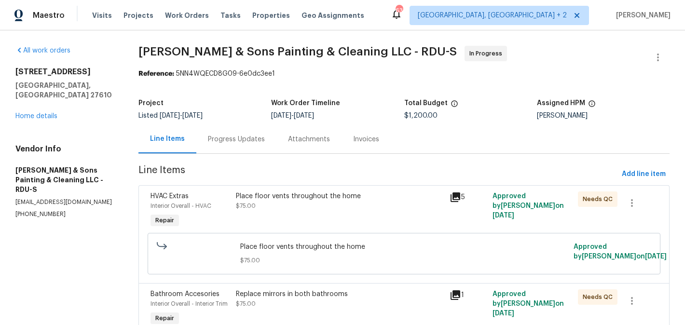
click at [45, 112] on div "All work orders [STREET_ADDRESS] Home details Vendor Info [PERSON_NAME] & Sons …" at bounding box center [65, 132] width 100 height 173
click at [45, 113] on link "Home details" at bounding box center [36, 116] width 42 height 7
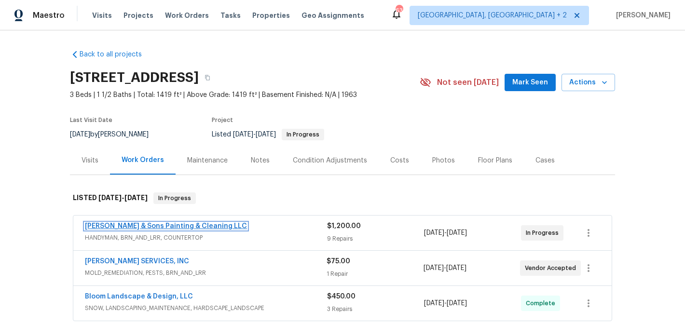
click at [167, 224] on link "[PERSON_NAME] & Sons Painting & Cleaning LLC" at bounding box center [166, 226] width 162 height 7
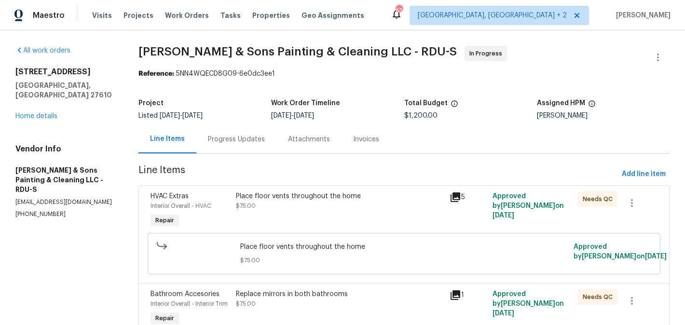
click at [228, 145] on div "Progress Updates" at bounding box center [236, 139] width 80 height 28
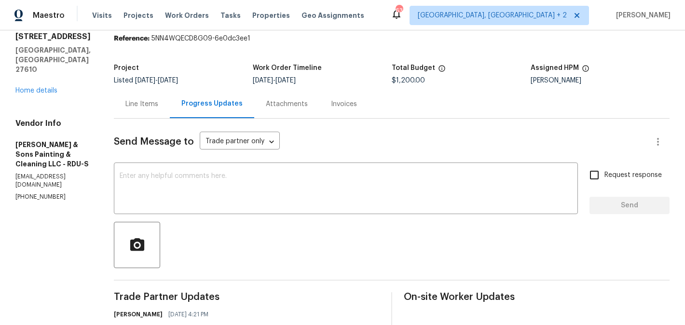
scroll to position [89, 0]
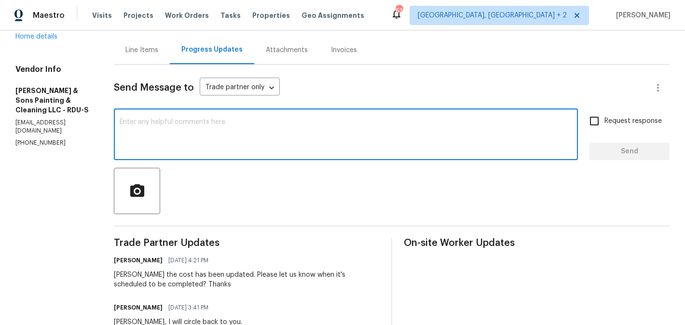
click at [227, 120] on textarea at bounding box center [346, 136] width 453 height 34
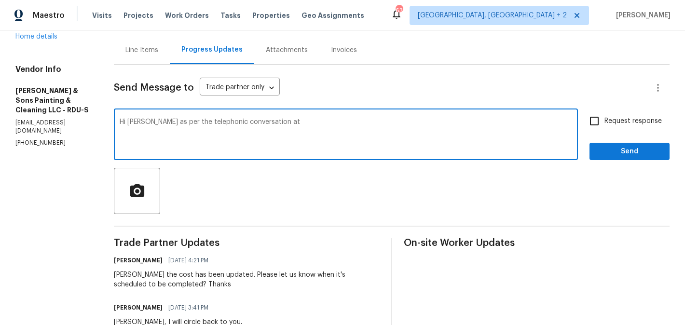
paste textarea "[PHONE_NUMBER]"
click at [342, 122] on textarea "Hi [PERSON_NAME] as per the telephonic conversation at [PHONE_NUMBER]" at bounding box center [346, 136] width 453 height 34
type textarea "Hi [PERSON_NAME] as per the telephonic conversation at [PHONE_NUMBER] please ha…"
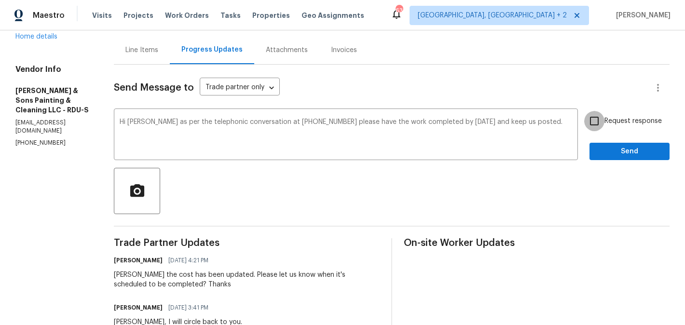
click at [600, 123] on input "Request response" at bounding box center [595, 121] width 20 height 20
checkbox input "true"
click at [0, 0] on span "812-9209" at bounding box center [0, 0] width 0 height 0
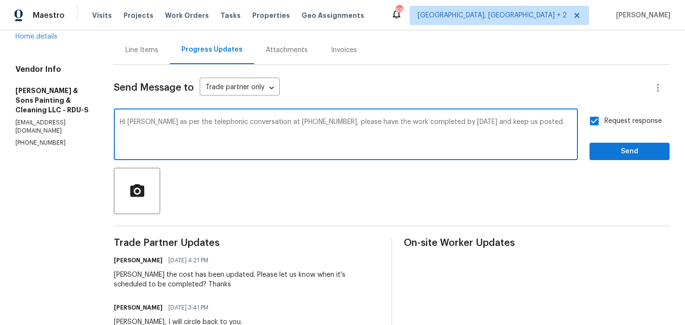
type textarea "Hi [PERSON_NAME] as per the telephonic conversation at [PHONE_NUMBER], please h…"
click at [605, 147] on span "Send" at bounding box center [630, 152] width 65 height 12
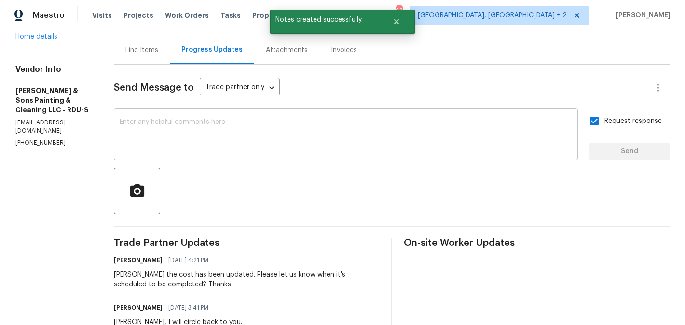
scroll to position [0, 0]
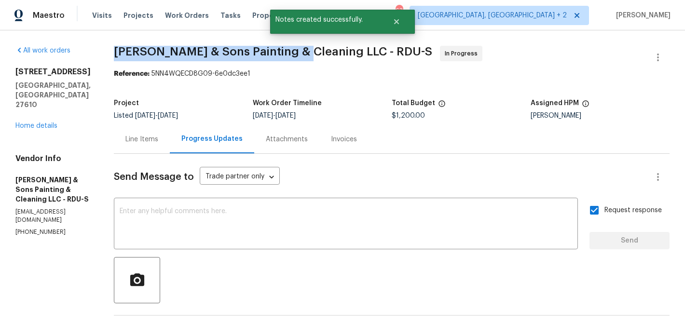
drag, startPoint x: 96, startPoint y: 54, endPoint x: 293, endPoint y: 54, distance: 196.9
copy span "[PERSON_NAME] & Sons Painting & Cleaning"
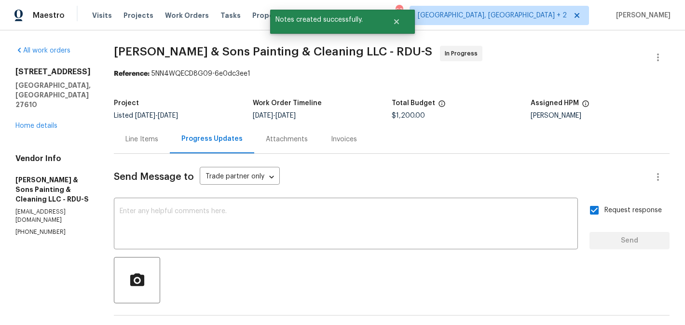
click at [24, 110] on div "[STREET_ADDRESS] Home details" at bounding box center [52, 99] width 75 height 64
click at [29, 123] on link "Home details" at bounding box center [36, 126] width 42 height 7
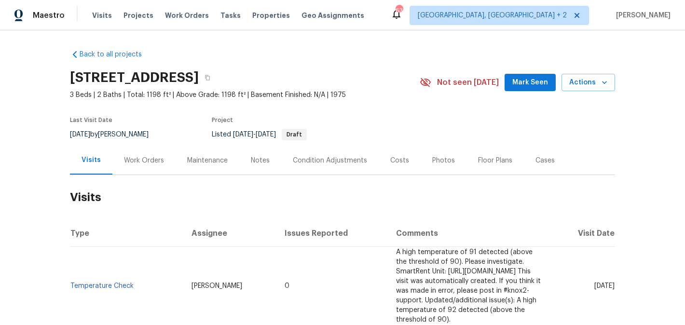
click at [163, 165] on div "Work Orders" at bounding box center [143, 160] width 63 height 28
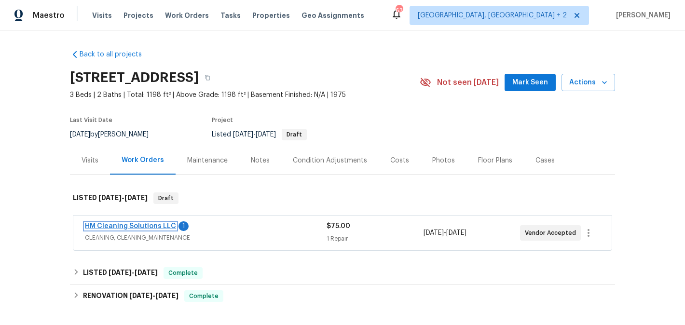
click at [160, 223] on link "HM Cleaning Solutions LLC" at bounding box center [130, 226] width 91 height 7
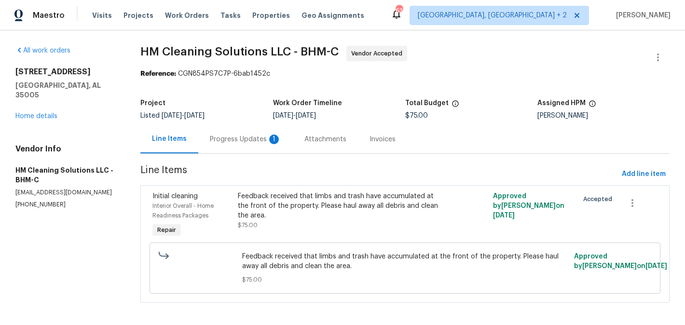
click at [228, 136] on div "Progress Updates 1" at bounding box center [245, 140] width 71 height 10
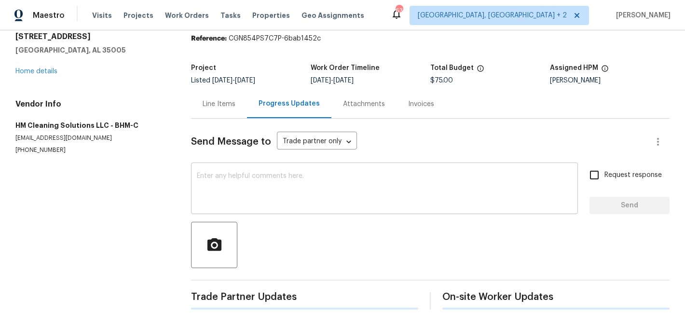
scroll to position [87, 0]
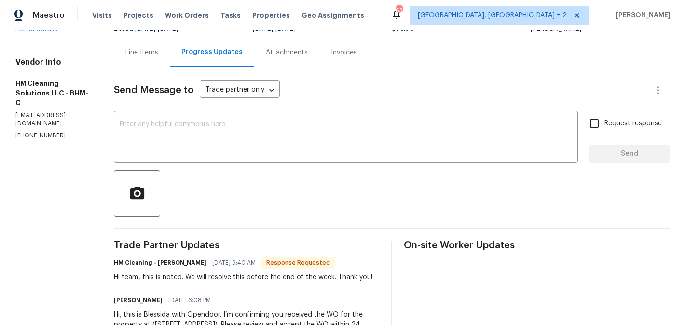
click at [181, 260] on h6 "HM Cleaning - [PERSON_NAME]" at bounding box center [160, 263] width 93 height 10
copy h6 "[PERSON_NAME]"
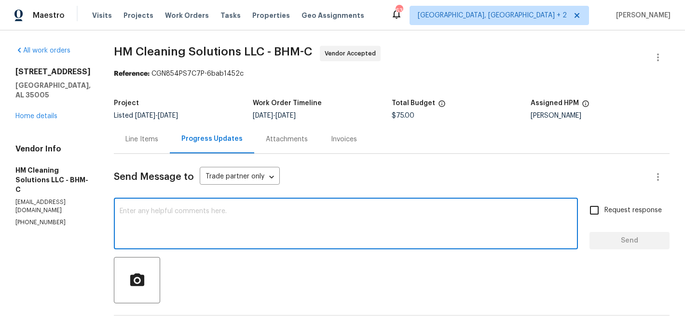
click at [181, 237] on textarea at bounding box center [346, 225] width 453 height 34
paste textarea "[PERSON_NAME]"
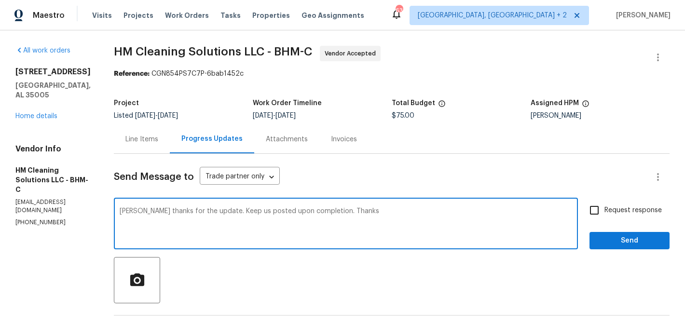
type textarea "[PERSON_NAME] thanks for the update. Keep us posted upon completion. Thanks"
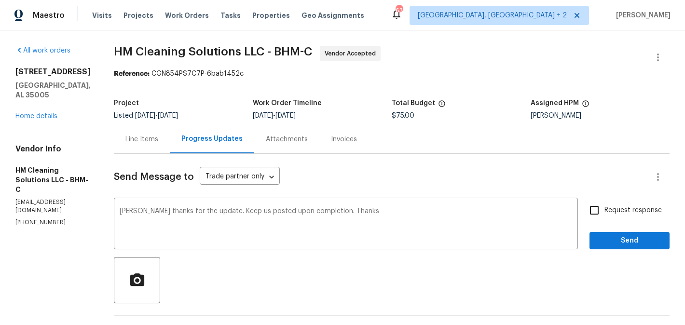
click at [606, 206] on span "Request response" at bounding box center [633, 211] width 57 height 10
click at [605, 206] on input "Request response" at bounding box center [595, 210] width 20 height 20
checkbox input "true"
click at [606, 228] on div "Request response Send" at bounding box center [630, 224] width 80 height 49
click at [606, 245] on span "Send" at bounding box center [630, 241] width 65 height 12
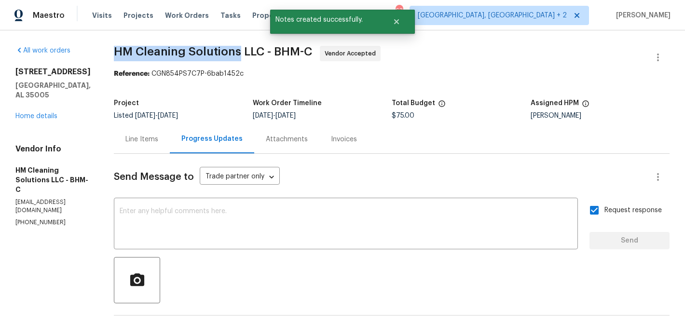
drag, startPoint x: 132, startPoint y: 51, endPoint x: 259, endPoint y: 51, distance: 127.0
click at [259, 51] on div "All work orders [STREET_ADDRESS] Home details Vendor Info HM Cleaning Solutions…" at bounding box center [342, 274] width 685 height 489
copy span "HM Cleaning Solutions"
click at [25, 102] on div "[STREET_ADDRESS] Home details" at bounding box center [52, 94] width 75 height 54
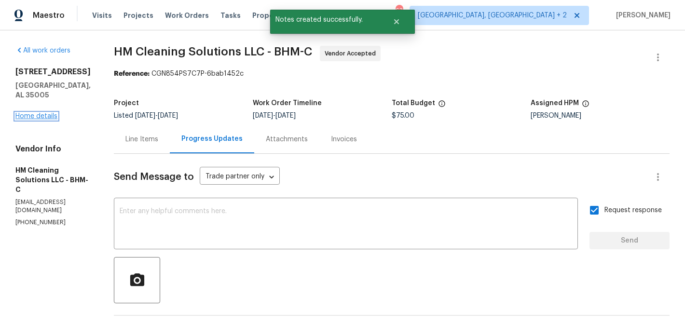
click at [25, 113] on link "Home details" at bounding box center [36, 116] width 42 height 7
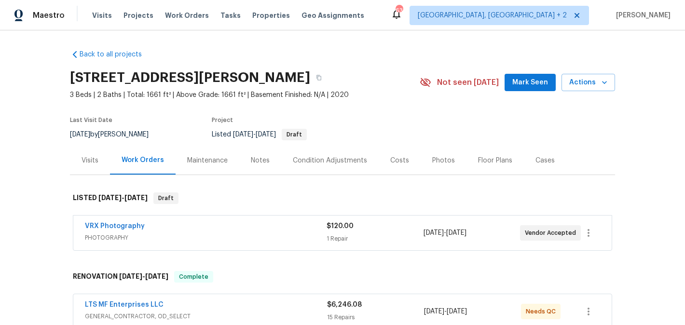
scroll to position [225, 0]
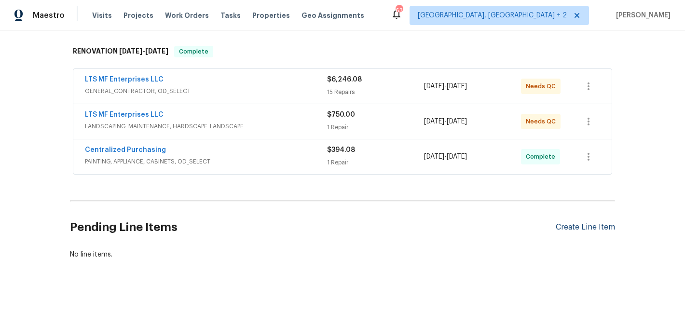
click at [568, 223] on div "Create Line Item" at bounding box center [585, 227] width 59 height 9
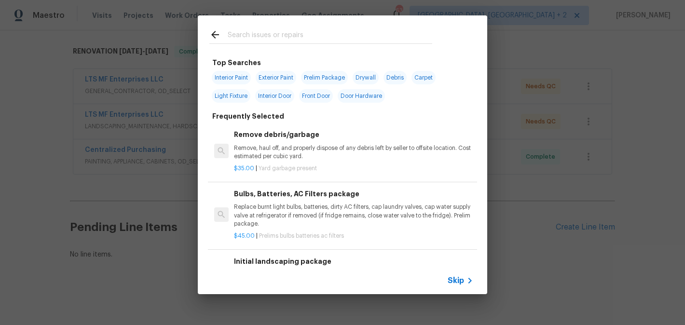
click at [268, 38] on input "text" at bounding box center [330, 36] width 205 height 14
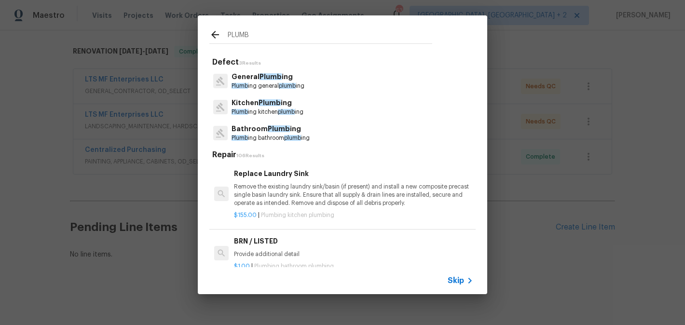
type input "PLUMB"
click at [276, 82] on p "Plumb ing general plumb ing" at bounding box center [268, 86] width 73 height 8
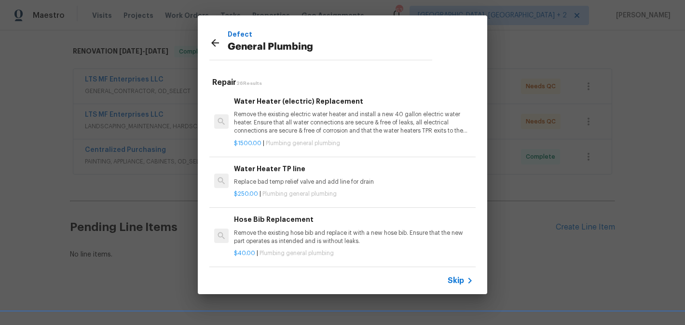
click at [284, 113] on p "Remove the existing electric water heater and install a new 40 gallon electric …" at bounding box center [353, 123] width 239 height 25
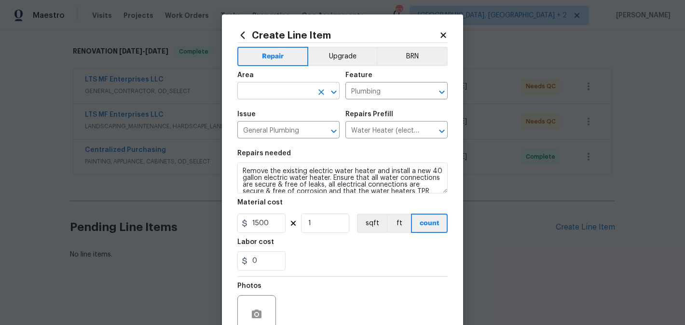
click at [266, 88] on input "text" at bounding box center [274, 91] width 75 height 15
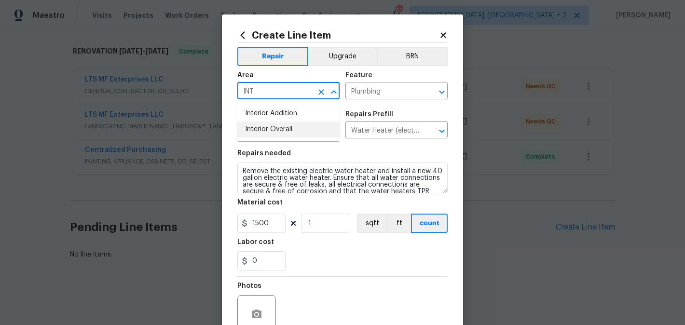
click at [271, 126] on li "Interior Overall" at bounding box center [288, 130] width 102 height 16
type input "Interior Overall"
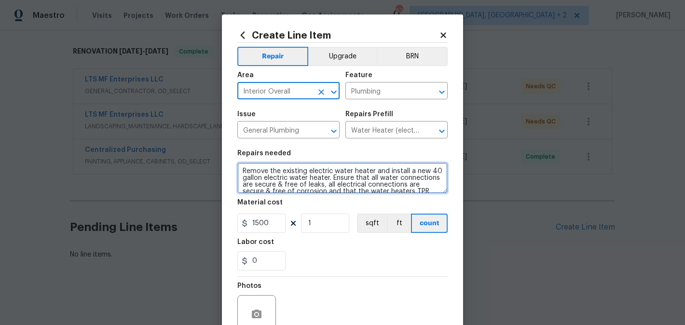
click at [275, 176] on textarea "Remove the existing electric water heater and install a new 40 gallon electric …" at bounding box center [342, 178] width 210 height 31
paste textarea "Please complete Inspection Plumbing Certificate and submit to MT Peak and provi…"
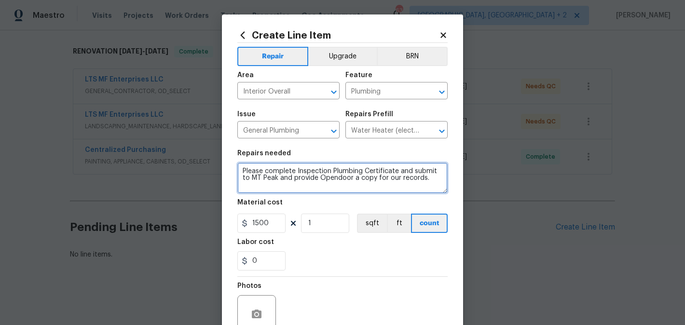
type textarea "Please complete Inspection Plumbing Certificate and submit to MT Peak and provi…"
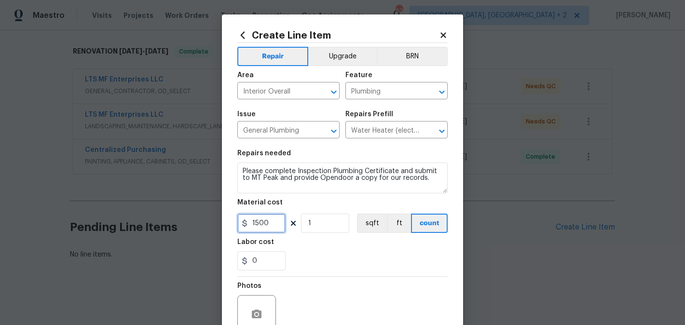
click at [253, 225] on input "1500" at bounding box center [261, 223] width 48 height 19
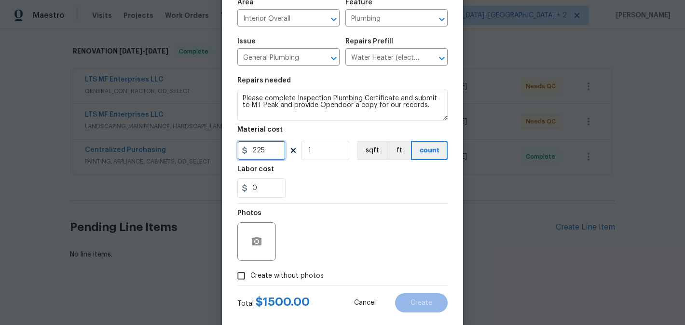
scroll to position [91, 0]
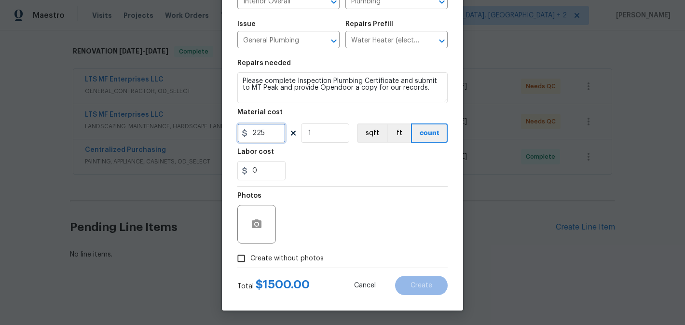
type input "225"
click at [281, 261] on span "Create without photos" at bounding box center [287, 259] width 73 height 10
click at [251, 261] on input "Create without photos" at bounding box center [241, 259] width 18 height 18
checkbox input "true"
click at [367, 226] on textarea at bounding box center [366, 224] width 164 height 39
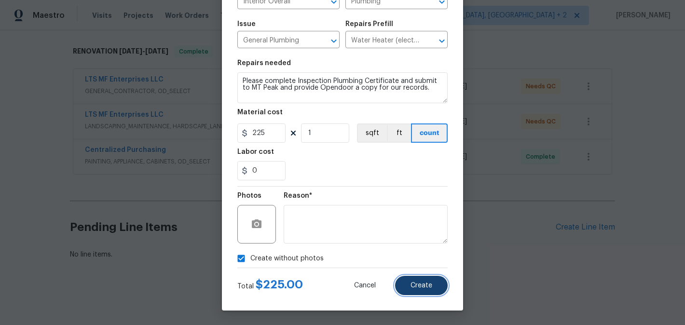
click at [428, 287] on span "Create" at bounding box center [422, 285] width 22 height 7
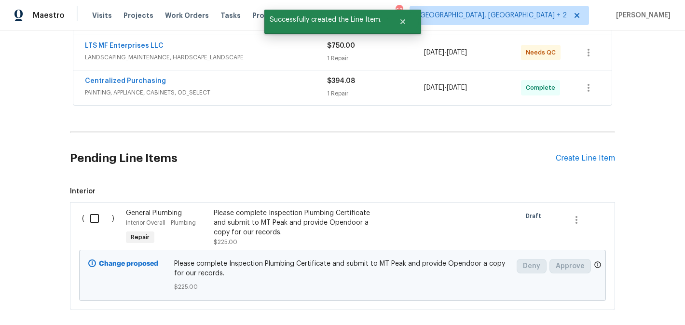
scroll to position [345, 0]
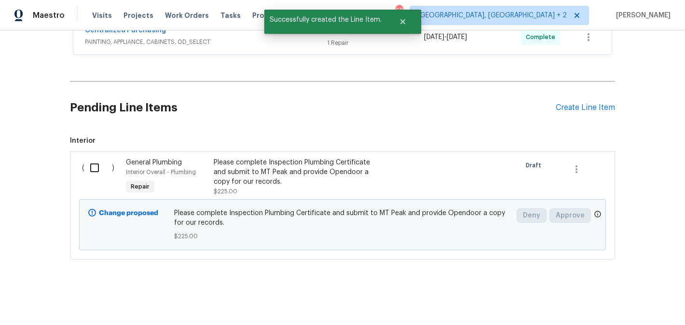
click at [98, 159] on input "checkbox" at bounding box center [98, 168] width 28 height 20
checkbox input "true"
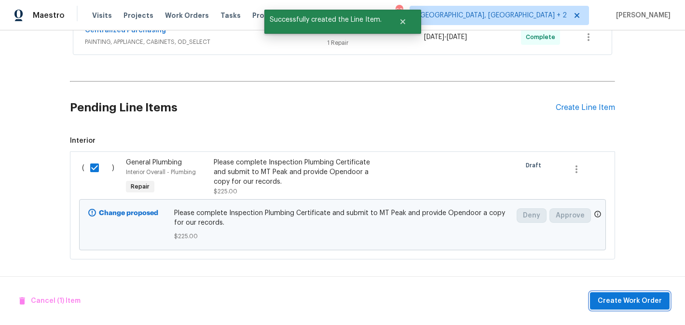
click at [607, 298] on span "Create Work Order" at bounding box center [630, 301] width 64 height 12
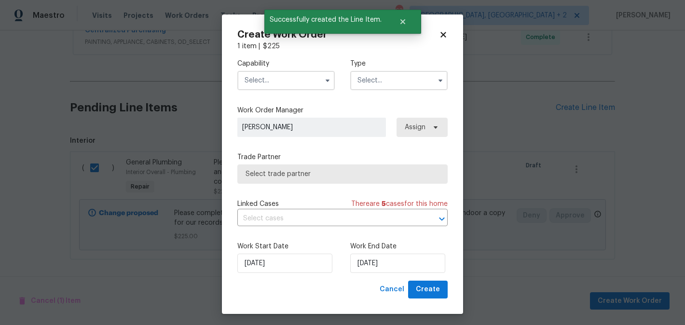
click at [264, 80] on input "text" at bounding box center [286, 80] width 98 height 19
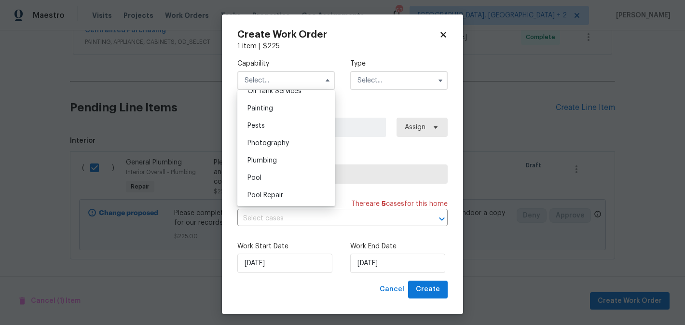
scroll to position [805, 0]
click at [282, 159] on div "Plumbing" at bounding box center [286, 159] width 93 height 17
type input "Plumbing"
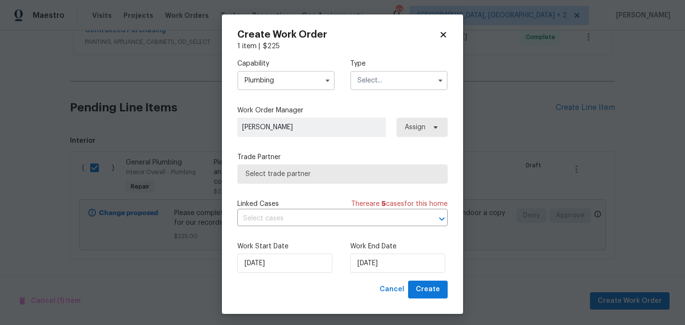
click at [376, 85] on input "text" at bounding box center [399, 80] width 98 height 19
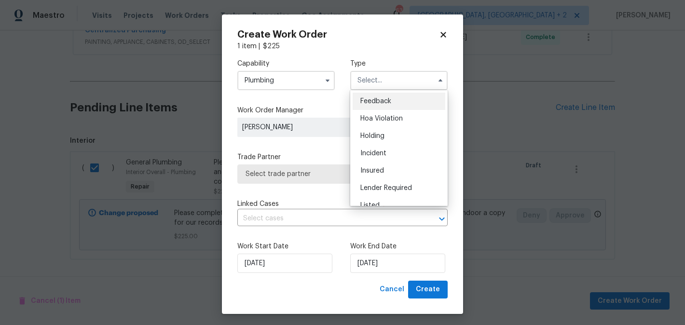
click at [380, 97] on div "Feedback" at bounding box center [399, 101] width 93 height 17
type input "Feedback"
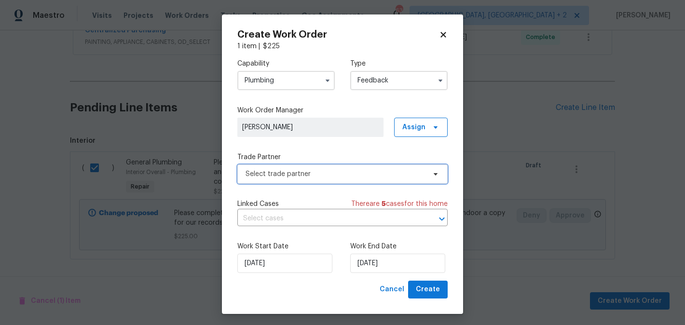
click at [299, 168] on span "Select trade partner" at bounding box center [342, 174] width 210 height 19
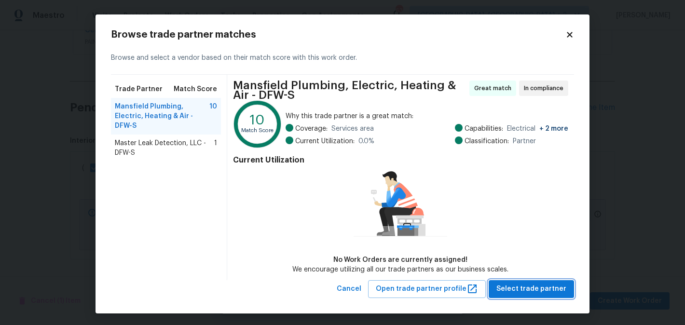
click at [521, 287] on span "Select trade partner" at bounding box center [532, 289] width 70 height 12
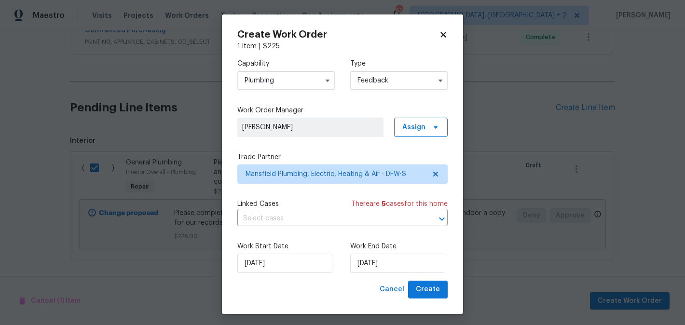
click at [384, 276] on div "Work Start Date 14/08/2025 Work End Date 14/08/2025" at bounding box center [342, 257] width 210 height 47
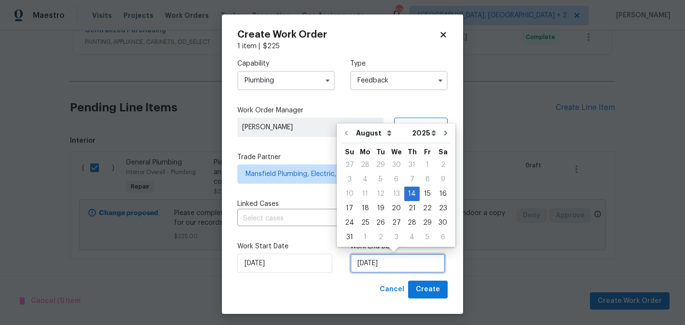
click at [384, 267] on input "14/08/2025" at bounding box center [397, 263] width 95 height 19
click at [443, 191] on div "16" at bounding box center [442, 194] width 15 height 14
type input "16/08/2025"
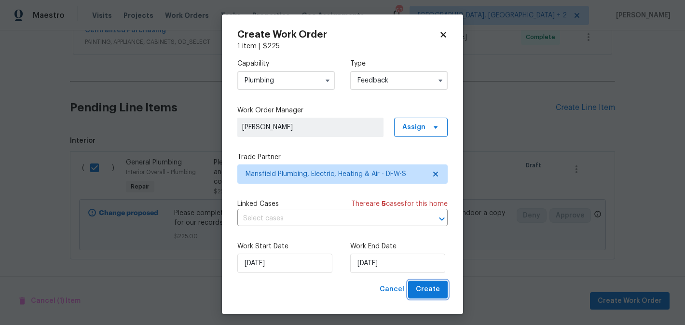
click at [436, 293] on span "Create" at bounding box center [428, 290] width 24 height 12
checkbox input "false"
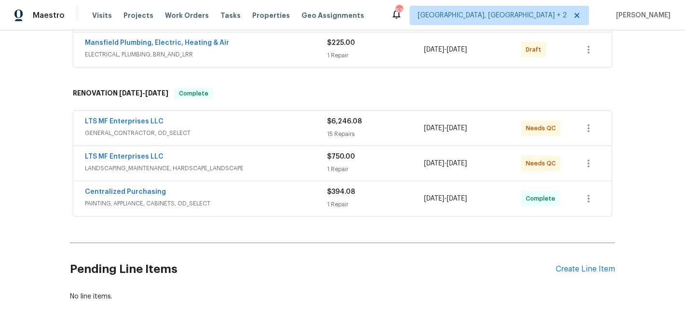
scroll to position [48, 0]
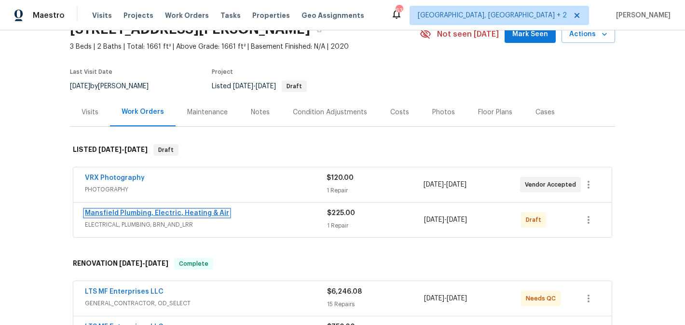
click at [206, 212] on link "Mansfield Plumbing, Electric, Heating & Air" at bounding box center [157, 213] width 144 height 7
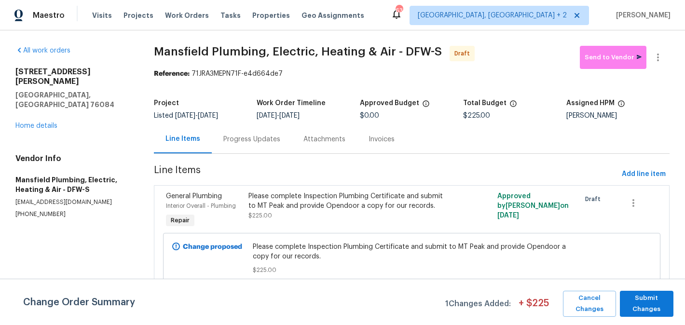
click at [648, 289] on div "Change Order Summary 1 Changes Added: + $ 225 Cancel Changes Submit Changes" at bounding box center [342, 302] width 685 height 46
click at [648, 297] on span "Submit Changes" at bounding box center [647, 304] width 44 height 22
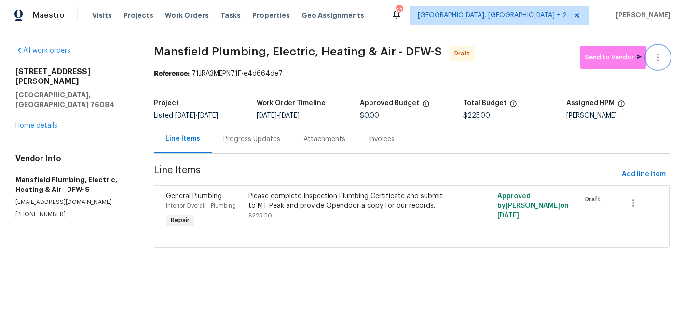
click at [659, 52] on icon "button" at bounding box center [659, 58] width 12 height 12
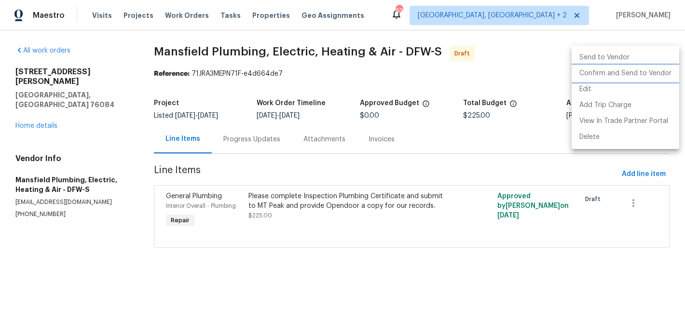
click at [660, 75] on li "Confirm and Send to Vendor" at bounding box center [626, 74] width 108 height 16
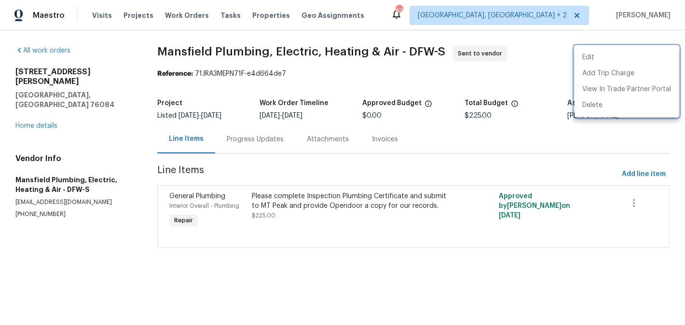
click at [251, 131] on div at bounding box center [342, 162] width 685 height 325
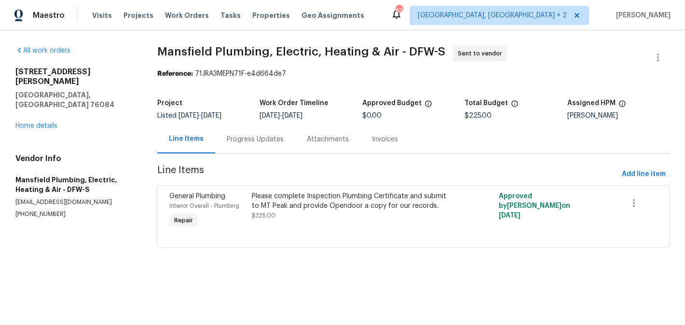
click at [249, 140] on div "Progress Updates" at bounding box center [255, 140] width 57 height 10
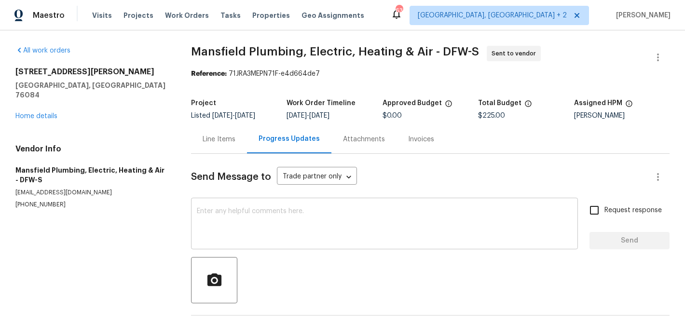
click at [283, 216] on textarea at bounding box center [385, 225] width 376 height 34
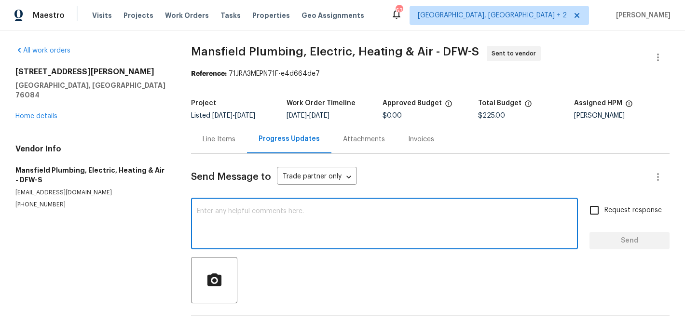
paste textarea "Hi, this is Blessida with Opendoor. I’m confirming you received the WO for the …"
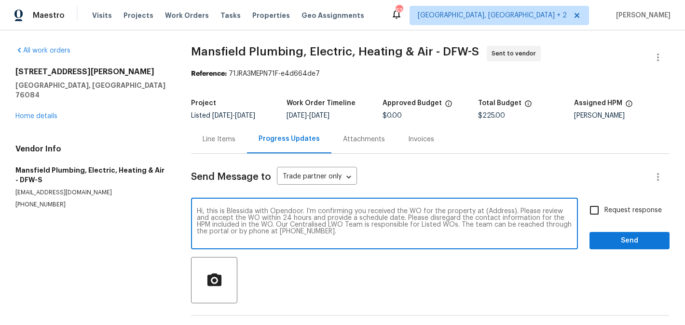
click at [492, 210] on textarea "Hi, this is Blessida with Opendoor. I’m confirming you received the WO for the …" at bounding box center [385, 225] width 376 height 34
paste textarea "124 Crockett Way, Venus, TX 76084"
type textarea "Hi, this is Blessida with Opendoor. I’m confirming you received the WO for the …"
click at [582, 207] on div "Hi, this is Blessida with Opendoor. I’m confirming you received the WO for the …" at bounding box center [430, 224] width 479 height 49
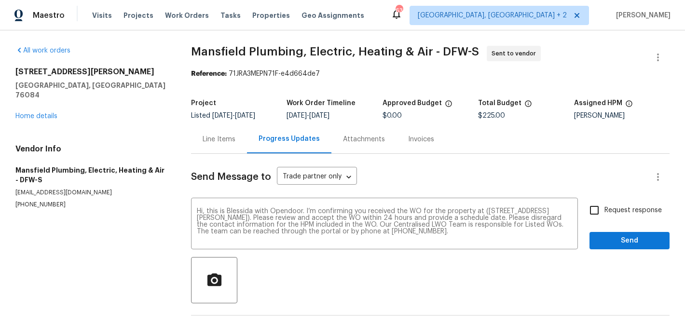
click at [610, 209] on span "Request response" at bounding box center [633, 211] width 57 height 10
click at [605, 209] on input "Request response" at bounding box center [595, 210] width 20 height 20
checkbox input "true"
click at [610, 240] on span "Send" at bounding box center [630, 241] width 65 height 12
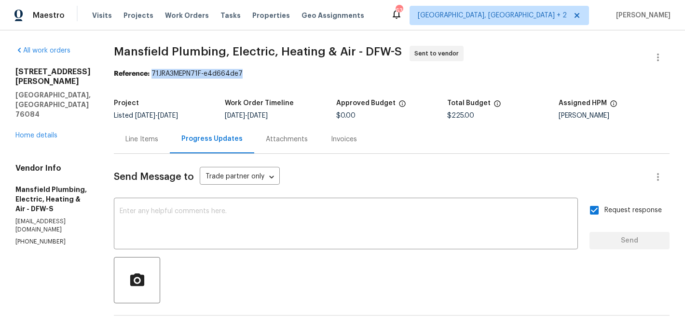
drag, startPoint x: 182, startPoint y: 74, endPoint x: 305, endPoint y: 74, distance: 122.1
click at [305, 74] on div "Reference: 71JRA3MEPN71F-e4d664de7" at bounding box center [392, 74] width 556 height 10
copy div "71JRA3MEPN71F-e4d664de7"
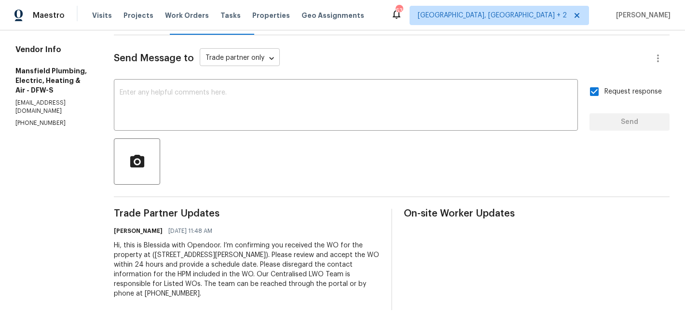
scroll to position [119, 0]
click at [240, 89] on textarea at bounding box center [346, 106] width 453 height 34
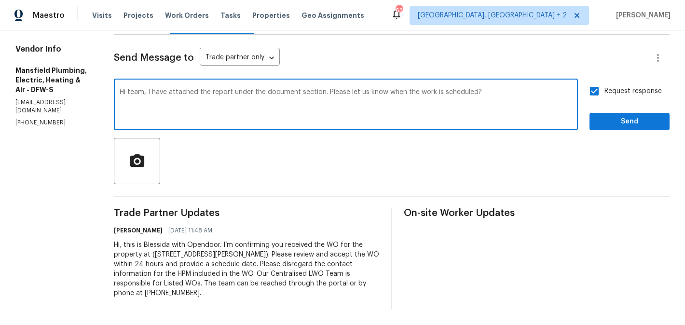
click at [351, 92] on textarea "Hi team, I have attached the report under the document section. Please let us k…" at bounding box center [346, 106] width 453 height 34
click at [338, 112] on textarea "Hi team, I have attached the report under the document section also I have emai…" at bounding box center [346, 106] width 453 height 34
click at [0, 0] on qb-div "Replace with . Also," at bounding box center [0, 0] width 0 height 0
click at [0, 0] on span "scheduled." at bounding box center [0, 0] width 0 height 0
type textarea "Hi team, I have attached the report under the document section. Also, I have em…"
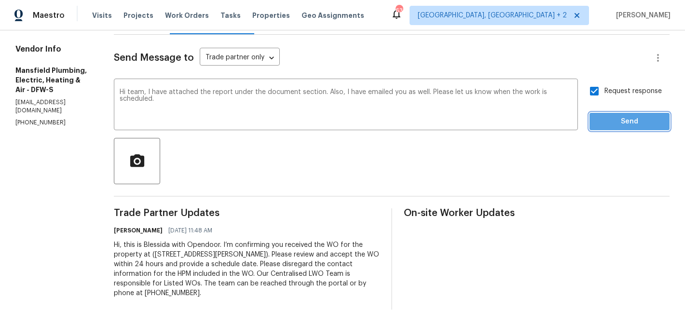
click at [617, 122] on span "Send" at bounding box center [630, 122] width 65 height 12
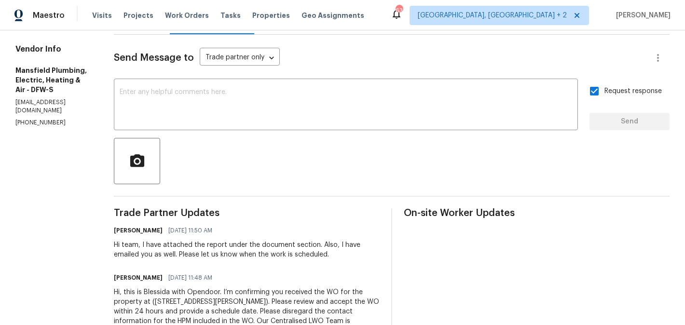
scroll to position [0, 0]
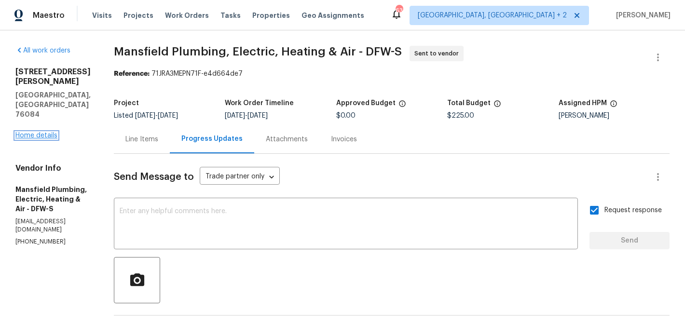
click at [51, 132] on link "Home details" at bounding box center [36, 135] width 42 height 7
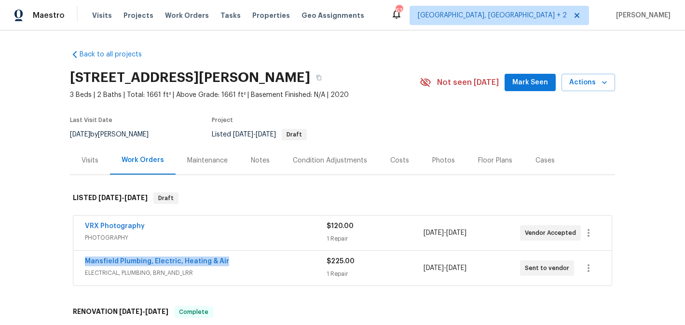
drag, startPoint x: 240, startPoint y: 263, endPoint x: 80, endPoint y: 262, distance: 160.3
click at [80, 262] on div "Mansfield Plumbing, Electric, Heating & Air ELECTRICAL, PLUMBING, BRN_AND_LRR $…" at bounding box center [342, 268] width 539 height 35
copy link "Mansfield Plumbing, Electric, Heating & Air"
click at [189, 261] on link "Mansfield Plumbing, Electric, Heating & Air" at bounding box center [157, 261] width 144 height 7
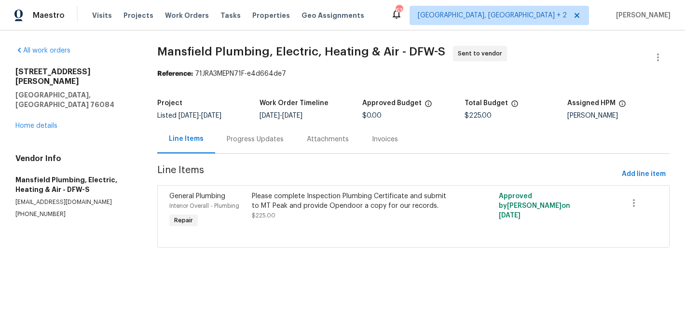
click at [39, 198] on p "serviceinfo@mansfieldtxplumbing.com" at bounding box center [74, 202] width 119 height 8
copy p "serviceinfo@mansfieldtxplumbing.com"
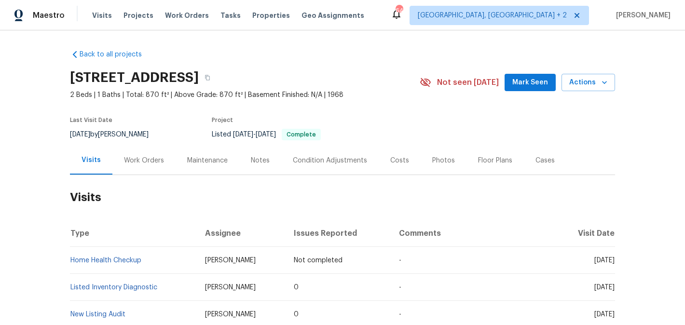
click at [150, 162] on div "Work Orders" at bounding box center [144, 161] width 40 height 10
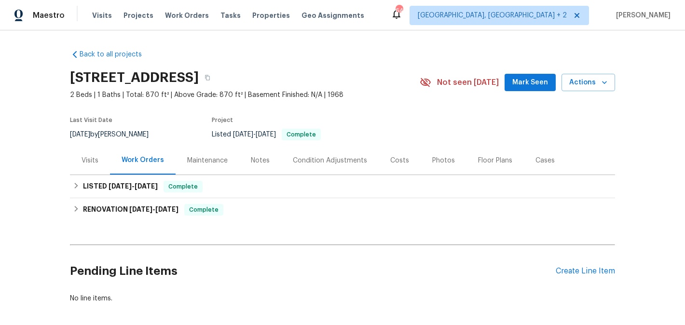
click at [594, 277] on div "Pending Line Items Create Line Item" at bounding box center [342, 271] width 545 height 45
click at [586, 276] on div "Create Line Item" at bounding box center [585, 271] width 59 height 9
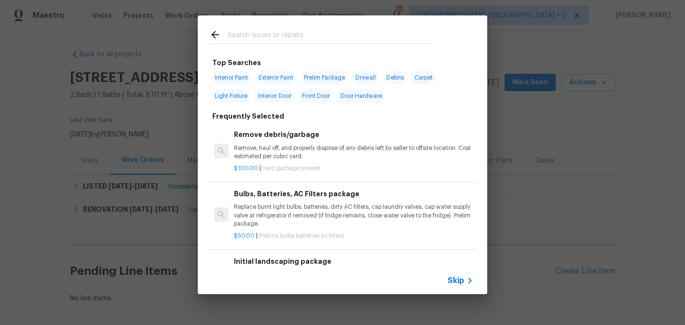
click at [238, 36] on input "text" at bounding box center [330, 36] width 205 height 14
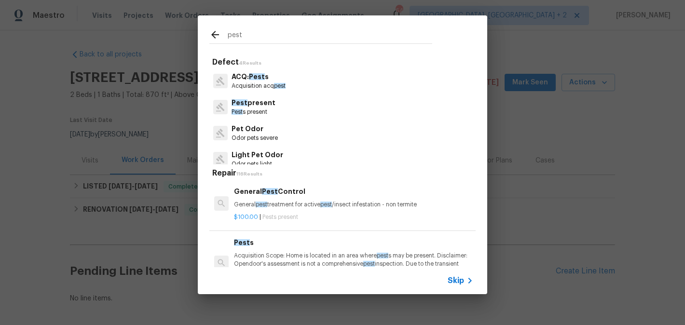
type input "pest"
click at [271, 207] on p "General pest treatment for active pest /insect [MEDICAL_DATA] - non termite" at bounding box center [353, 205] width 239 height 8
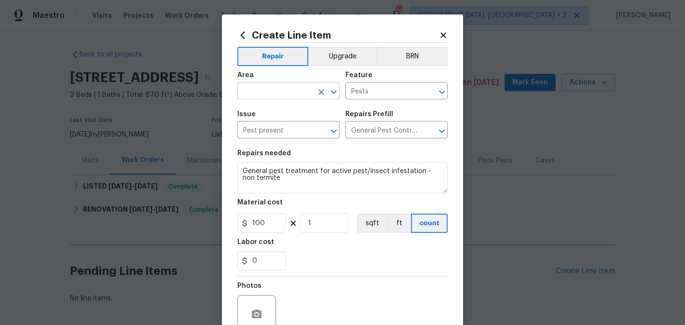
click at [265, 90] on input "text" at bounding box center [274, 91] width 75 height 15
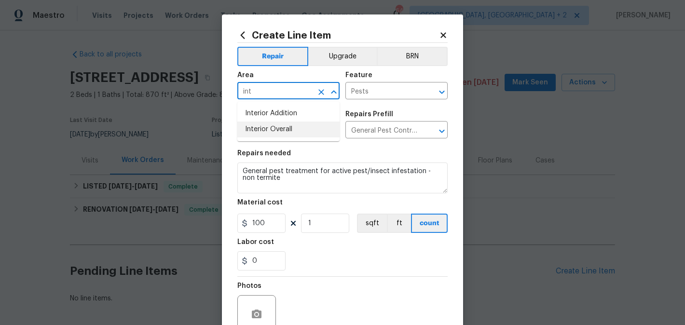
click at [283, 133] on li "Interior Overall" at bounding box center [288, 130] width 102 height 16
type input "Interior Overall"
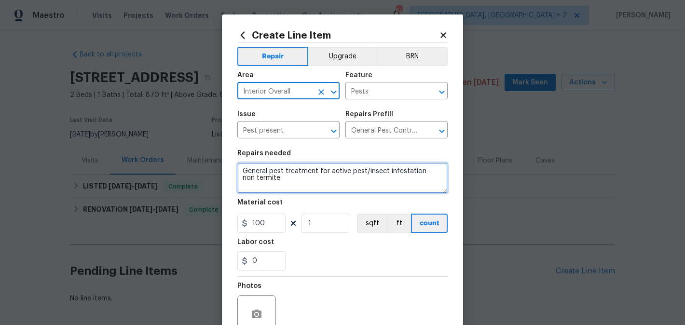
click at [283, 171] on textarea "General pest treatment for active pest/insect infestation - non termite" at bounding box center [342, 178] width 210 height 31
paste textarea "Large spider activity on the property. Please inspect the affected areas, perfo…"
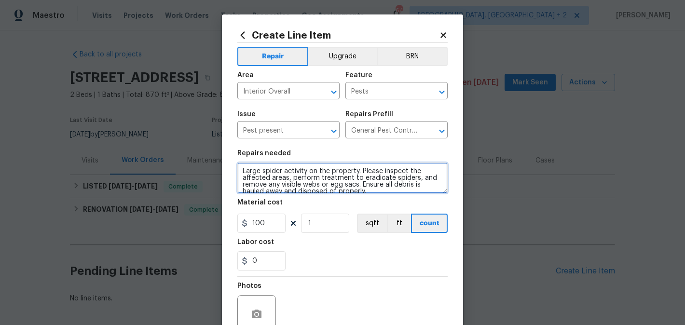
scroll to position [14, 0]
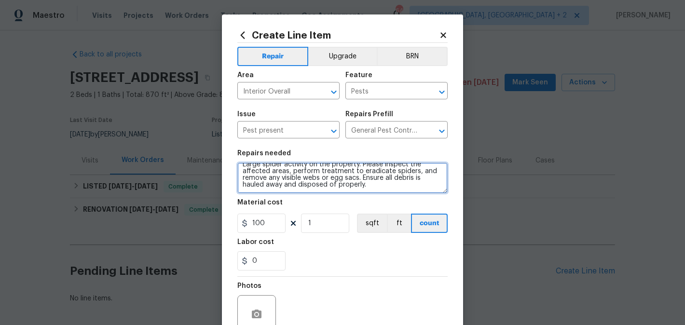
type textarea "Large spider activity on the property. Please inspect the affected areas, perfo…"
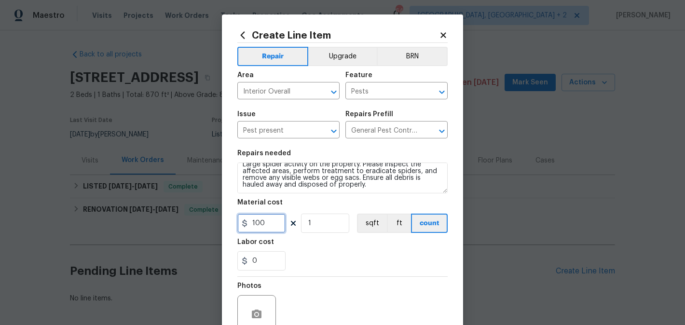
click at [251, 226] on input "100" at bounding box center [261, 223] width 48 height 19
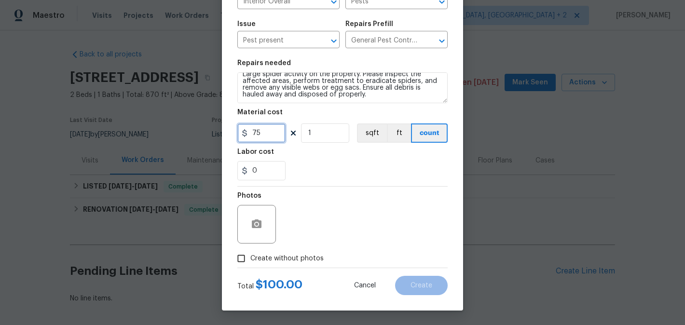
type input "75"
click at [281, 250] on label "Create without photos" at bounding box center [278, 259] width 92 height 18
click at [251, 250] on input "Create without photos" at bounding box center [241, 259] width 18 height 18
checkbox input "true"
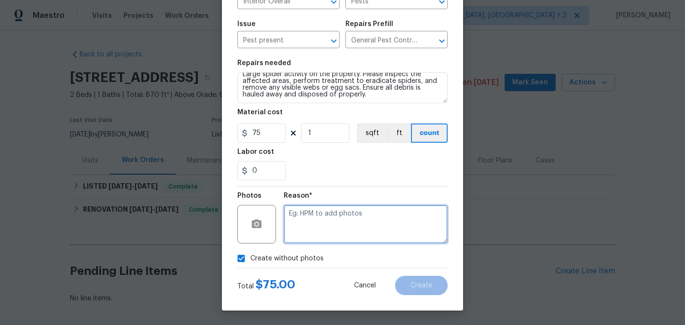
click at [327, 234] on textarea at bounding box center [366, 224] width 164 height 39
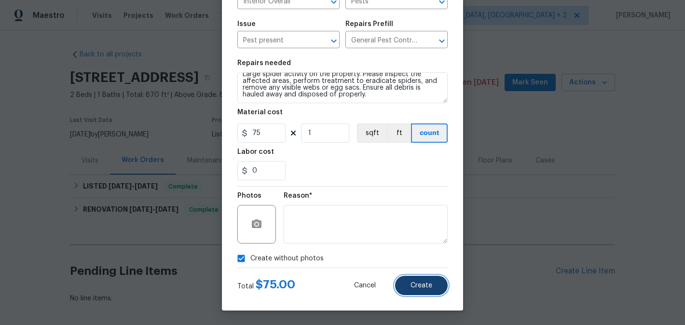
click at [428, 283] on span "Create" at bounding box center [422, 285] width 22 height 7
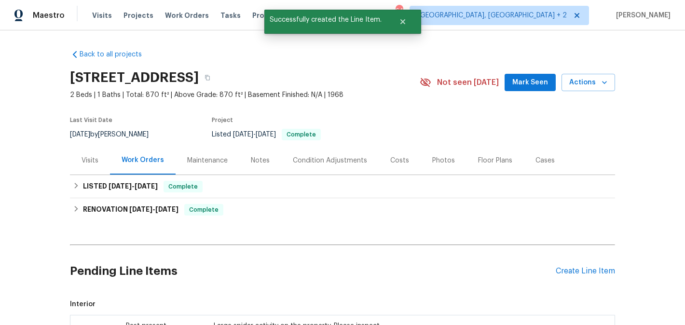
scroll to position [193, 0]
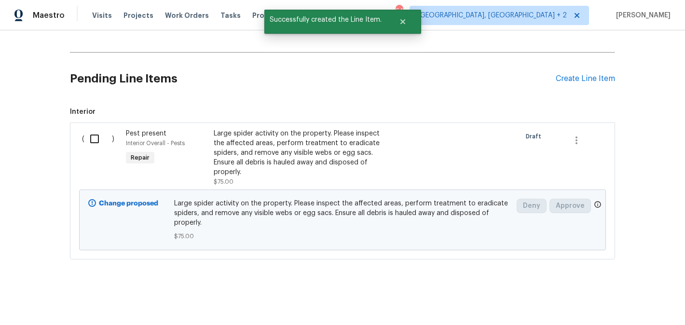
click at [106, 145] on input "checkbox" at bounding box center [98, 139] width 28 height 20
checkbox input "true"
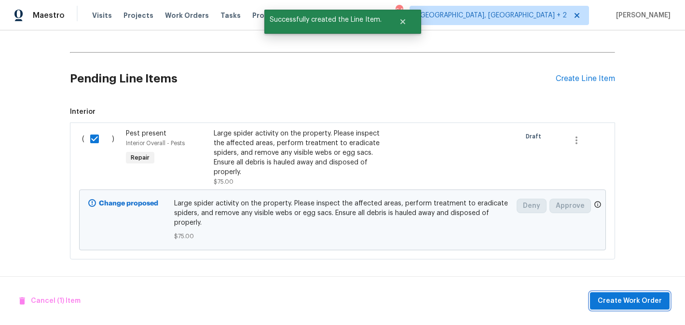
click at [612, 296] on span "Create Work Order" at bounding box center [630, 301] width 64 height 12
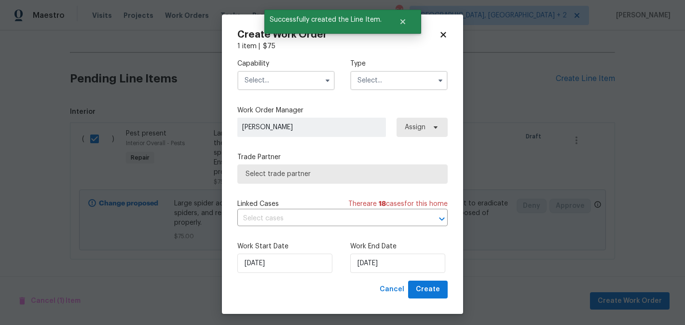
click at [286, 79] on input "text" at bounding box center [286, 80] width 98 height 19
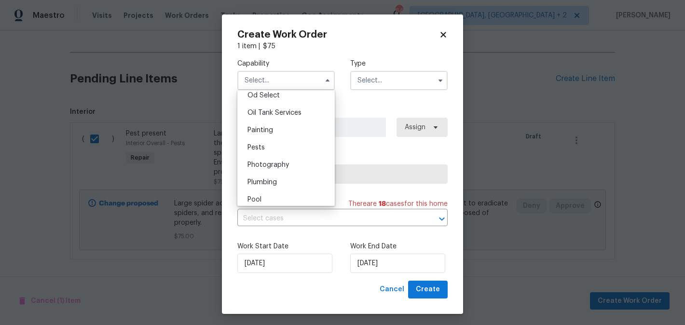
scroll to position [821, 0]
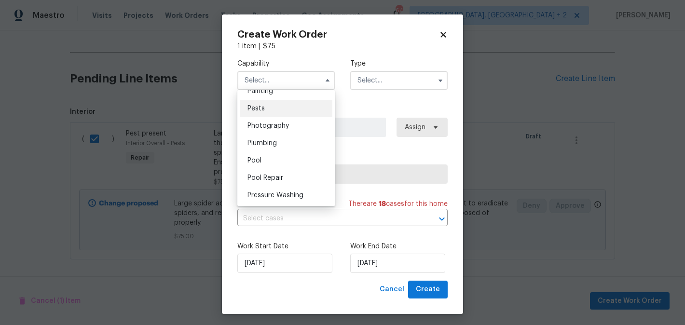
click at [265, 110] on div "Pests" at bounding box center [286, 108] width 93 height 17
type input "Pests"
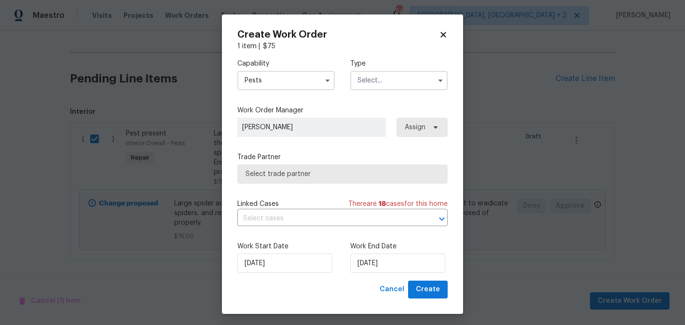
click at [382, 83] on input "text" at bounding box center [399, 80] width 98 height 19
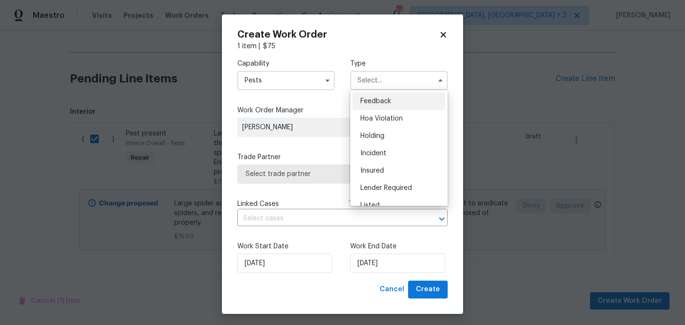
click at [382, 101] on span "Feedback" at bounding box center [376, 101] width 31 height 7
type input "Feedback"
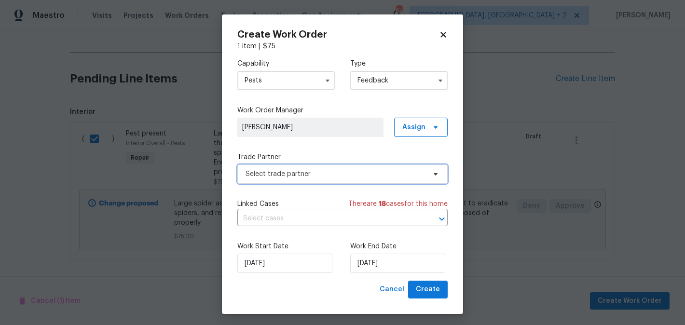
click at [287, 176] on span "Select trade partner" at bounding box center [336, 174] width 180 height 10
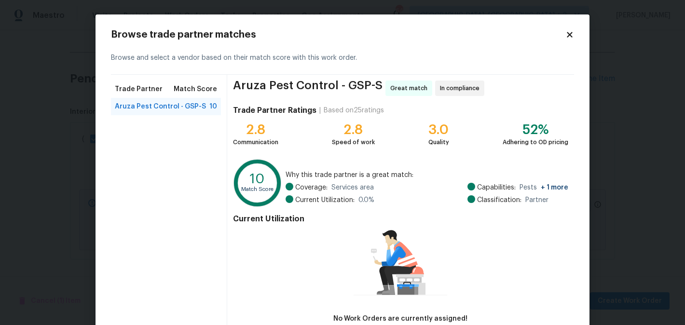
scroll to position [61, 0]
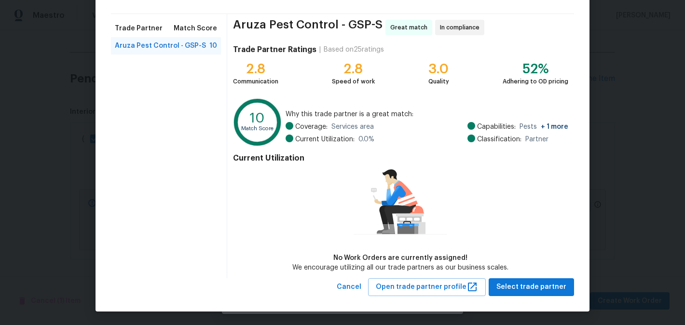
click at [513, 277] on div "Aruza Pest Control - GSP-S Great match In compliance Trade Partner Ratings | Ba…" at bounding box center [400, 146] width 347 height 265
click at [514, 286] on span "Select trade partner" at bounding box center [532, 287] width 70 height 12
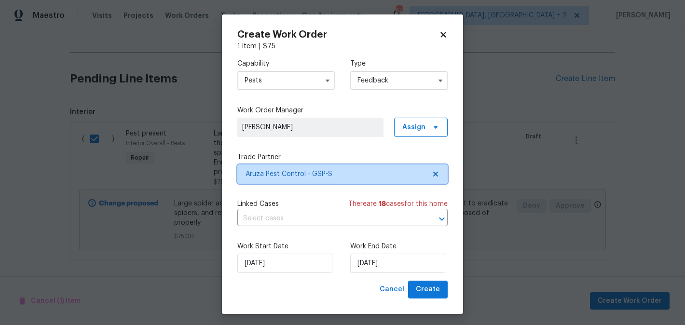
scroll to position [0, 0]
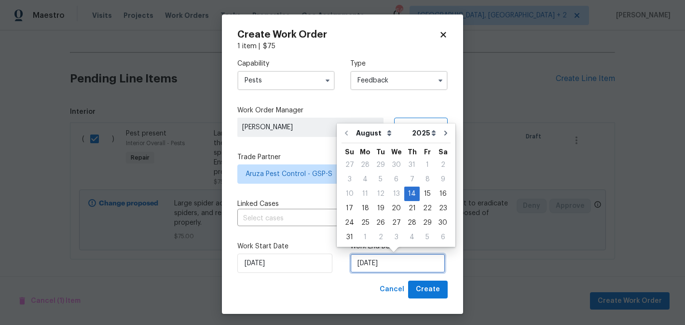
click at [386, 265] on input "[DATE]" at bounding box center [397, 263] width 95 height 19
click at [439, 193] on div "16" at bounding box center [442, 194] width 15 height 14
type input "[DATE]"
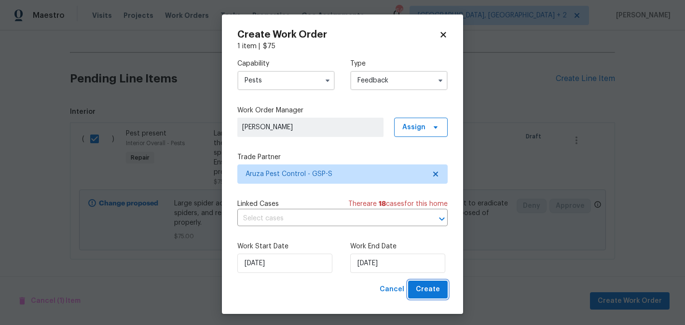
click at [436, 288] on span "Create" at bounding box center [428, 290] width 24 height 12
checkbox input "false"
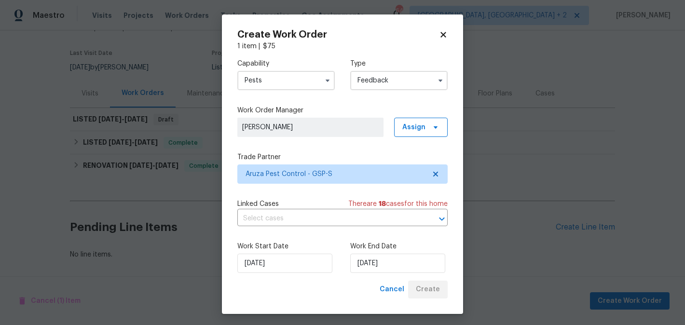
scroll to position [67, 0]
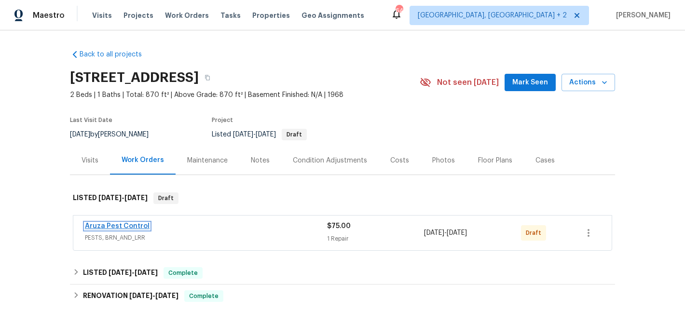
click at [126, 227] on link "Aruza Pest Control" at bounding box center [117, 226] width 65 height 7
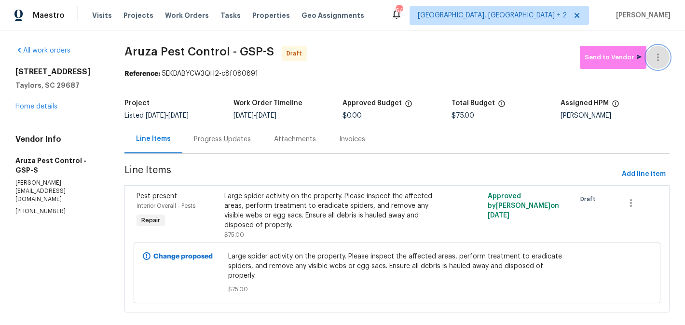
click at [663, 56] on icon "button" at bounding box center [659, 58] width 12 height 12
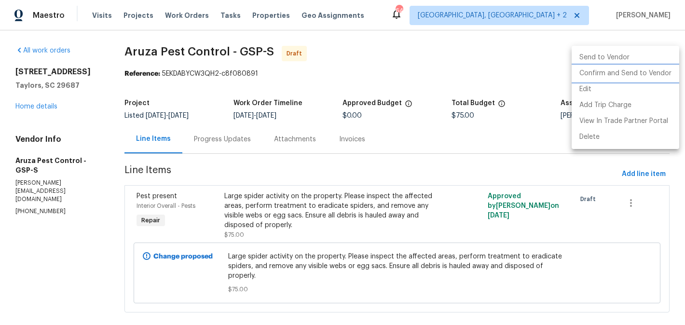
click at [658, 76] on li "Confirm and Send to Vendor" at bounding box center [626, 74] width 108 height 16
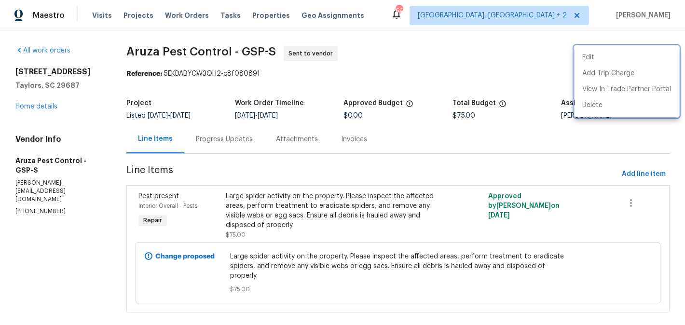
click at [225, 146] on div at bounding box center [342, 162] width 685 height 325
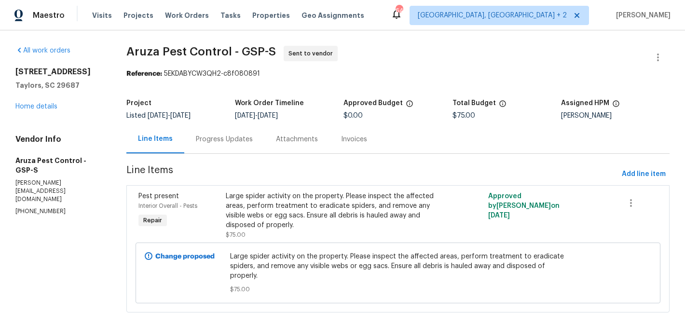
click at [225, 146] on div "Progress Updates" at bounding box center [224, 139] width 80 height 28
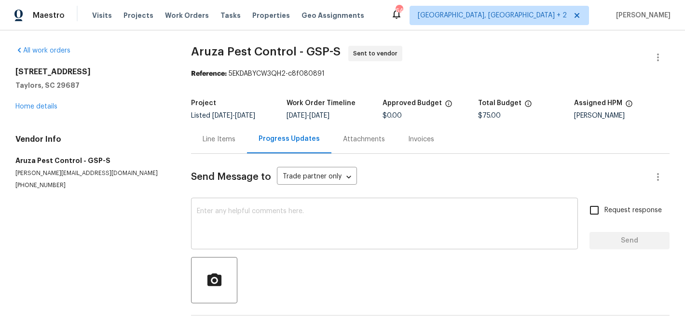
click at [296, 222] on textarea at bounding box center [385, 225] width 376 height 34
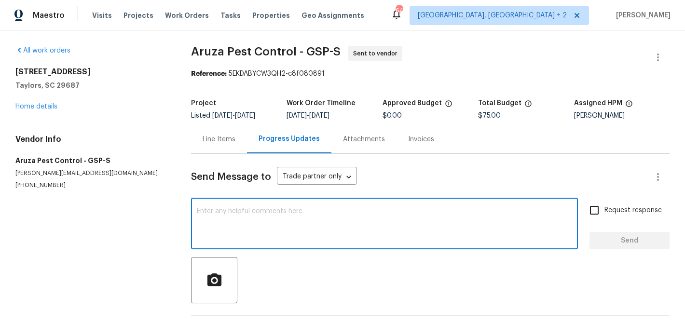
paste textarea "Hi, this is Blessida with Opendoor. I’m confirming you received the WO for the …"
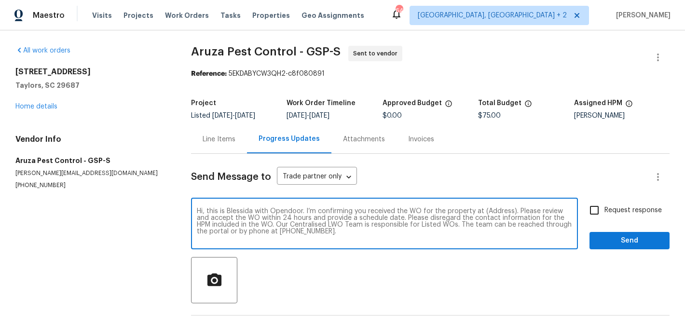
click at [499, 208] on textarea "Hi, this is Blessida with Opendoor. I’m confirming you received the WO for the …" at bounding box center [385, 225] width 376 height 34
paste textarea "[STREET_ADDRESS]"
type textarea "Hi, this is Blessida with Opendoor. I’m confirming you received the WO for the …"
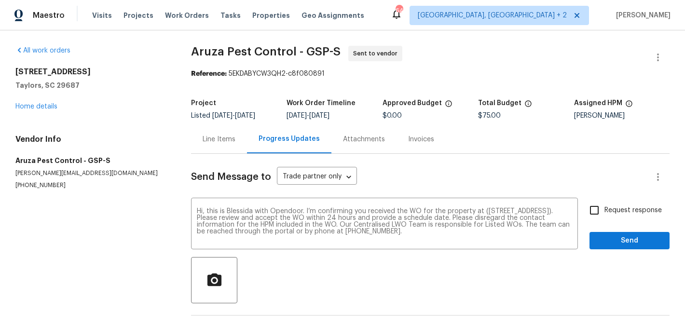
click at [610, 210] on span "Request response" at bounding box center [633, 211] width 57 height 10
click at [605, 210] on input "Request response" at bounding box center [595, 210] width 20 height 20
checkbox input "true"
click at [611, 244] on span "Send" at bounding box center [630, 241] width 65 height 12
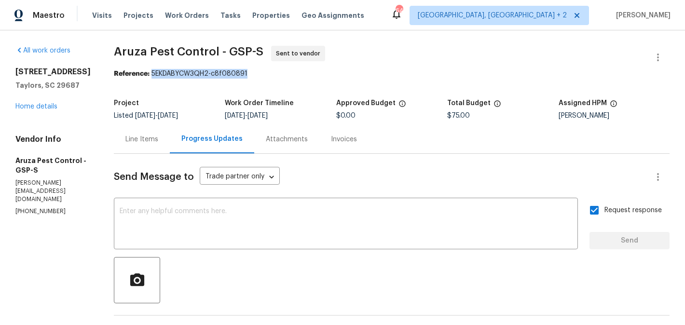
drag, startPoint x: 153, startPoint y: 74, endPoint x: 292, endPoint y: 75, distance: 139.0
click at [292, 75] on div "Reference: 5EKDABYCW3QH2-c8f080891" at bounding box center [392, 74] width 556 height 10
copy div "5EKDABYCW3QH2-c8f080891"
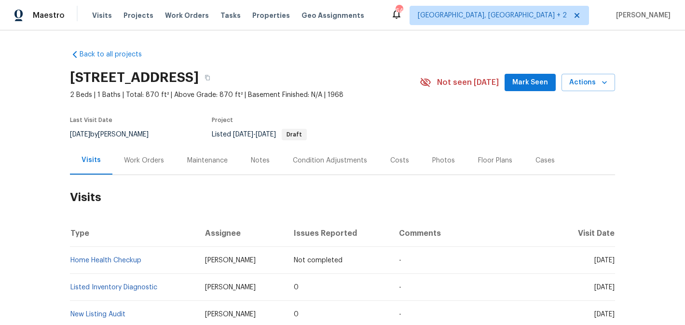
click at [153, 166] on div "Work Orders" at bounding box center [143, 160] width 63 height 28
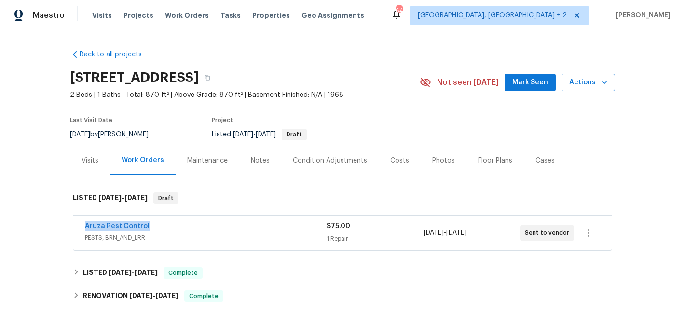
drag, startPoint x: 154, startPoint y: 228, endPoint x: 57, endPoint y: 228, distance: 97.0
click at [57, 228] on div "Back to all projects [STREET_ADDRESS] 2 Beds | 1 Baths | Total: 870 ft² | Above…" at bounding box center [342, 177] width 685 height 295
copy link "Aruza Pest Control"
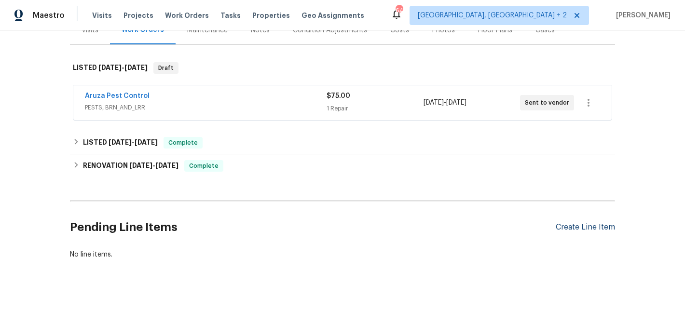
click at [608, 226] on div "Create Line Item" at bounding box center [585, 227] width 59 height 9
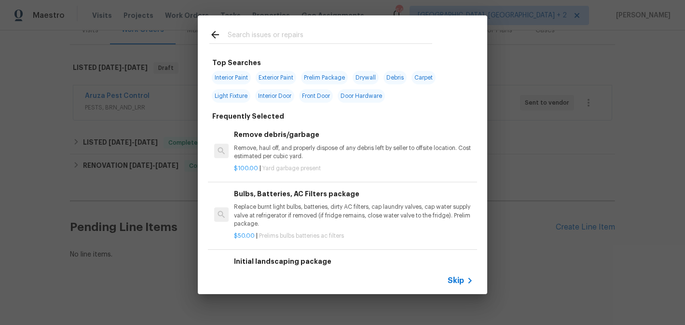
click at [263, 31] on input "text" at bounding box center [330, 36] width 205 height 14
type input "c"
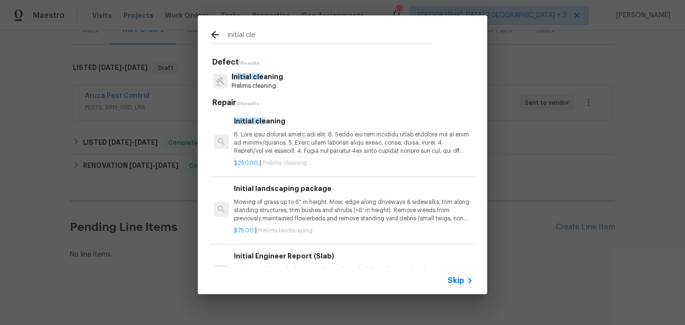
type input "initial cle"
click at [278, 129] on div "Initial cle aning" at bounding box center [353, 136] width 239 height 40
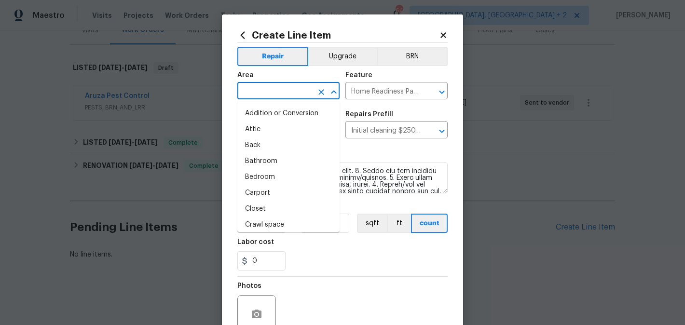
click at [274, 90] on input "text" at bounding box center [274, 91] width 75 height 15
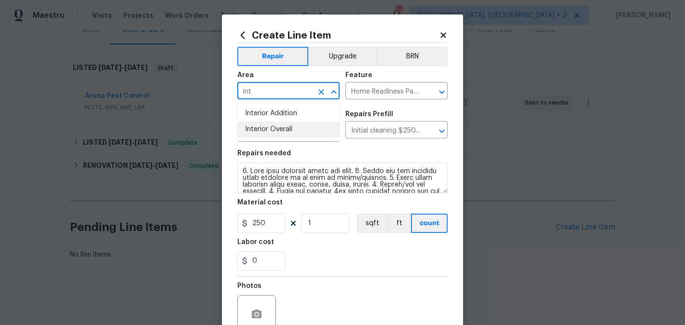
click at [282, 129] on li "Interior Overall" at bounding box center [288, 130] width 102 height 16
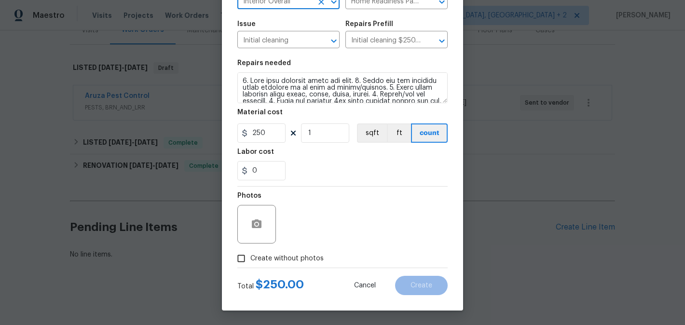
type input "Interior Overall"
click at [291, 257] on span "Create without photos" at bounding box center [287, 259] width 73 height 10
click at [251, 257] on input "Create without photos" at bounding box center [241, 259] width 18 height 18
checkbox input "true"
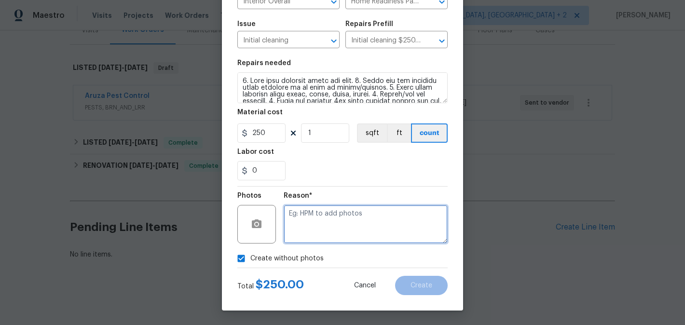
click at [350, 234] on textarea at bounding box center [366, 224] width 164 height 39
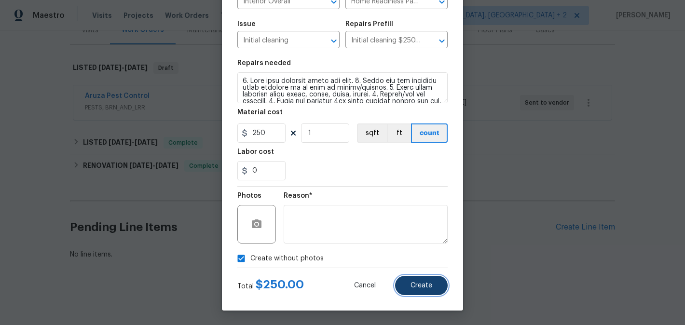
click at [419, 287] on span "Create" at bounding box center [422, 285] width 22 height 7
